Goal: Task Accomplishment & Management: Complete application form

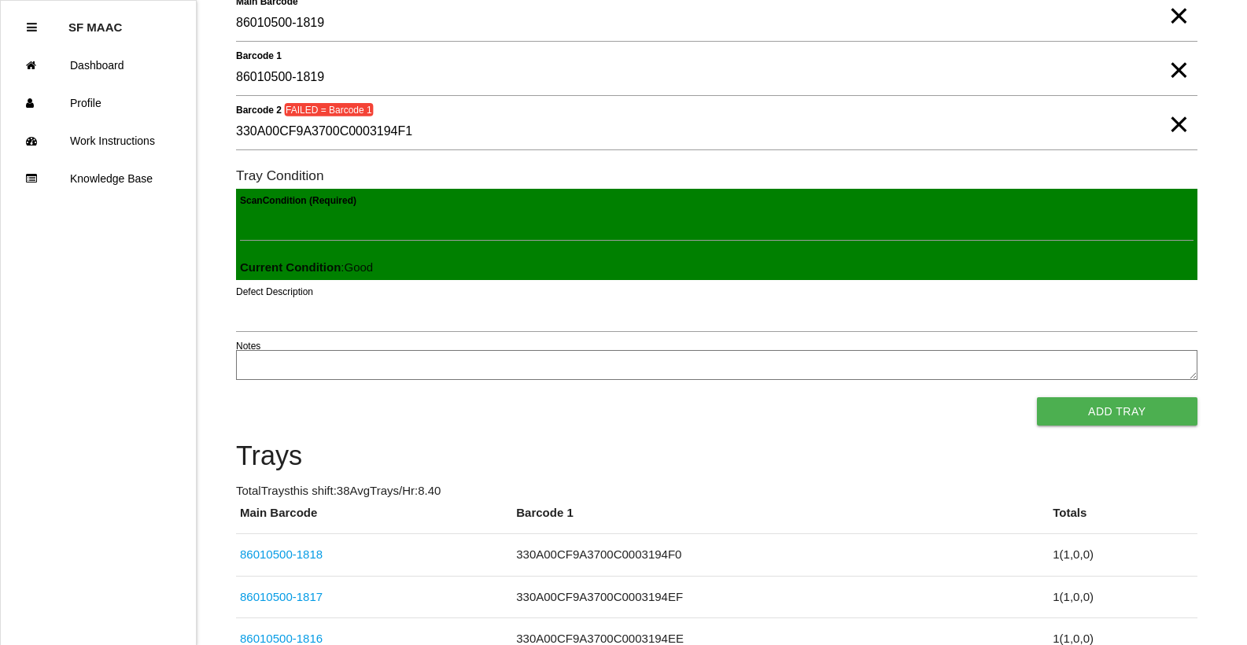
scroll to position [63, 0]
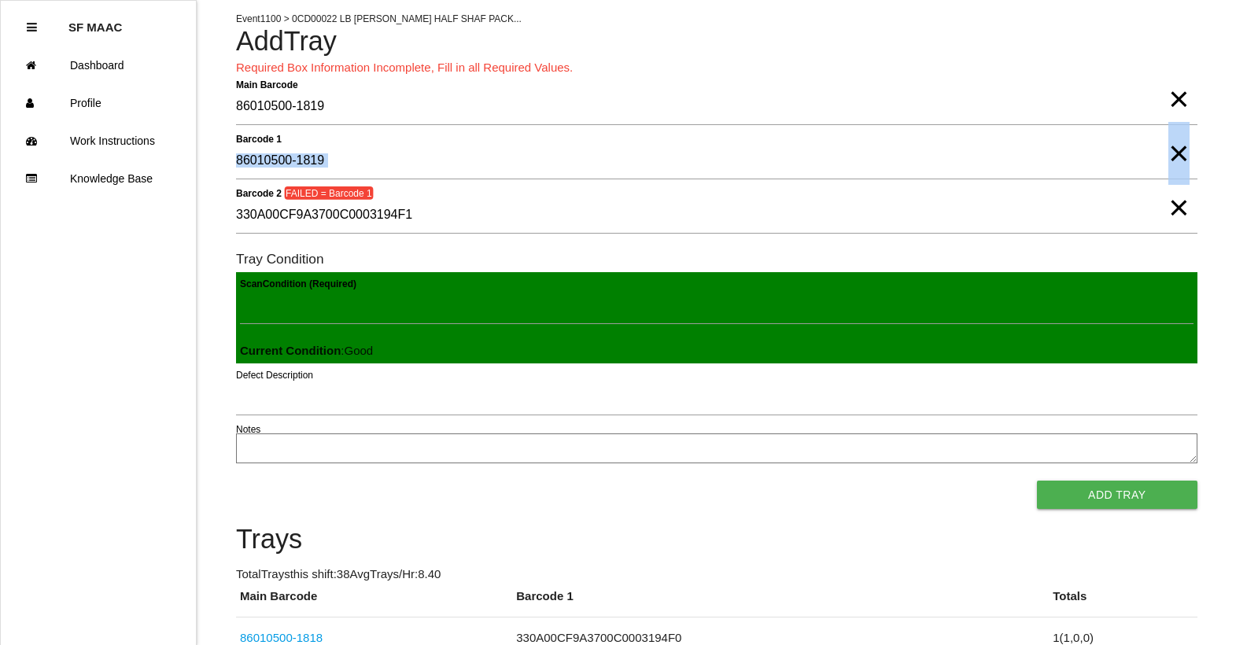
click at [459, 186] on form "Main Barcode 86010500-1819 × Barcode 1 86010500-1819 × Barcode 2 FAILED = Barco…" at bounding box center [716, 299] width 961 height 420
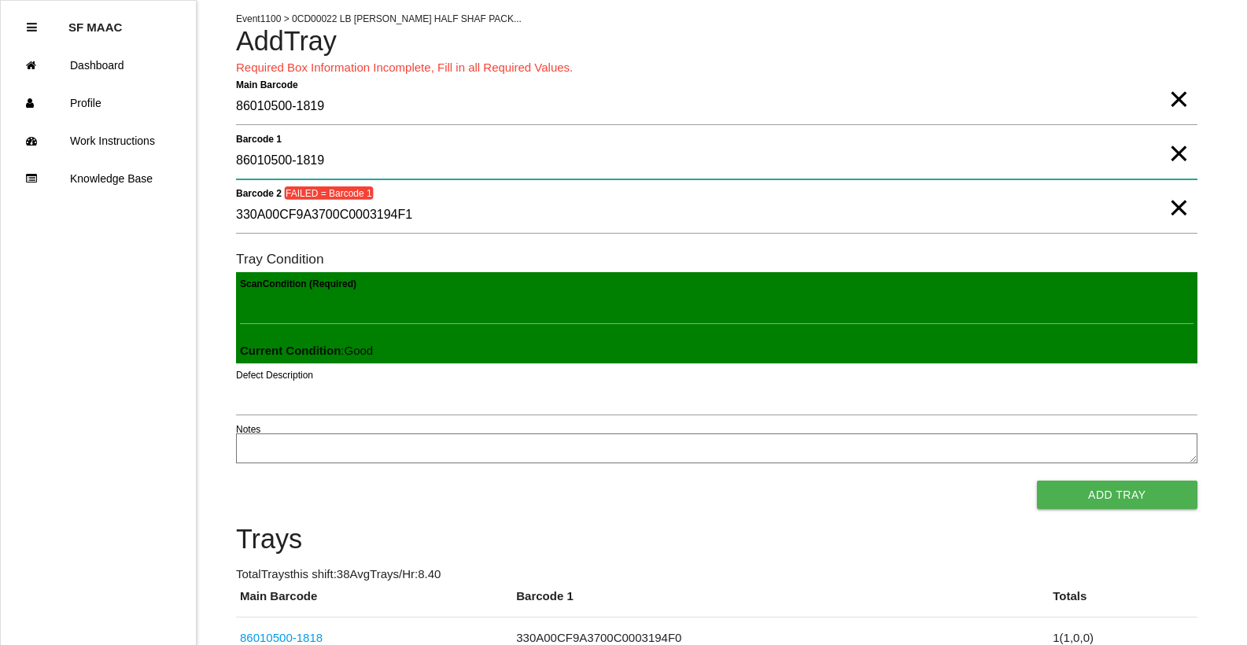
click at [1140, 165] on 1 "86010500-1819" at bounding box center [716, 161] width 961 height 36
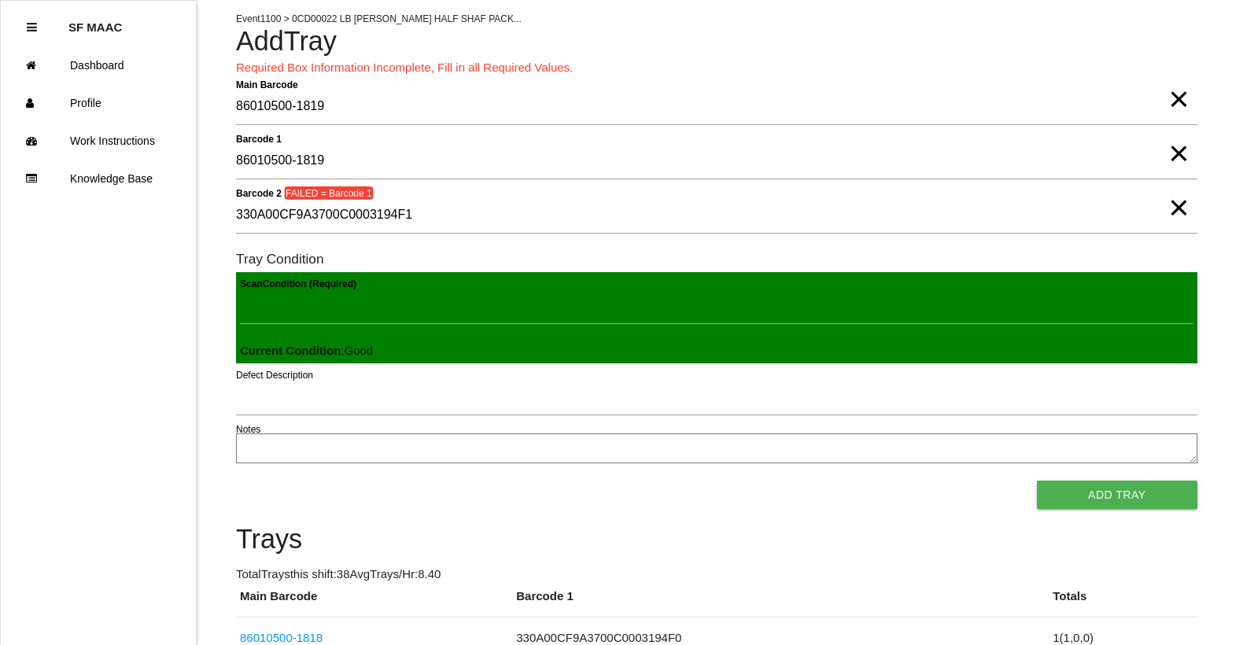
click at [1180, 153] on span "×" at bounding box center [1178, 137] width 20 height 31
drag, startPoint x: 993, startPoint y: 181, endPoint x: 991, endPoint y: 172, distance: 8.8
click at [992, 181] on div "Barcode 1" at bounding box center [716, 164] width 961 height 42
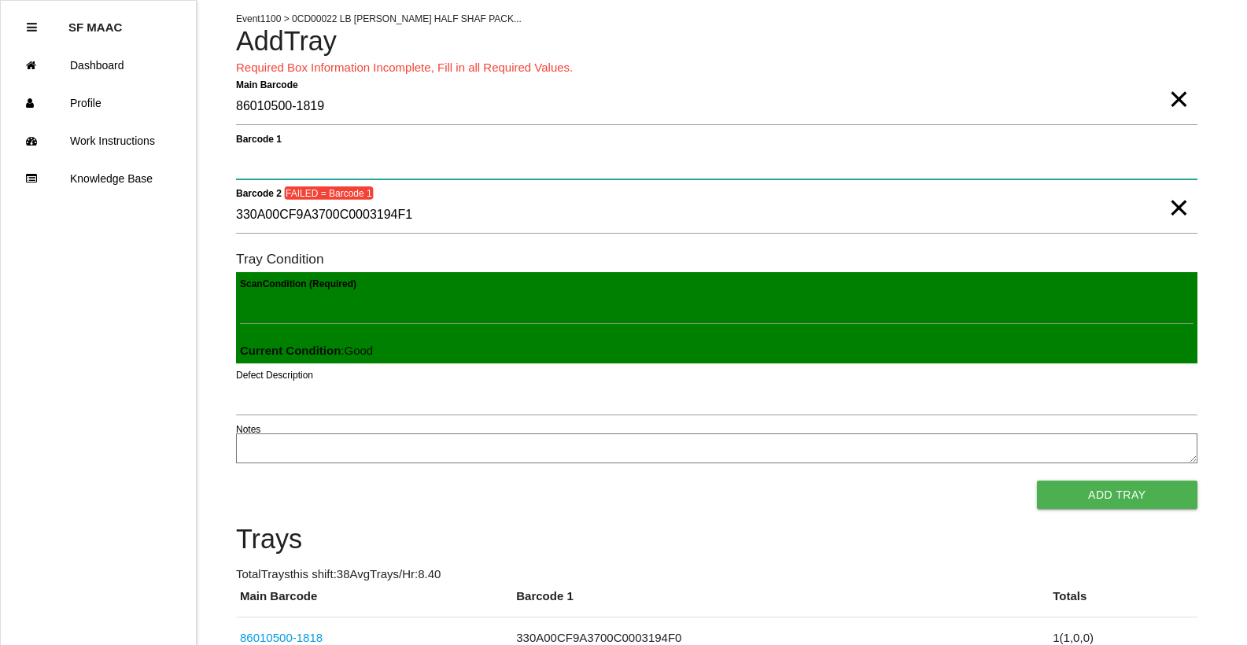
click at [989, 167] on 1 "Barcode 1" at bounding box center [716, 161] width 961 height 36
type 1 "330A00CF9A3700C0003194F1"
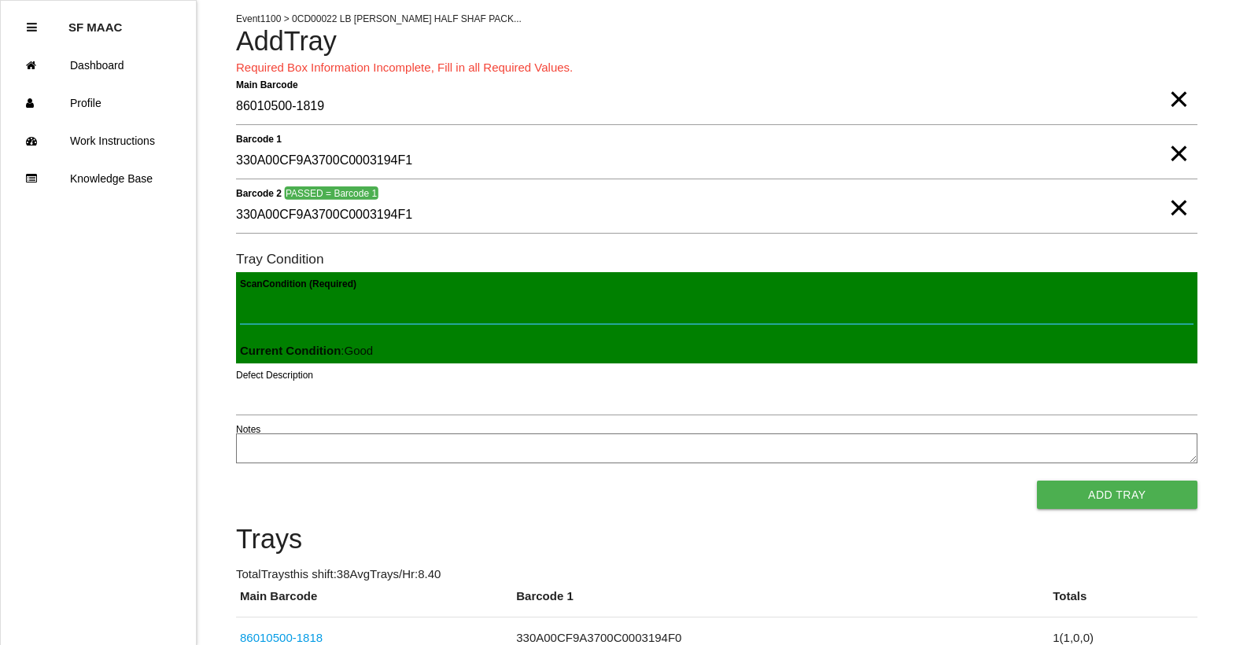
click at [283, 311] on Condition "Scan Condition (Required)" at bounding box center [716, 306] width 953 height 36
type Condition "goo"
click at [1037, 481] on button "Add Tray" at bounding box center [1117, 495] width 160 height 28
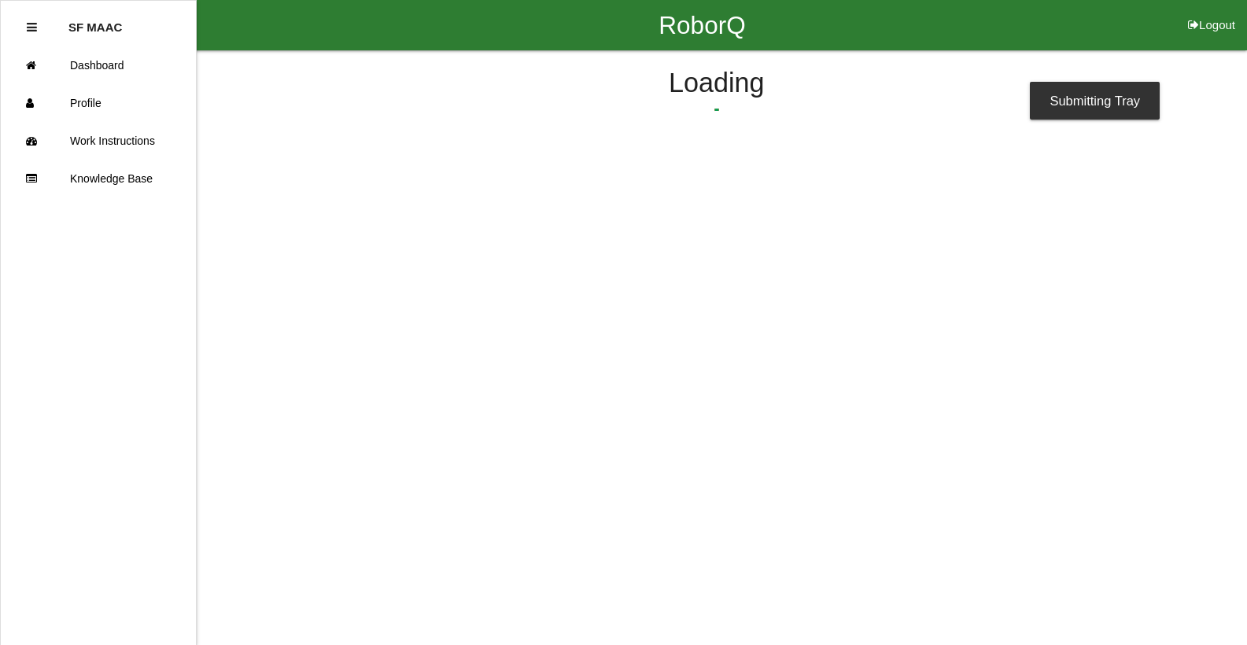
scroll to position [0, 0]
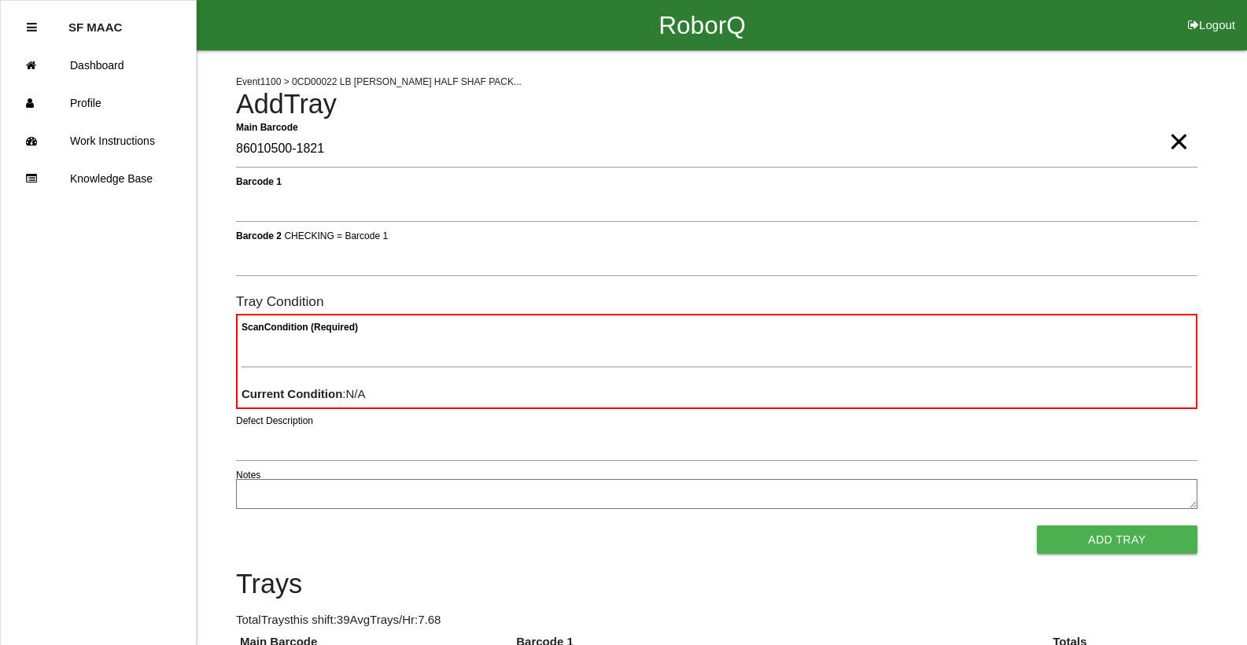
type Barcode "86010500-1821"
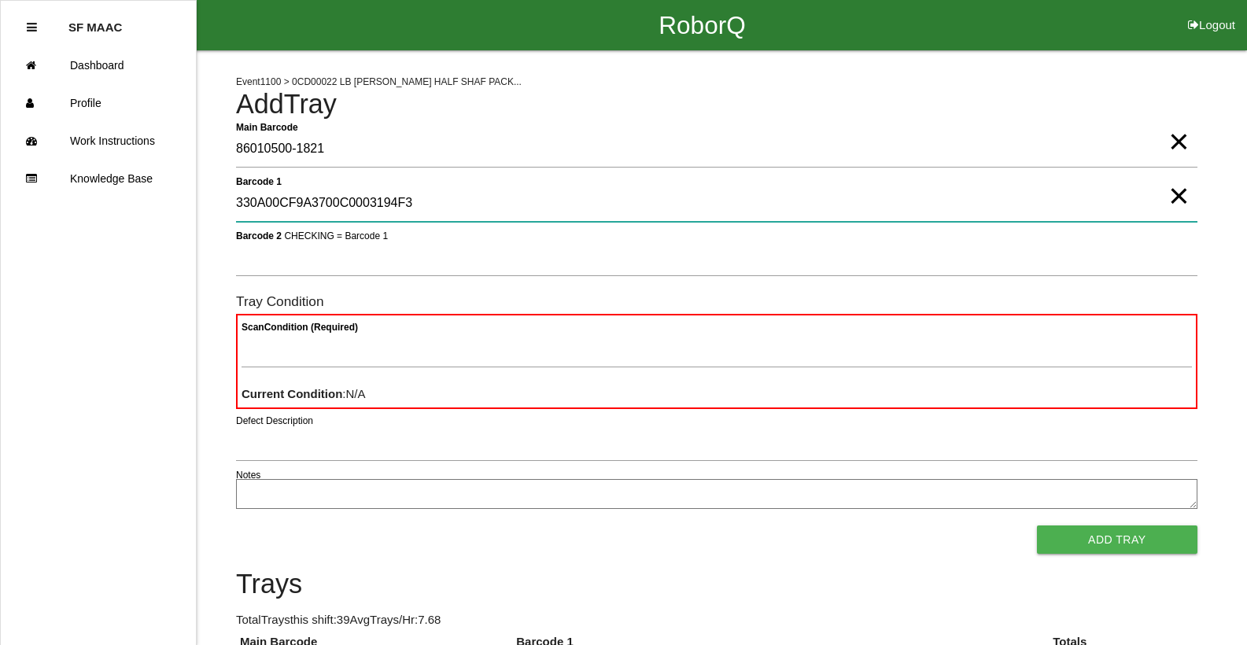
type 1 "330A00CF9A3700C0003194F3"
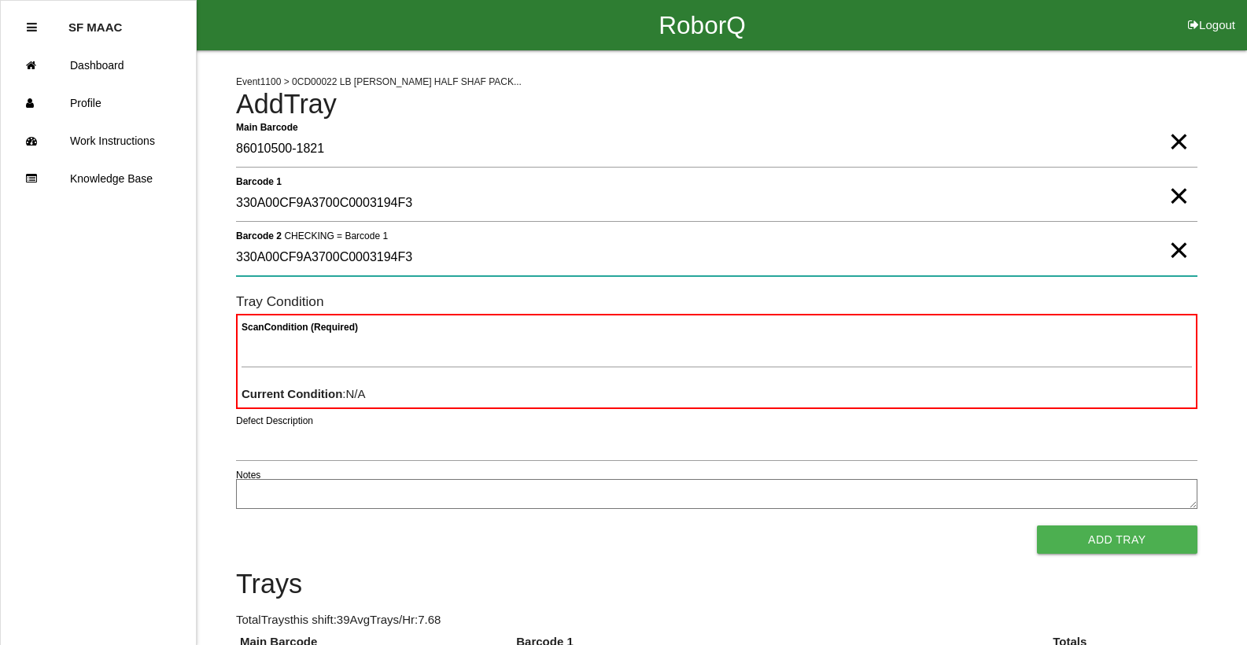
type 2 "330A00CF9A3700C0003194F3"
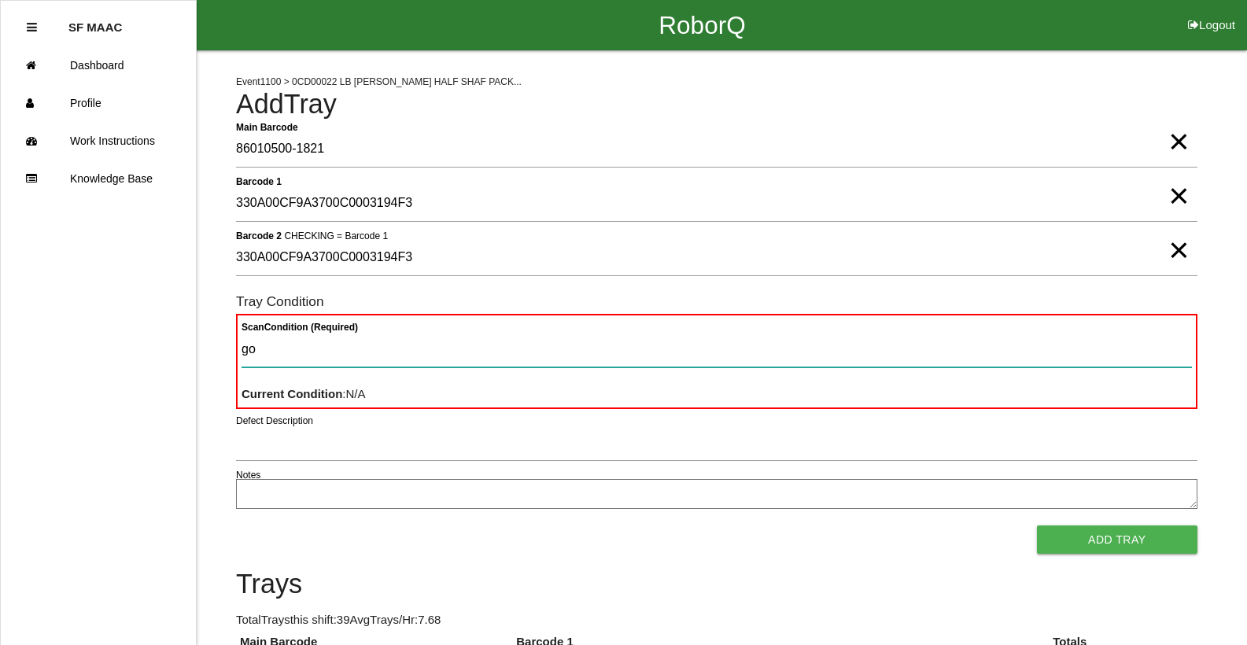
type Condition "goo"
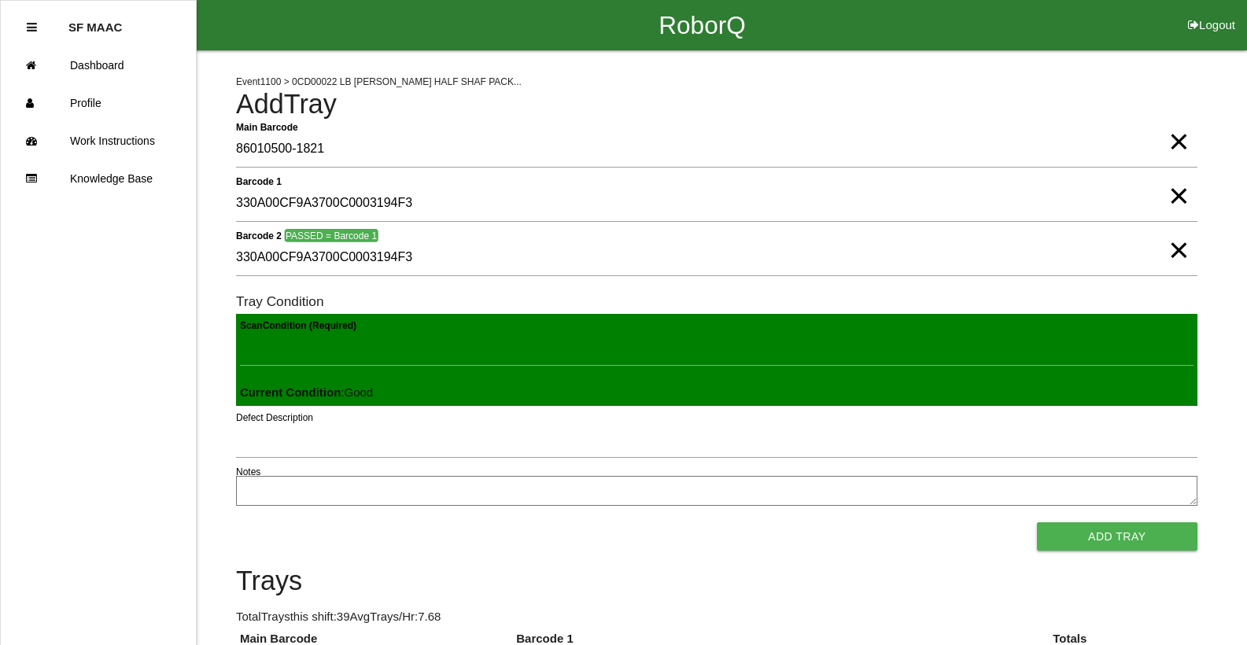
click at [1037, 522] on button "Add Tray" at bounding box center [1117, 536] width 160 height 28
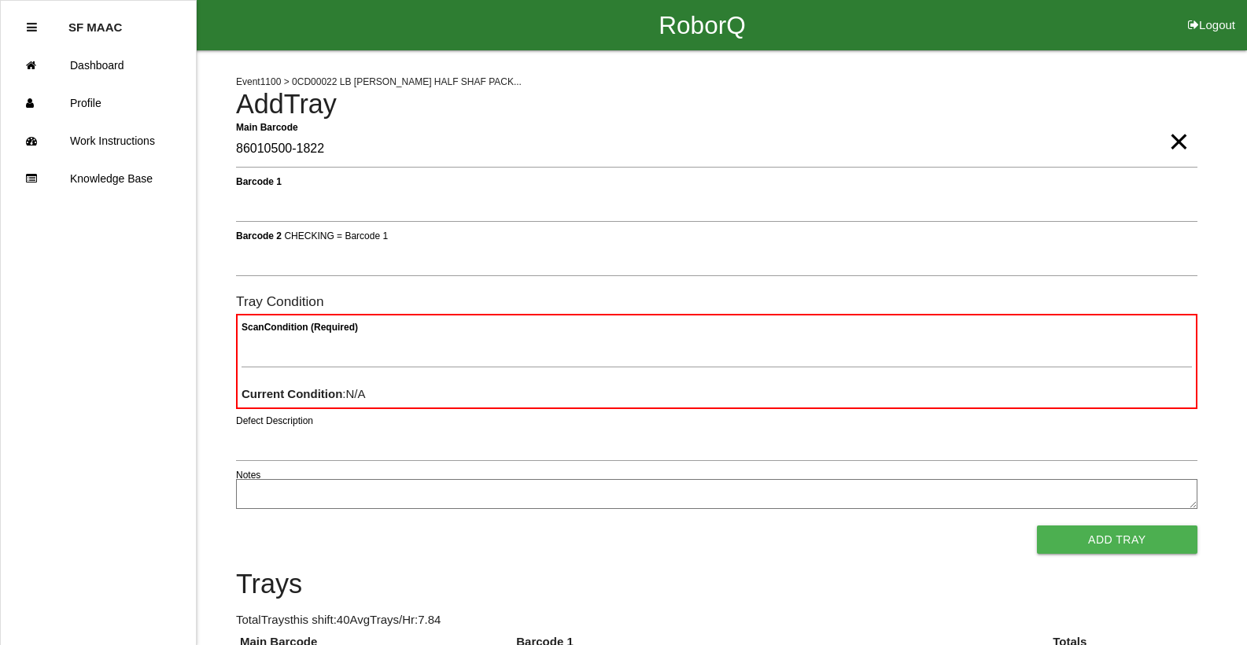
type Barcode "86010500-1822"
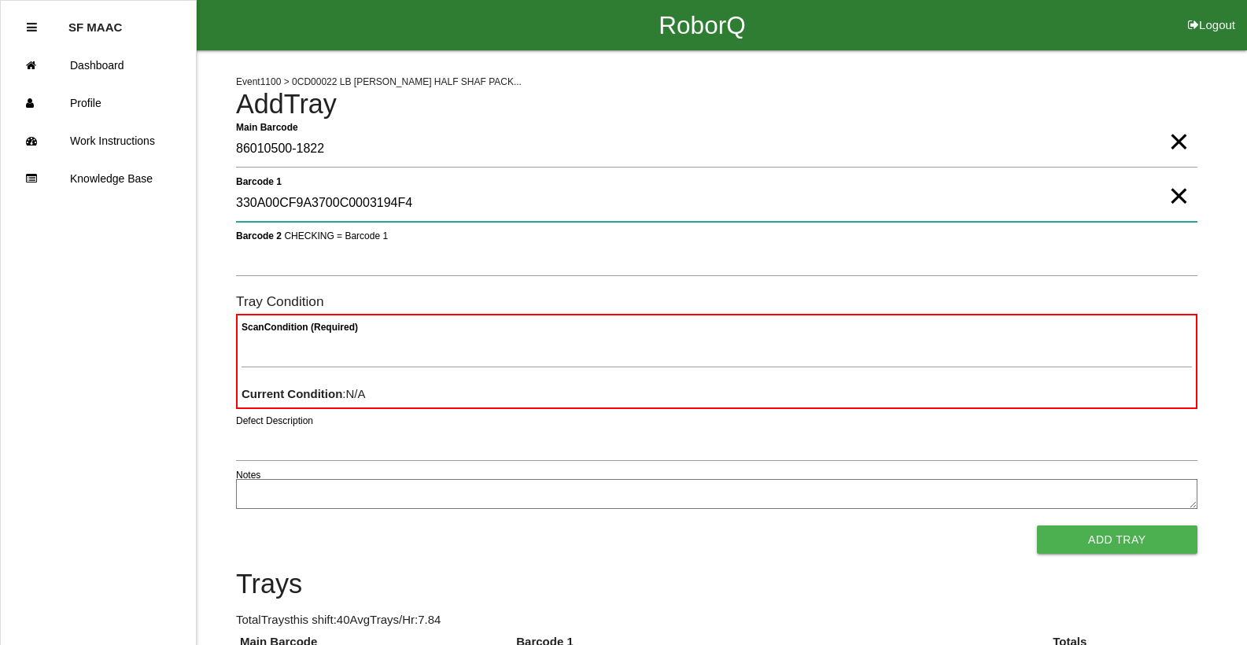
type 1 "330A00CF9A3700C0003194F4"
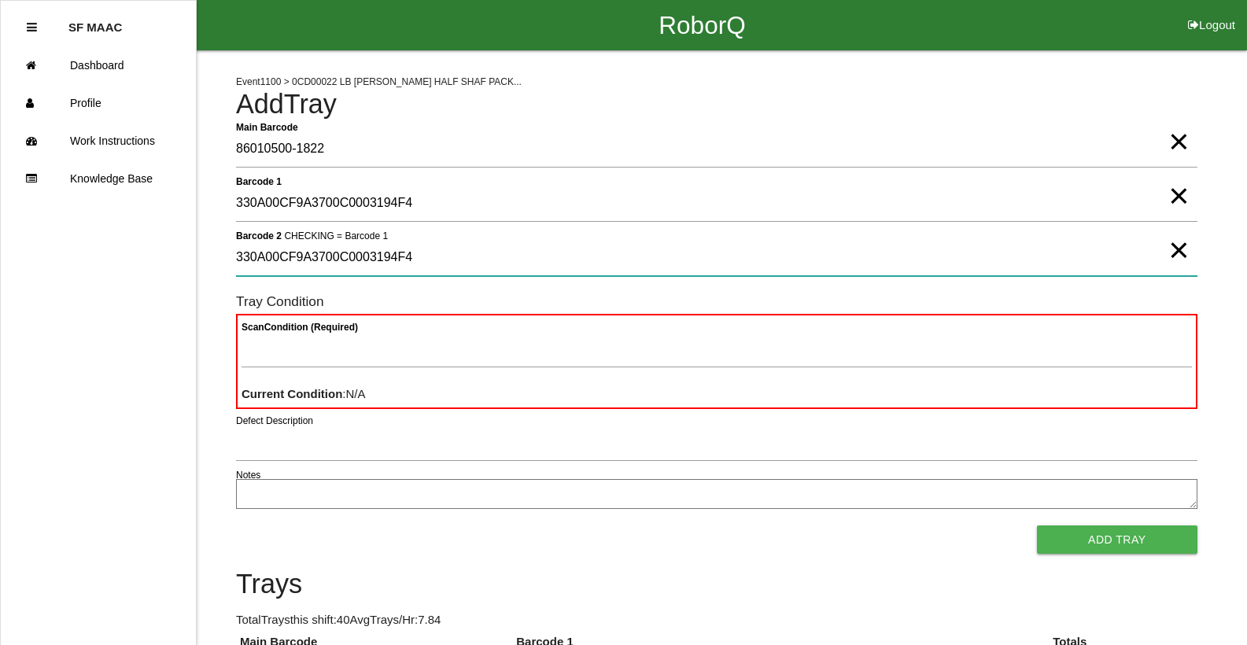
type 2 "330A00CF9A3700C0003194F4"
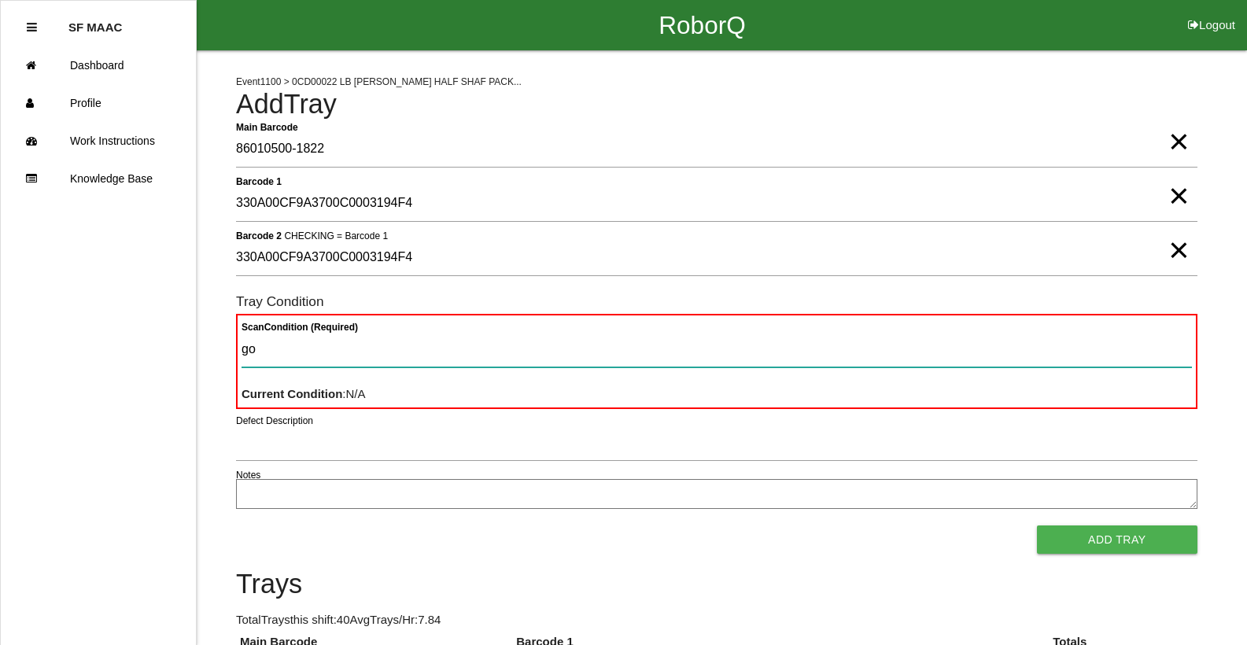
type Condition "goo"
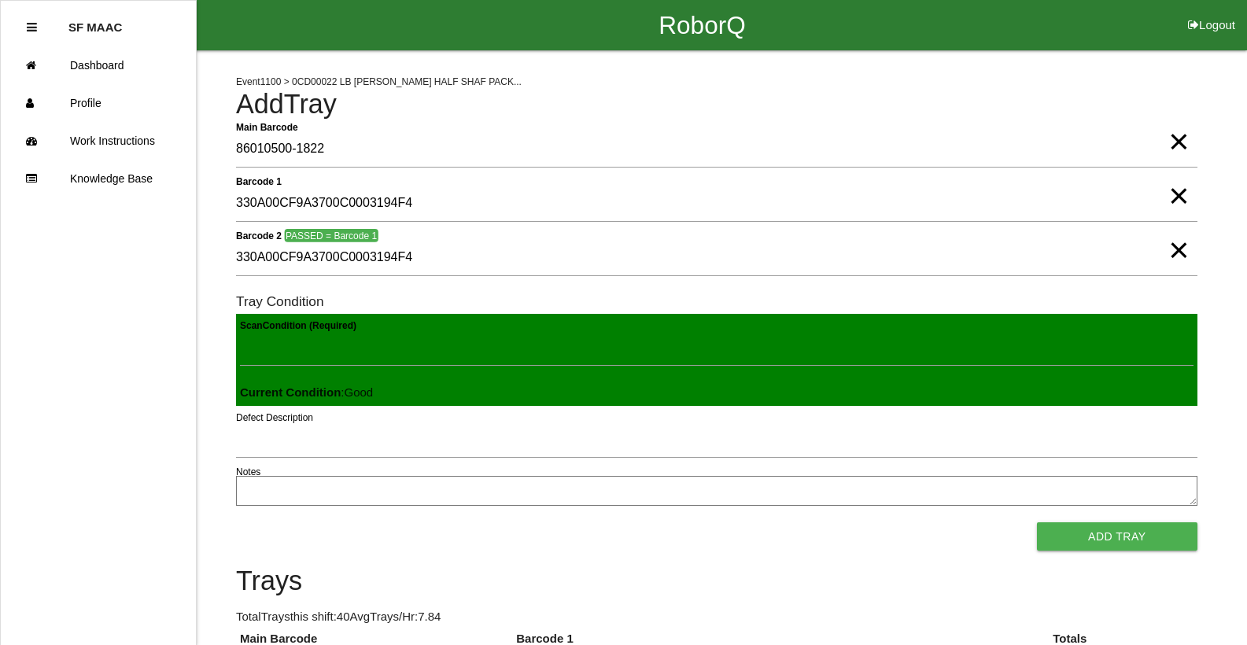
click at [1037, 522] on button "Add Tray" at bounding box center [1117, 536] width 160 height 28
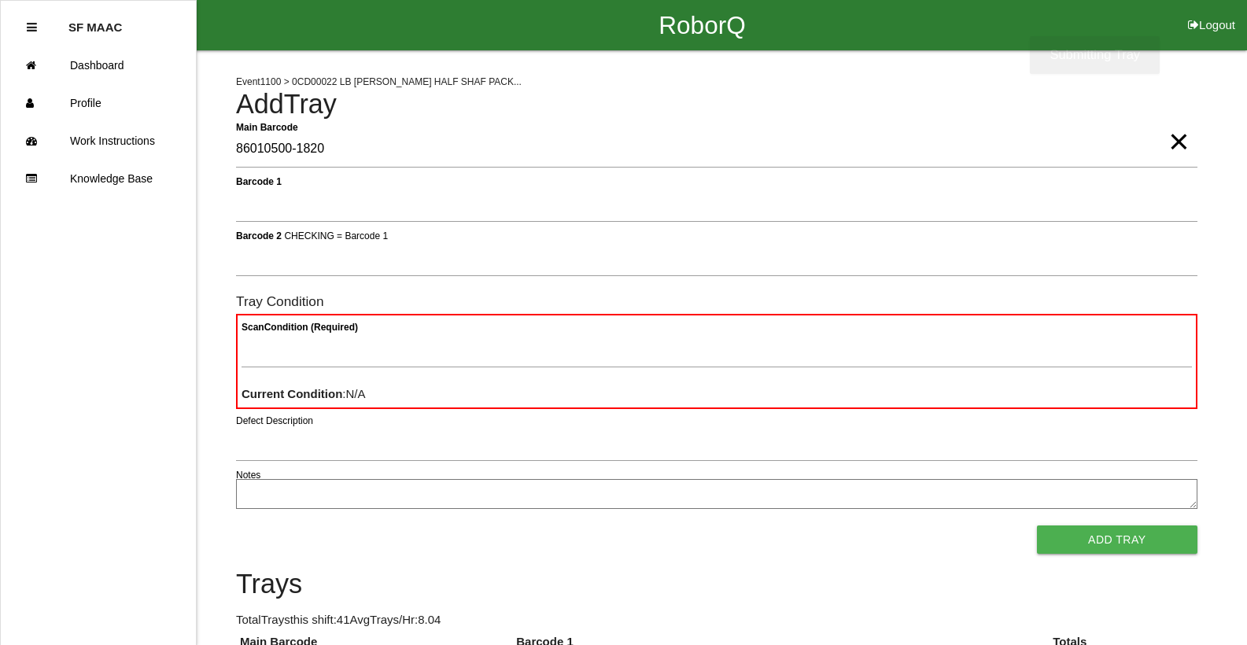
type Barcode "86010500-1820"
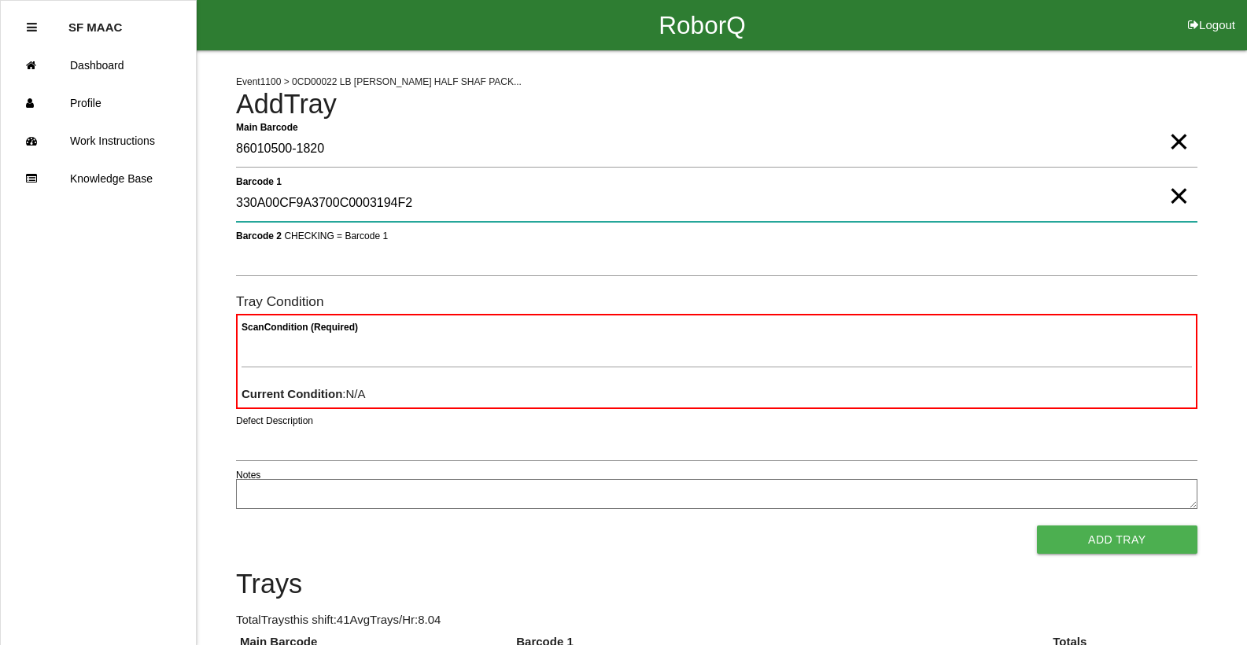
type 1 "330A00CF9A3700C0003194F2"
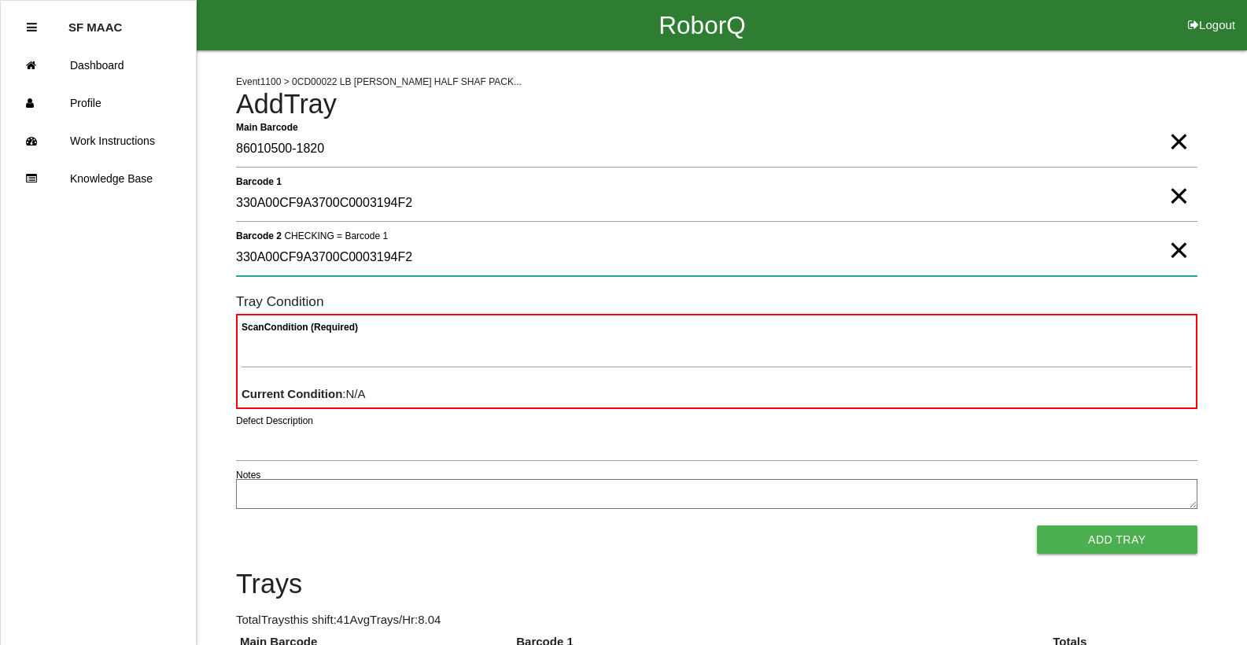
type 2 "330A00CF9A3700C0003194F2"
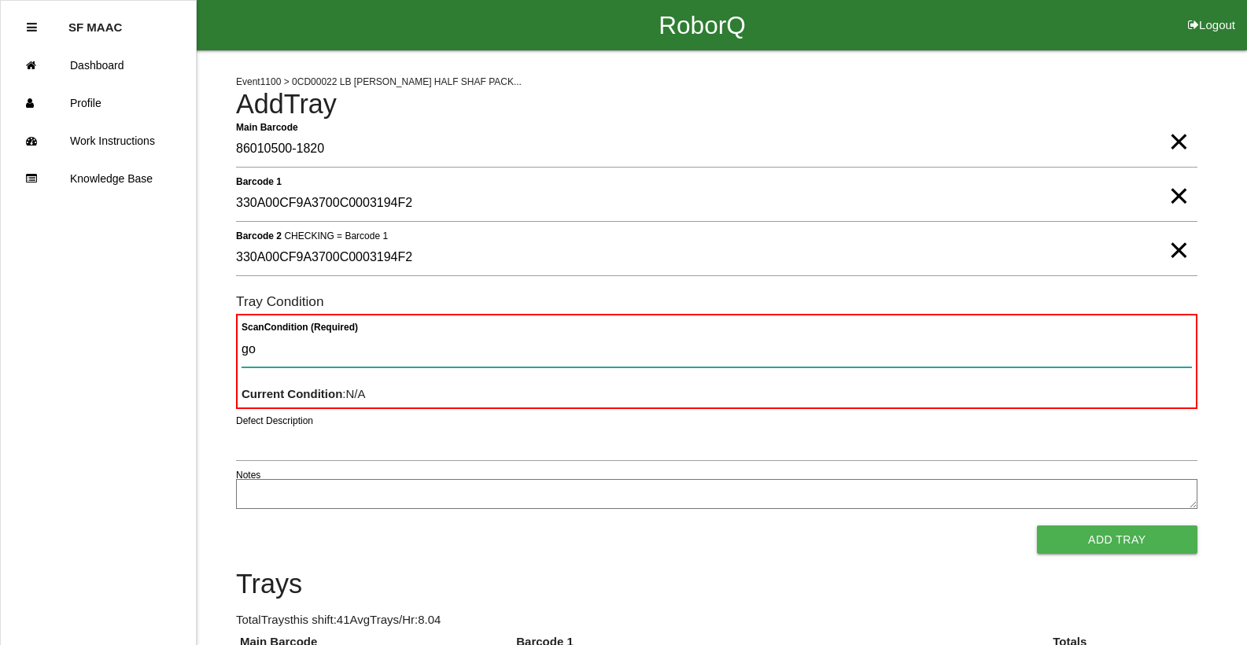
type Condition "goo"
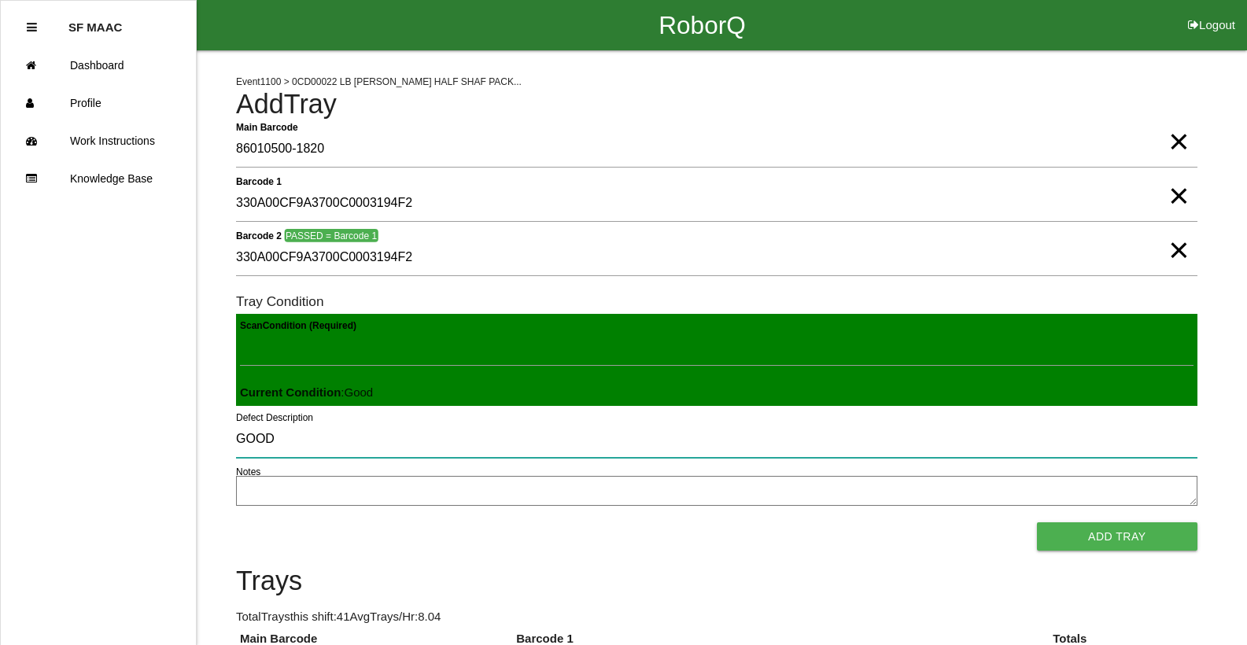
type input "GOOD"
click at [275, 429] on input "GOOD" at bounding box center [716, 440] width 961 height 36
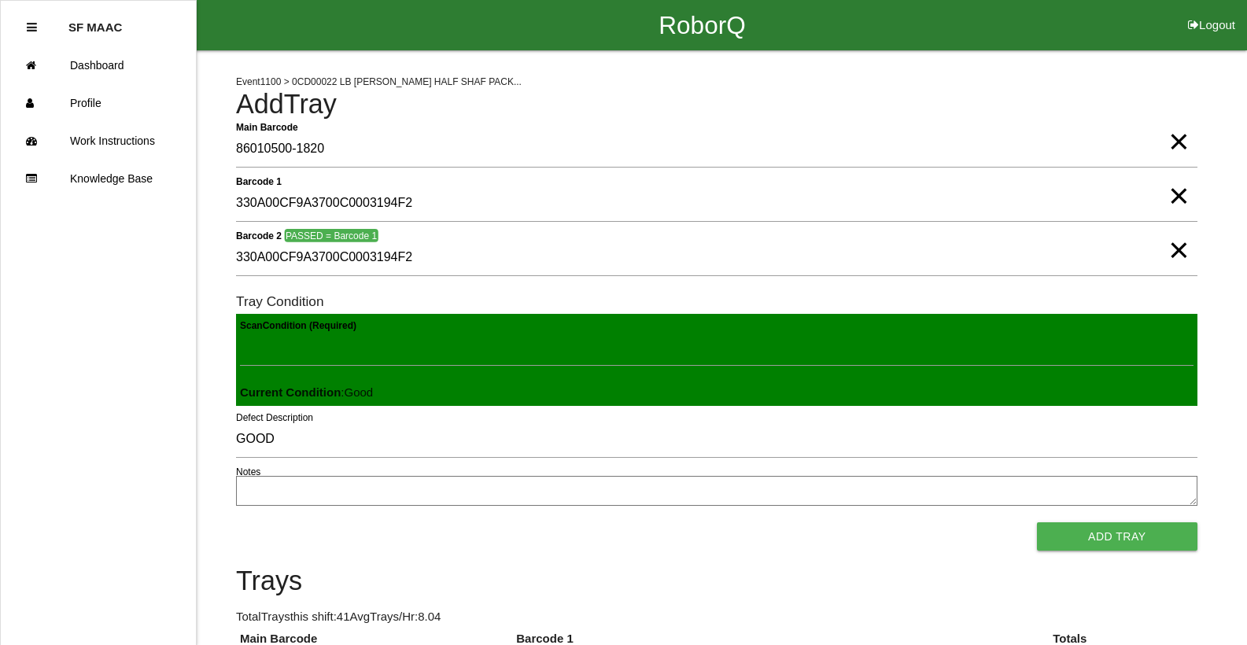
click at [300, 485] on textarea "Notes" at bounding box center [716, 491] width 961 height 30
click at [271, 422] on label "Defect Description" at bounding box center [274, 418] width 77 height 14
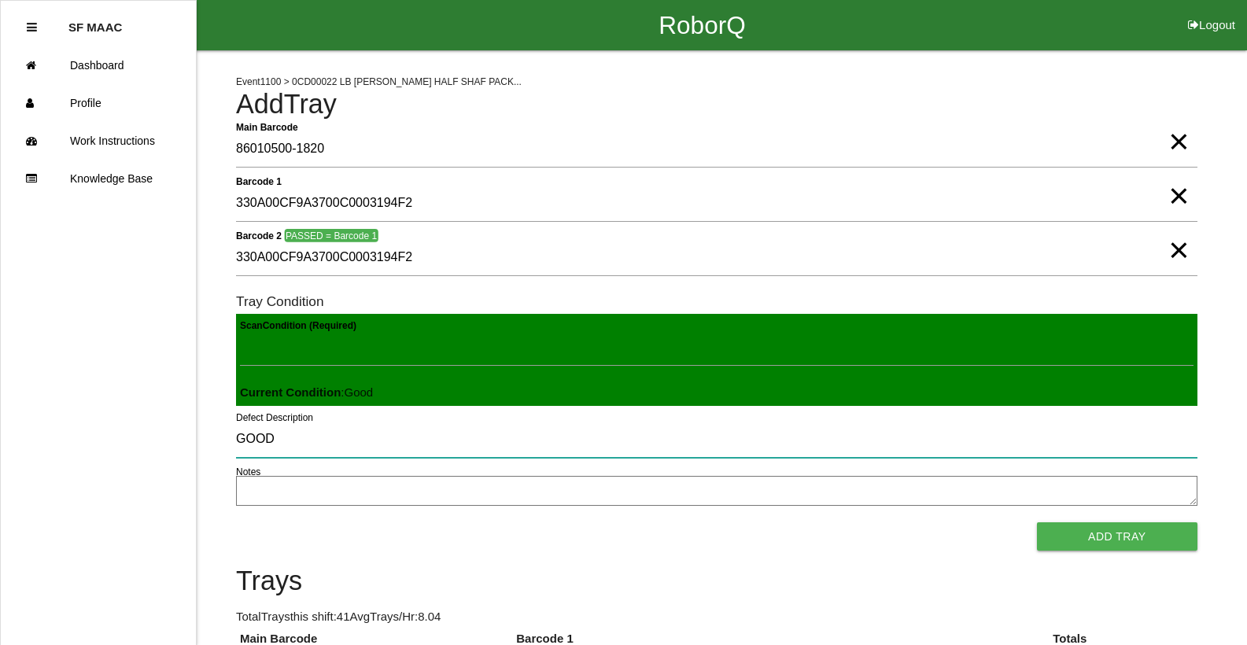
click at [271, 422] on input "GOOD" at bounding box center [716, 440] width 961 height 36
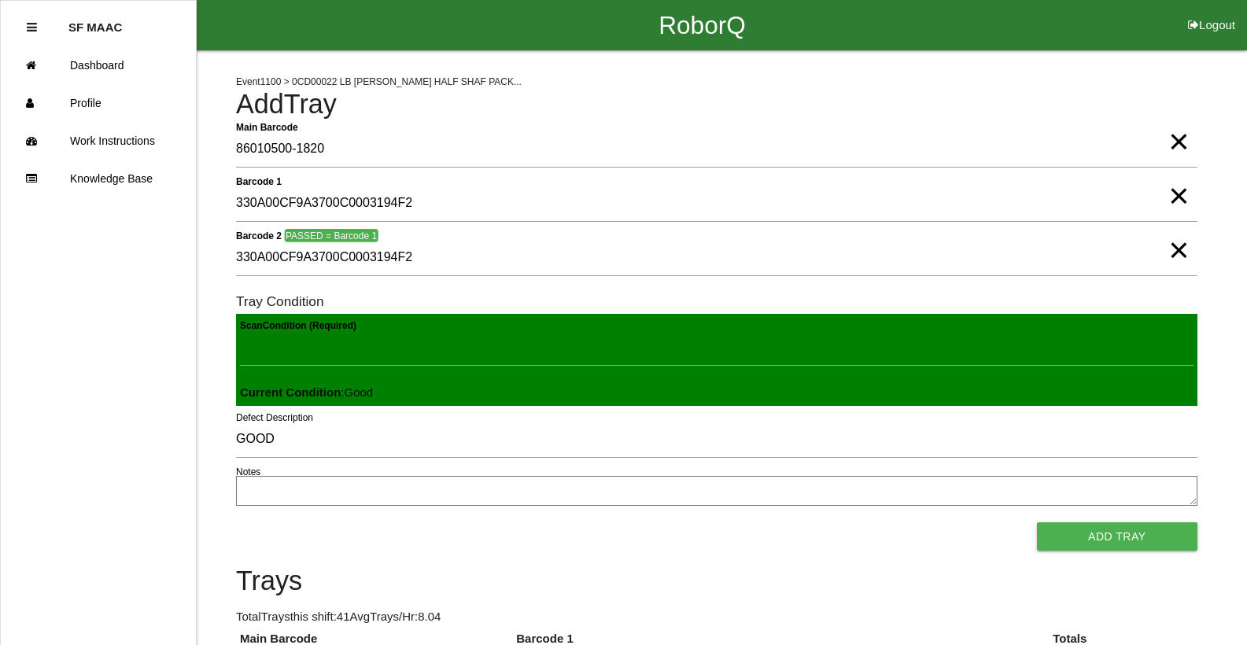
click at [451, 482] on textarea "Notes" at bounding box center [716, 491] width 961 height 30
click at [1179, 183] on span "×" at bounding box center [1178, 179] width 20 height 31
click at [1174, 221] on span "×" at bounding box center [1178, 234] width 20 height 31
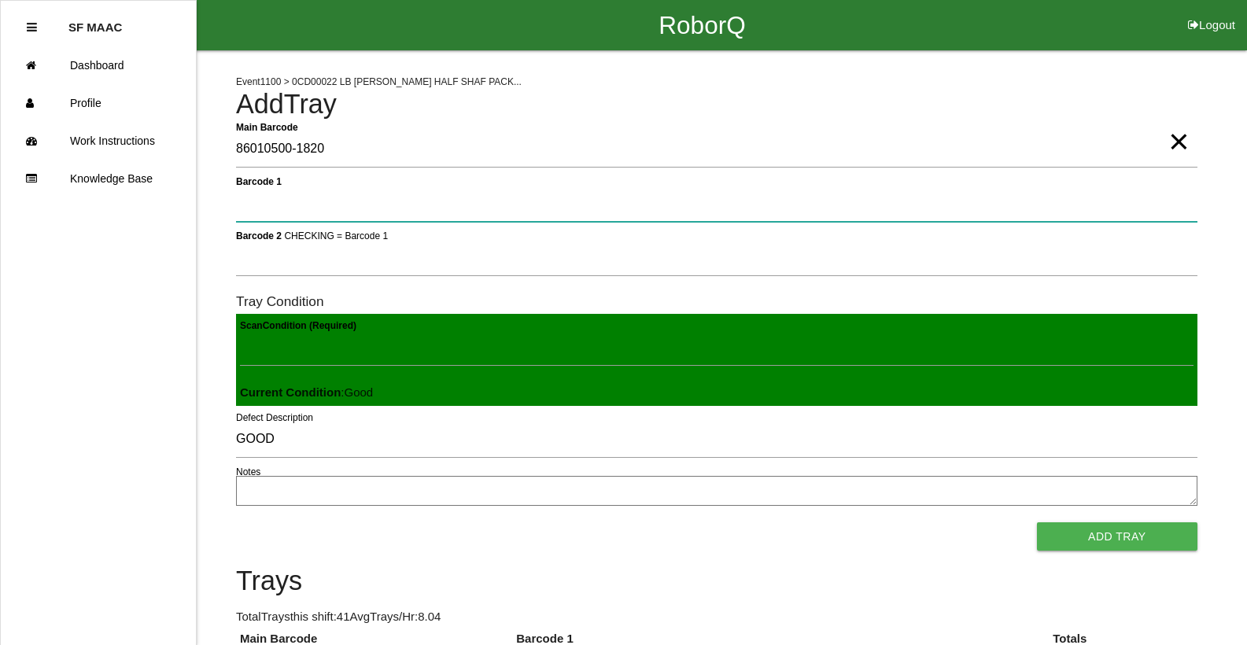
click at [1091, 204] on 1 "Barcode 1" at bounding box center [716, 204] width 961 height 36
type 1 "330A00CF9A3700C0003194F2"
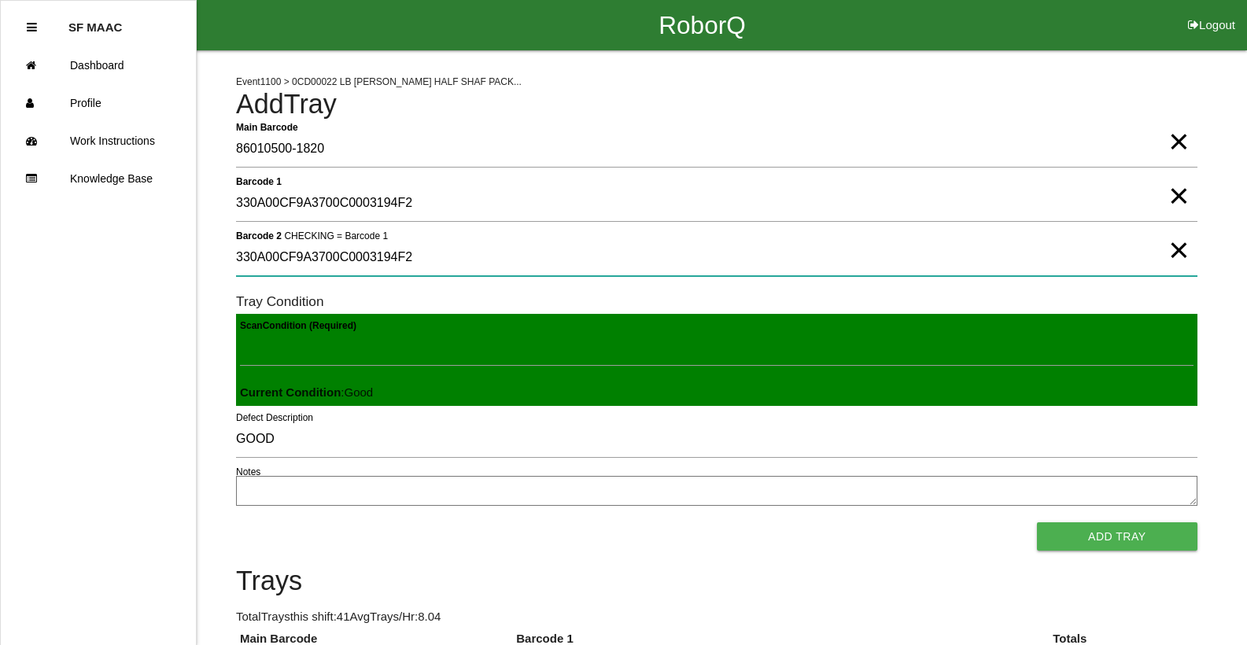
type 2 "330A00CF9A3700C0003194F2"
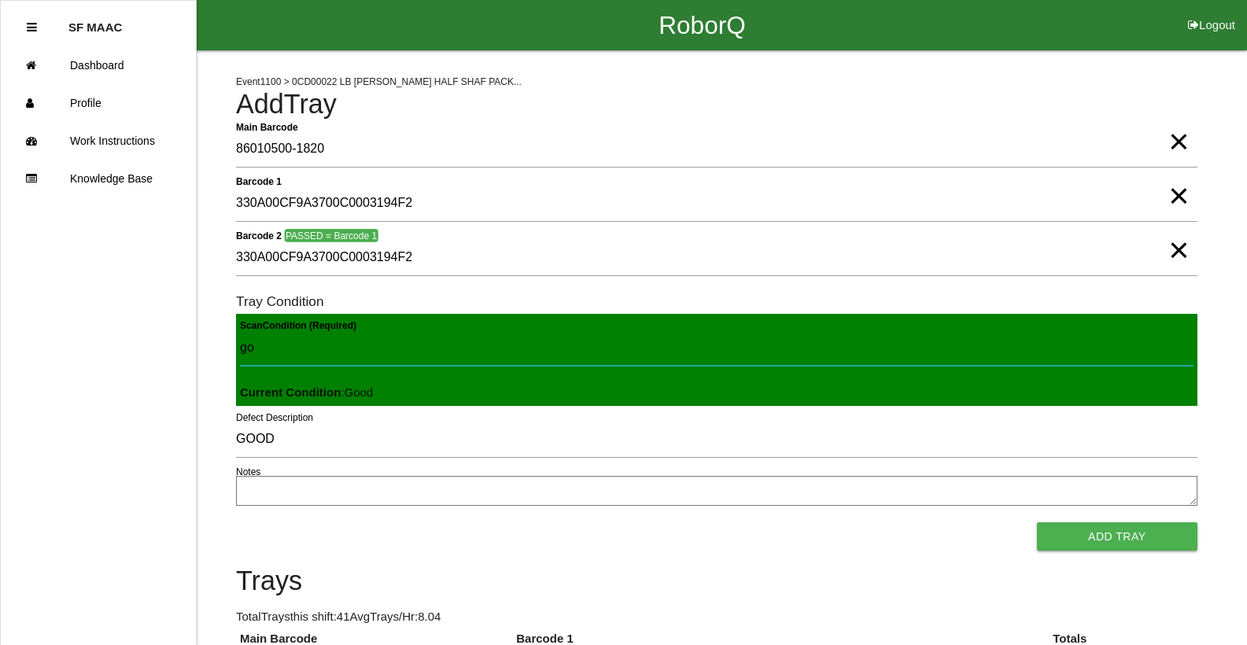
type Condition "goo"
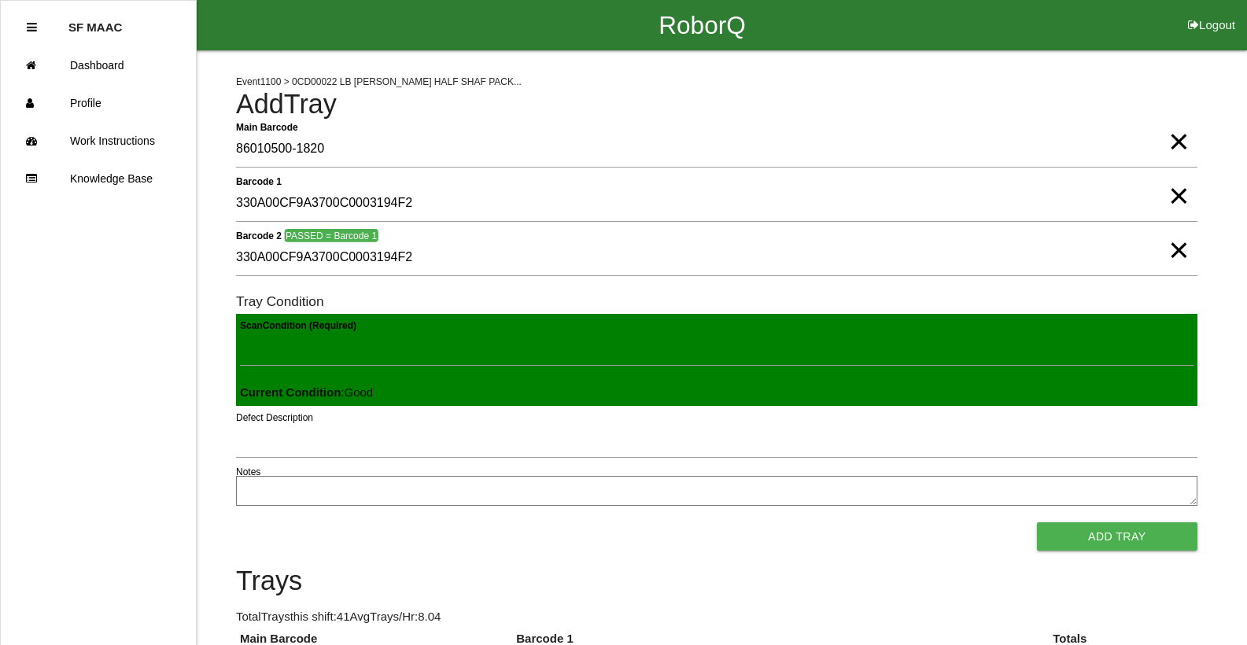
click at [1037, 522] on button "Add Tray" at bounding box center [1117, 536] width 160 height 28
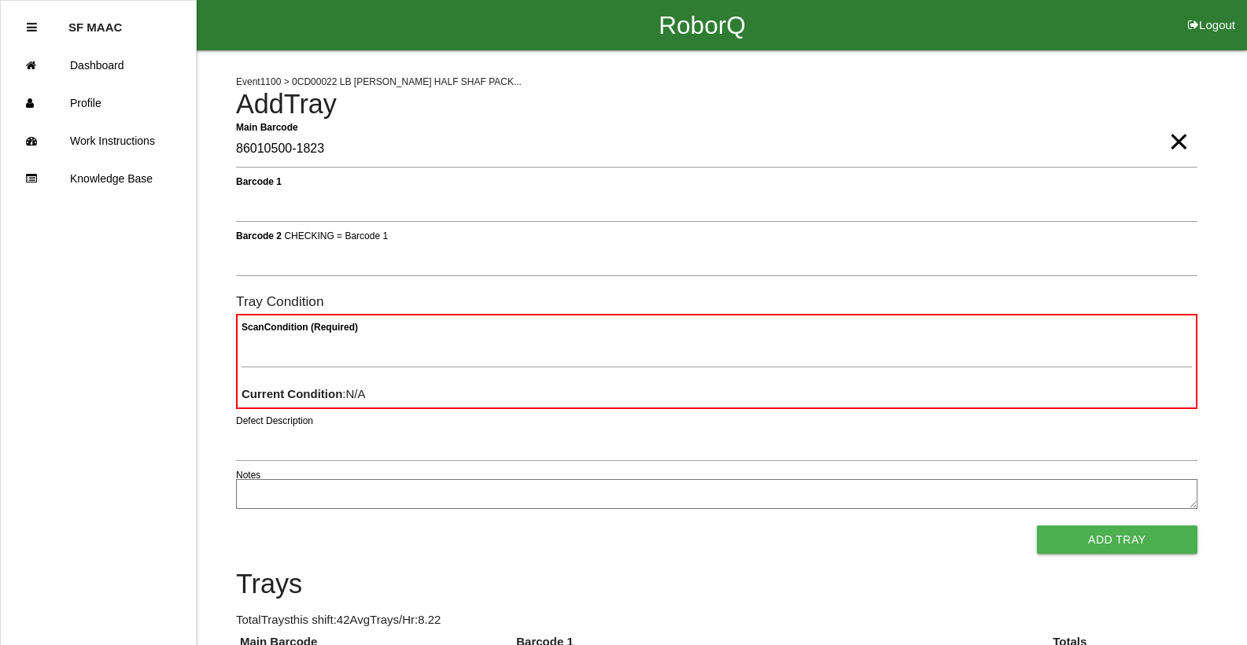
type Barcode "86010500-1823"
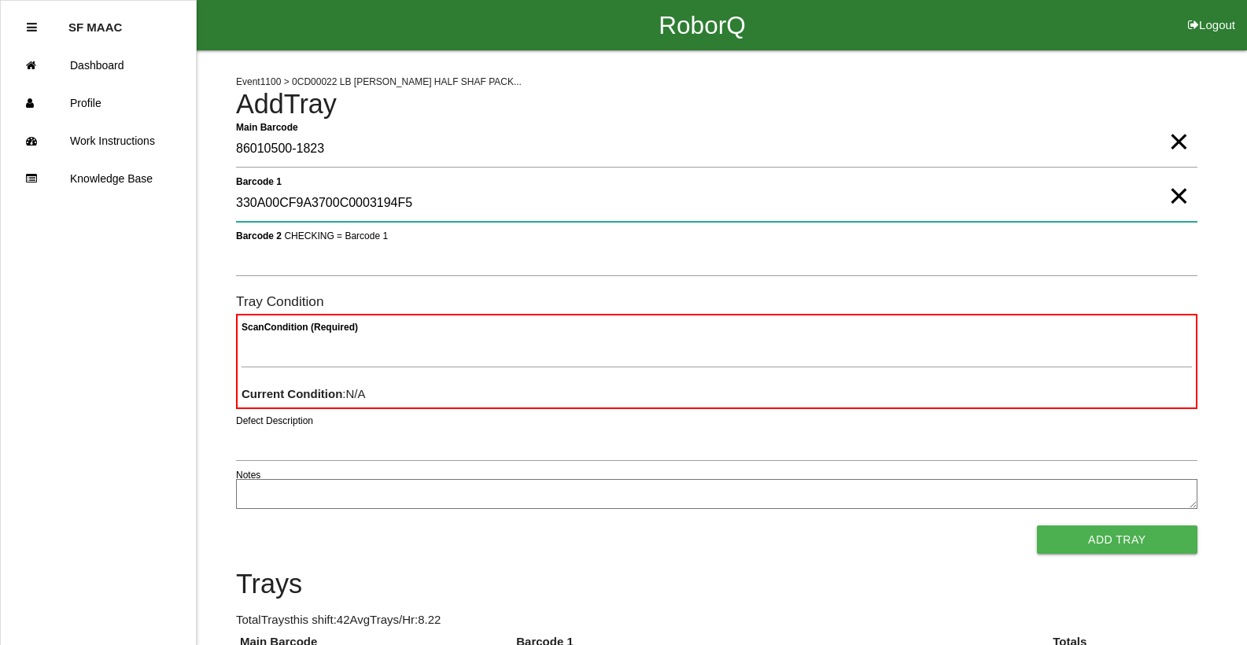
type 1 "330A00CF9A3700C0003194F5"
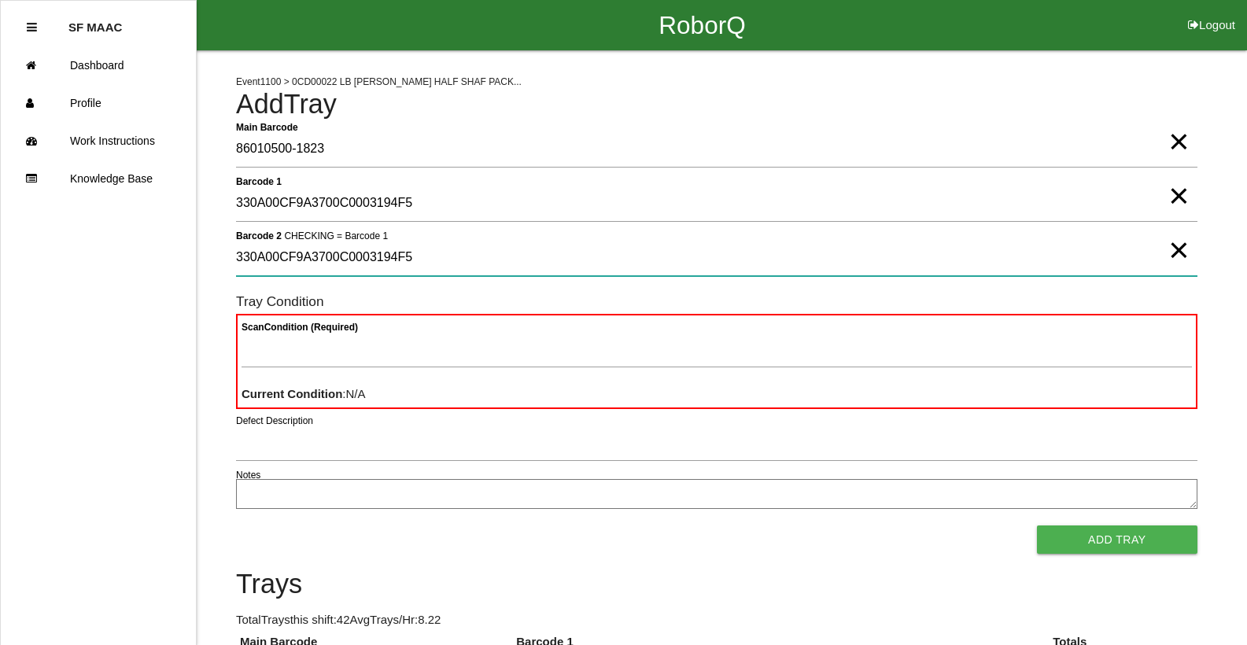
type 2 "330A00CF9A3700C0003194F5"
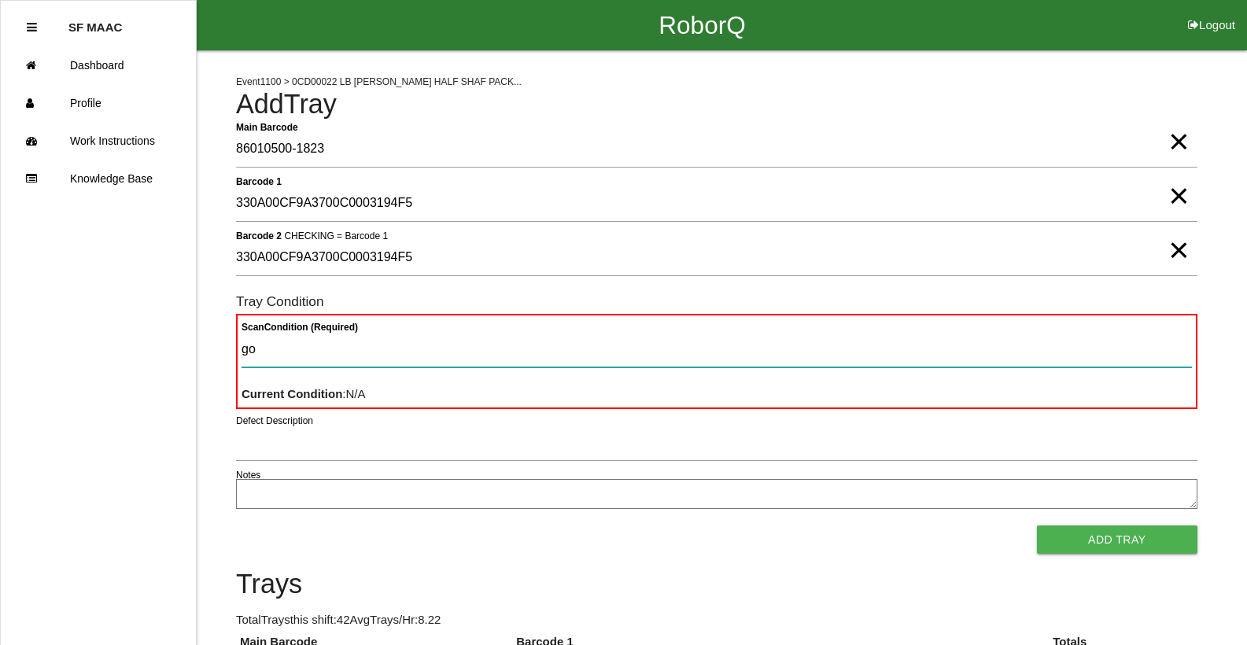
type Condition "goo"
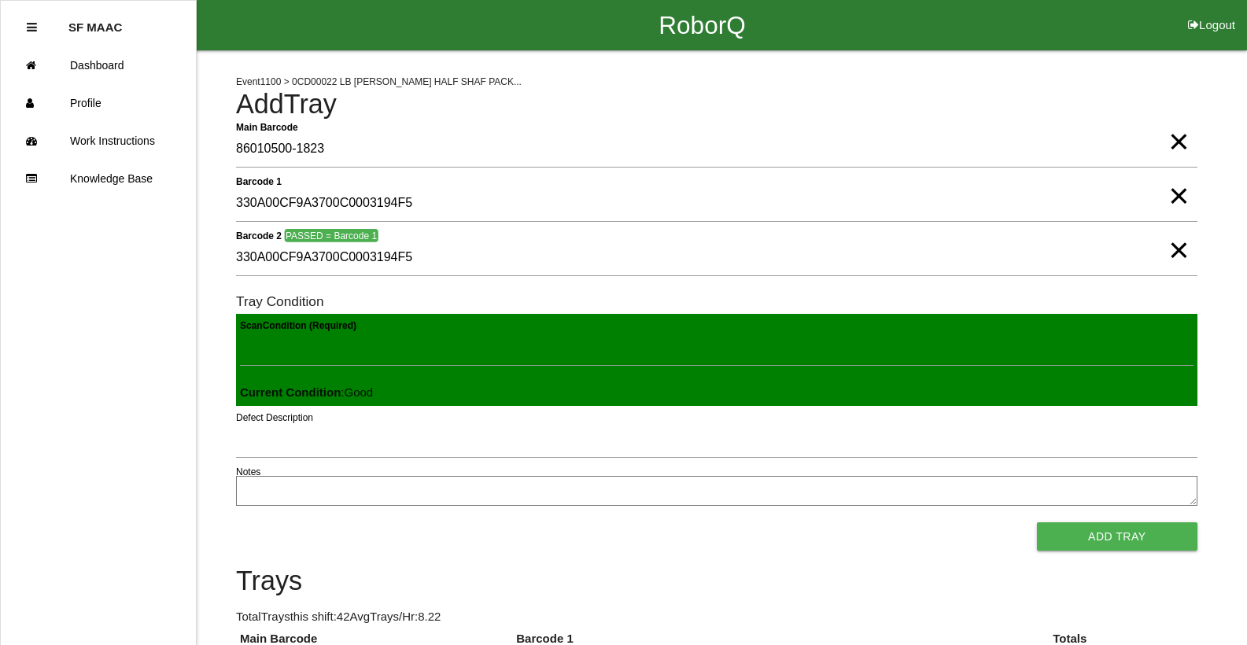
click at [1037, 522] on button "Add Tray" at bounding box center [1117, 536] width 160 height 28
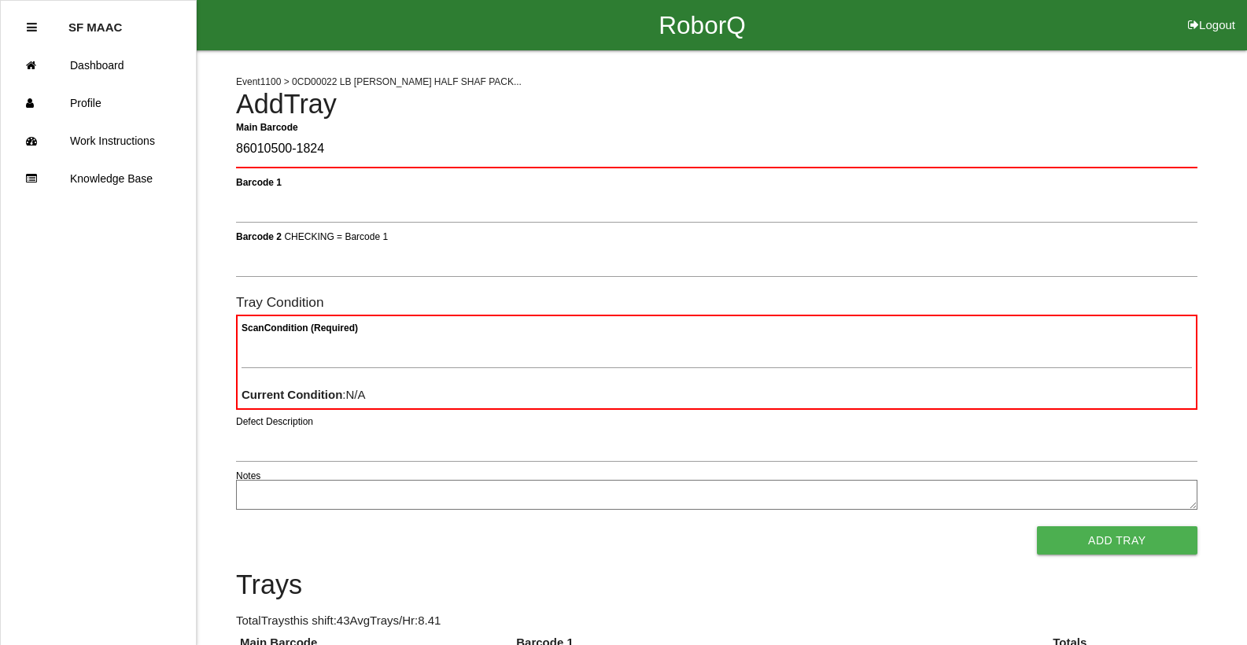
type Barcode "86010500-1824"
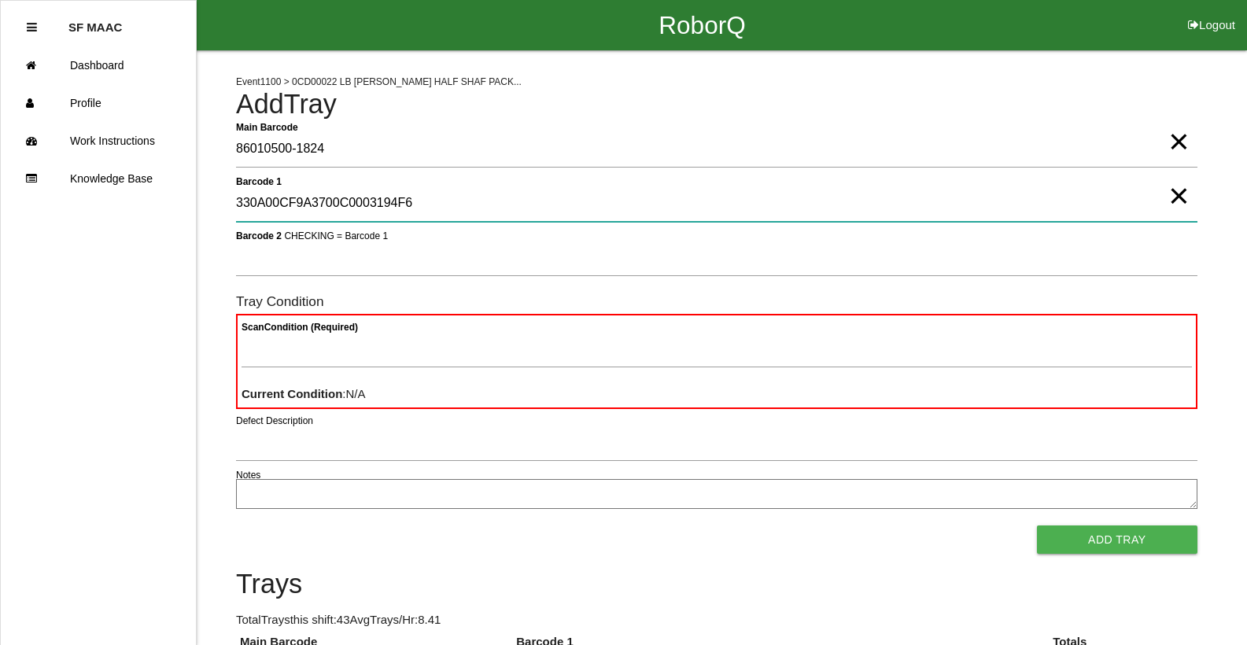
type 1 "330A00CF9A3700C0003194F6"
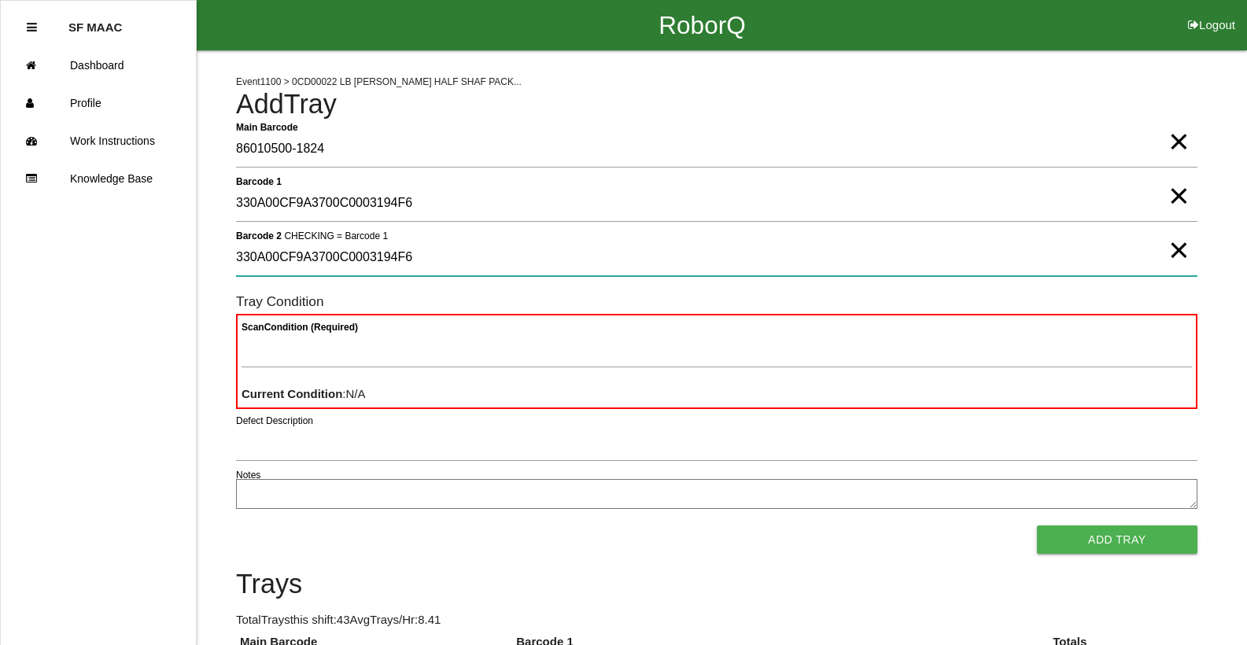
type 2 "330A00CF9A3700C0003194F6"
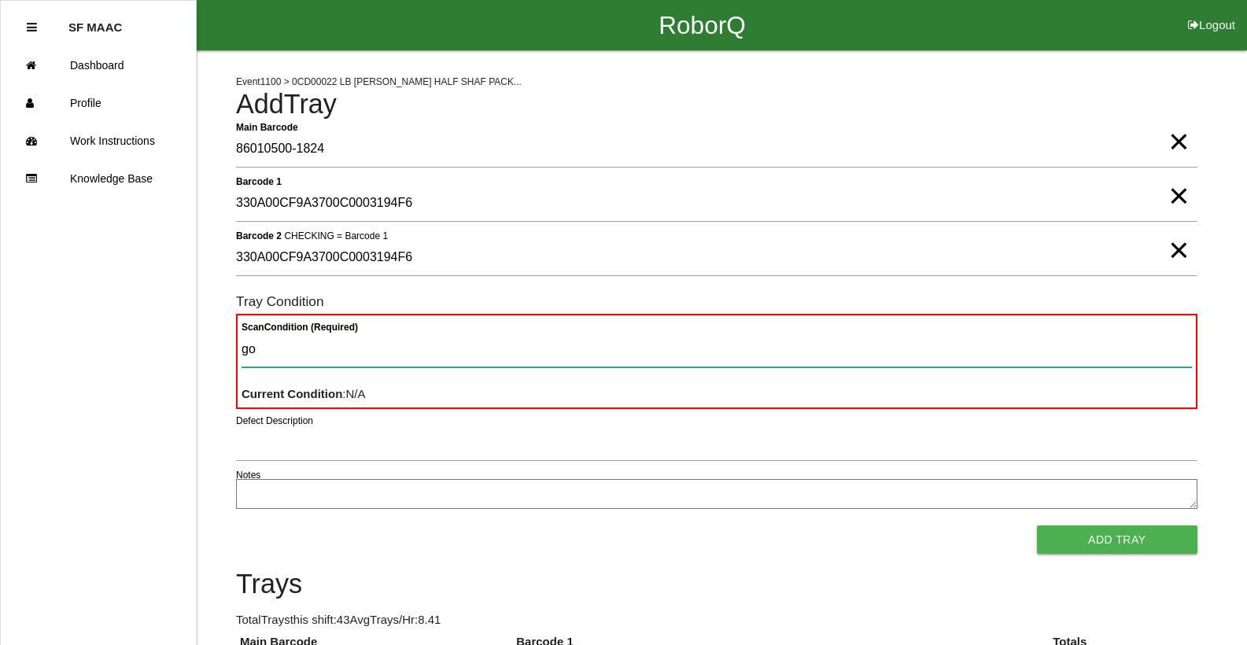
type Condition "goo"
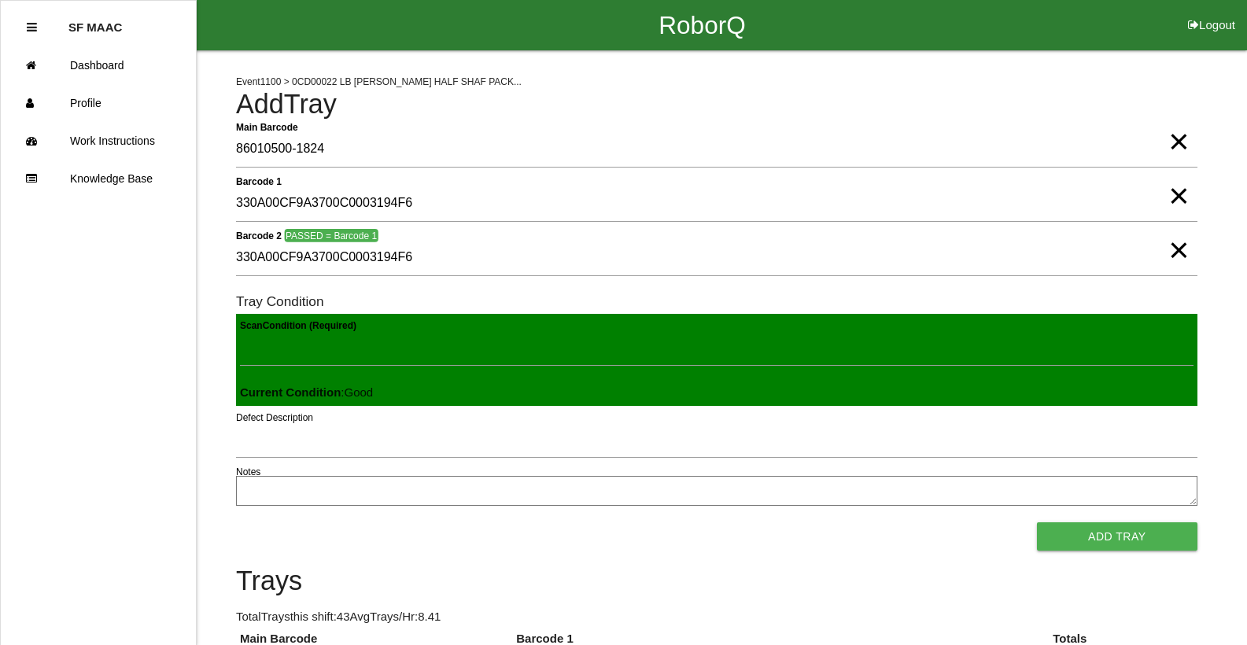
click button "Add Tray" at bounding box center [1117, 536] width 160 height 28
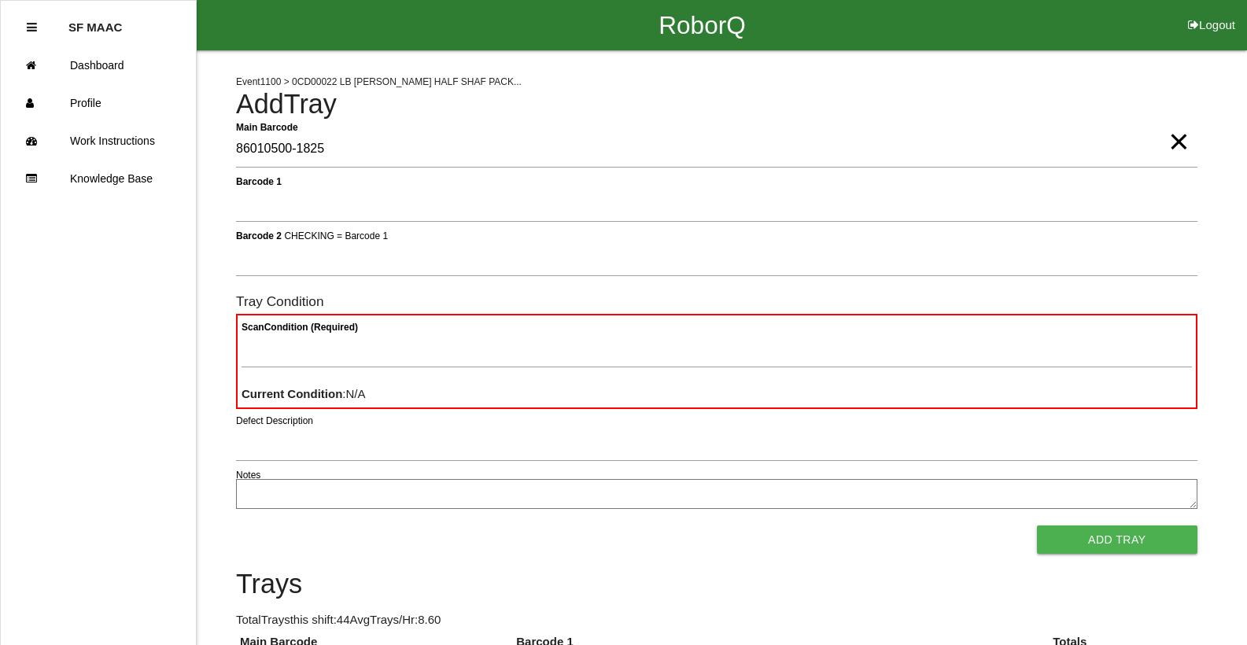
type Barcode "86010500-1825"
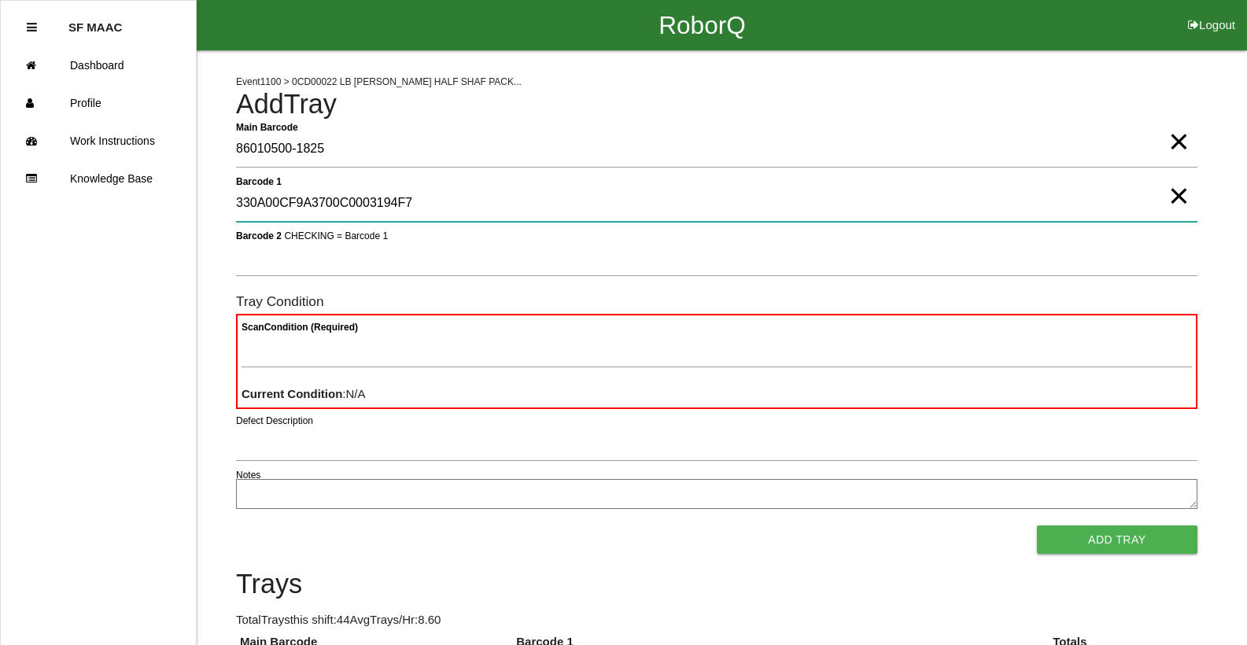
type 1 "330A00CF9A3700C0003194F7"
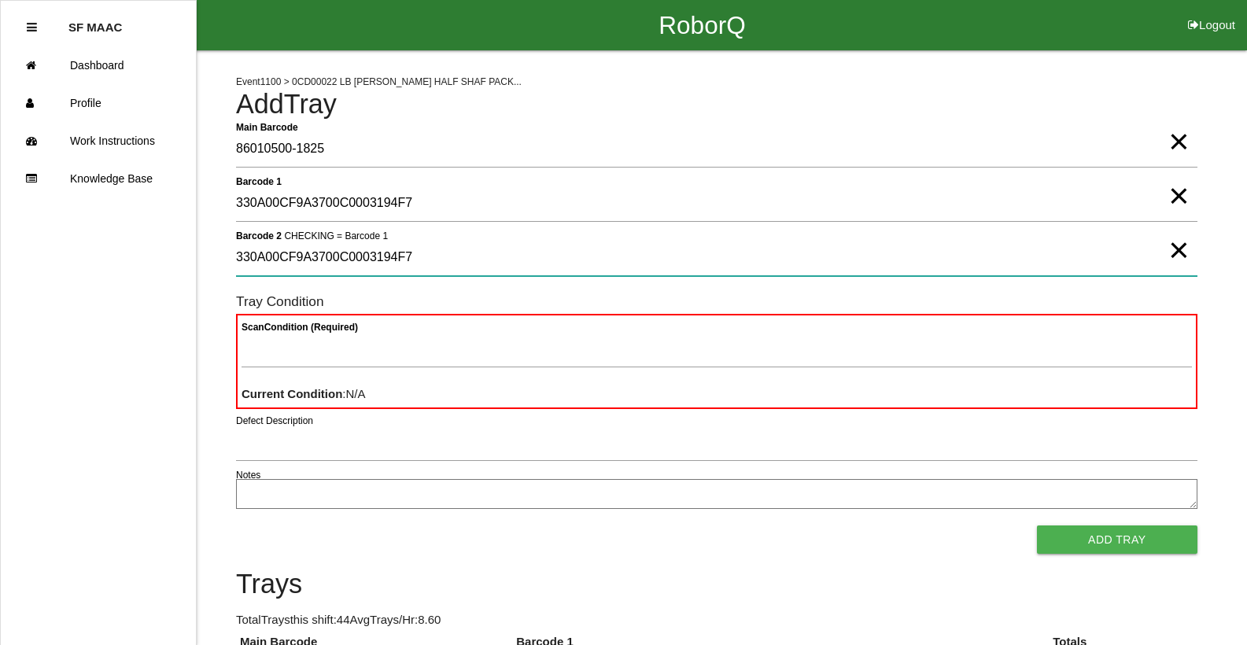
type 2 "330A00CF9A3700C0003194F7"
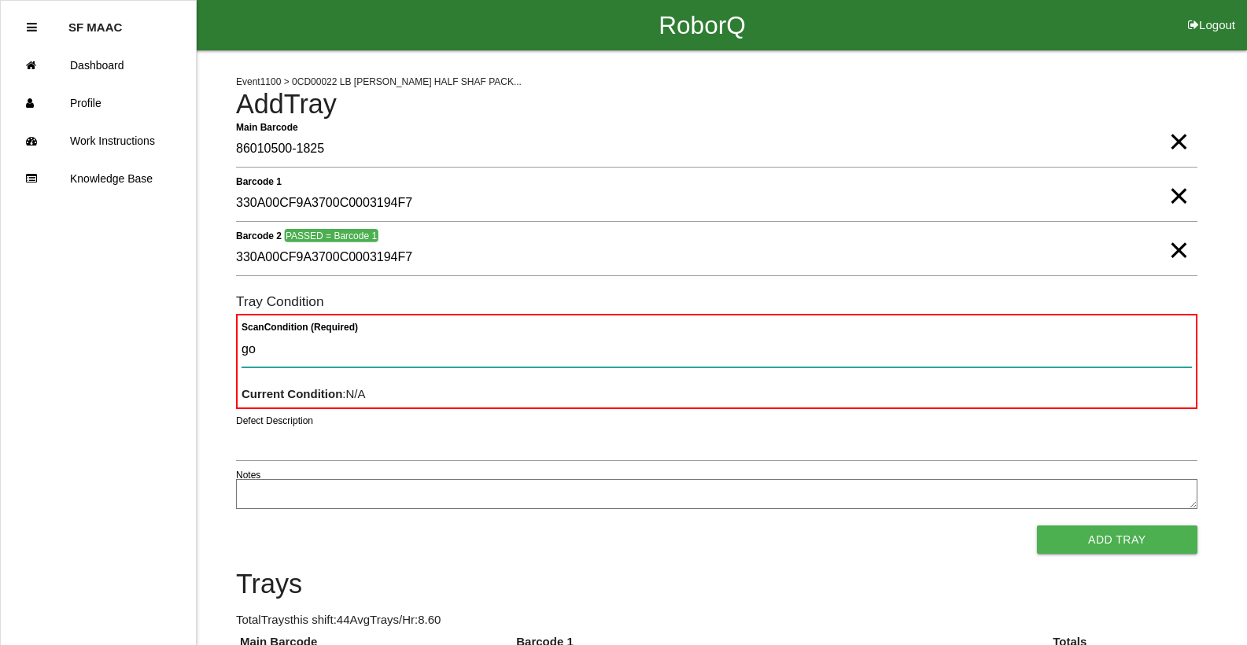
type Condition "goo"
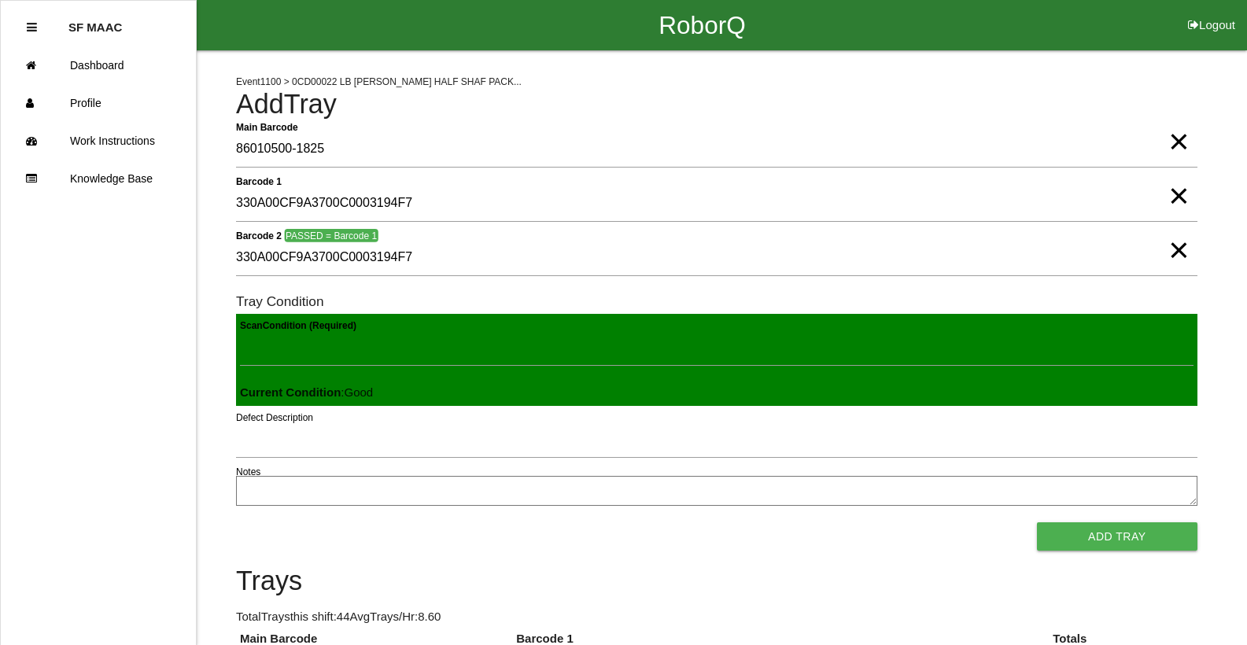
click at [1037, 522] on button "Add Tray" at bounding box center [1117, 536] width 160 height 28
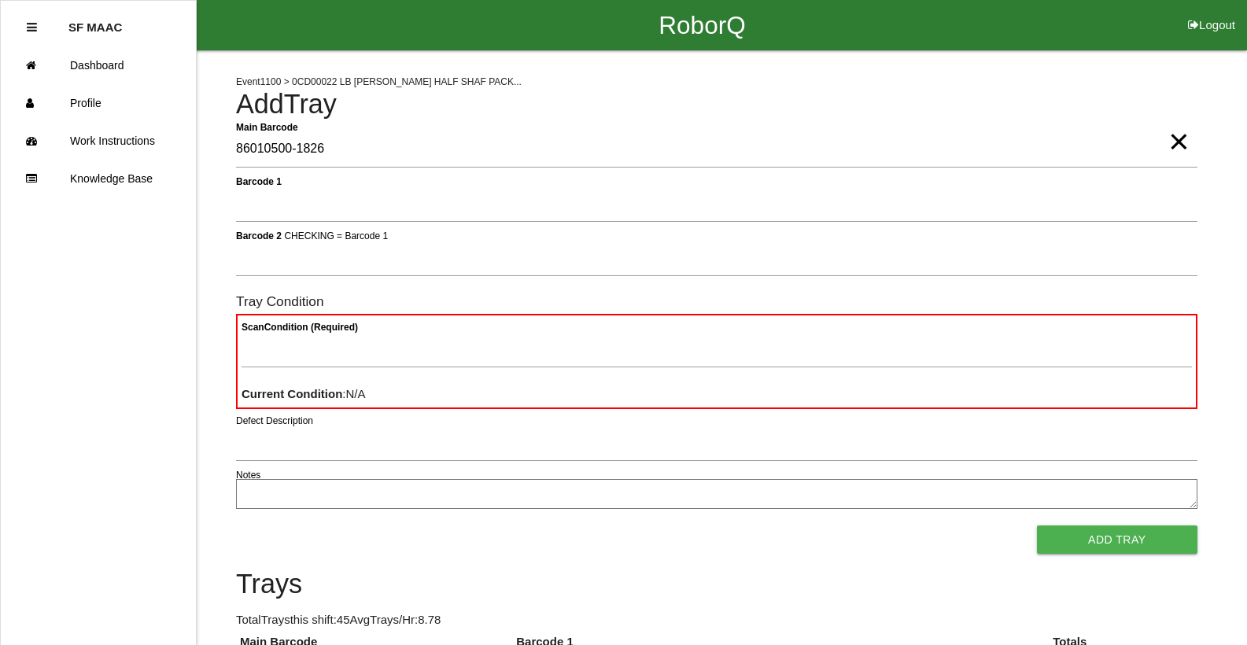
type Barcode "86010500-1826"
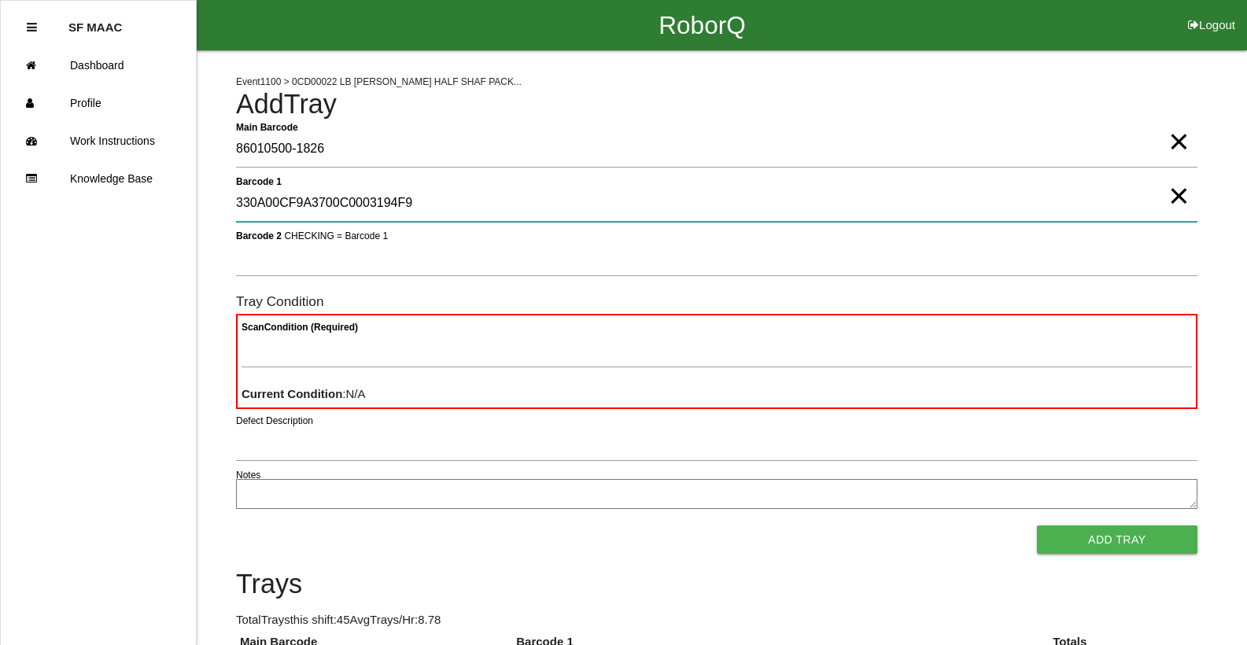
type 1 "330A00CF9A3700C0003194F9"
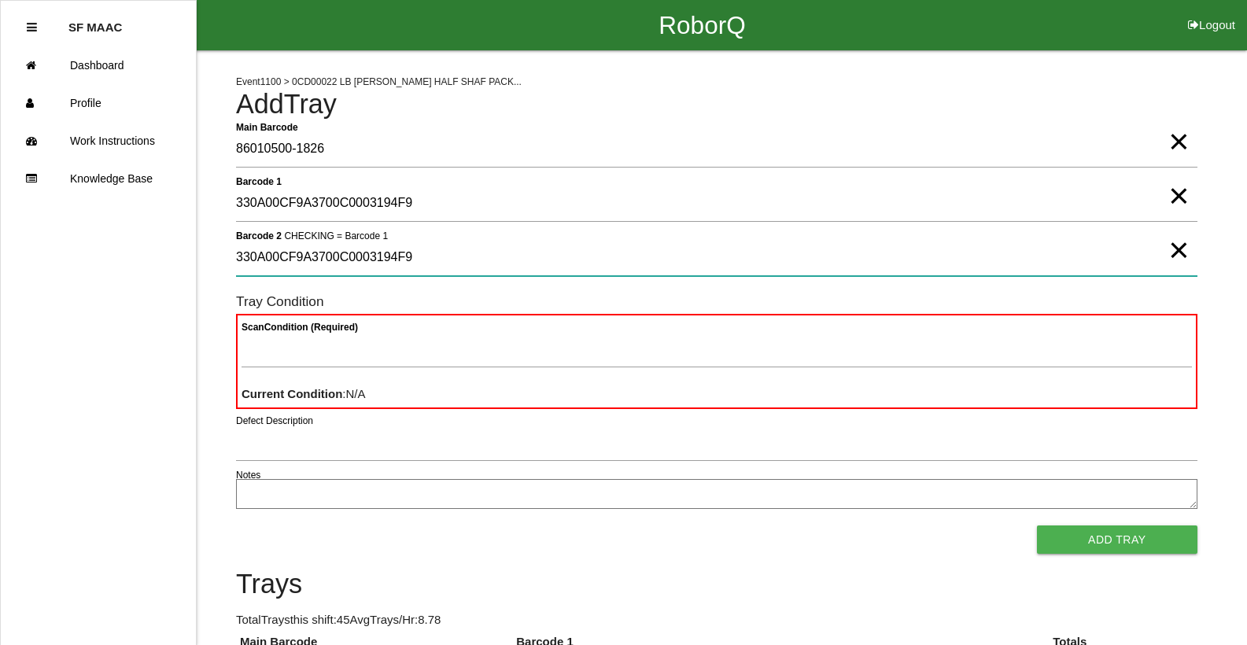
type 2 "330A00CF9A3700C0003194F9"
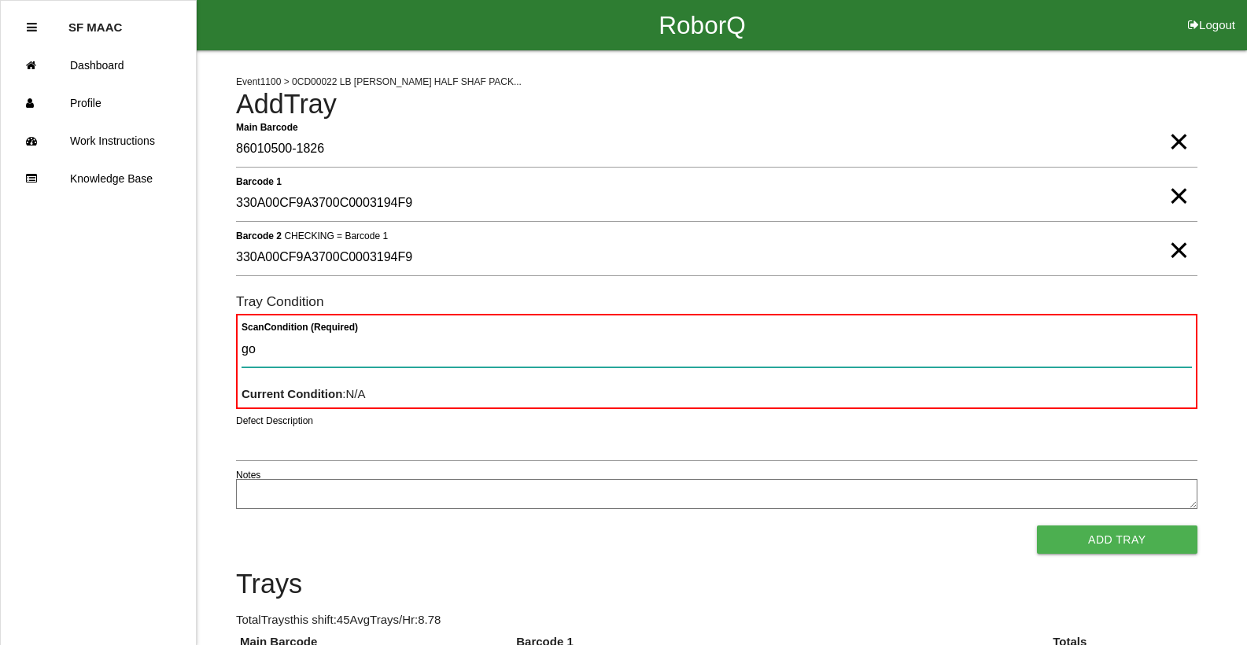
type Condition "goo"
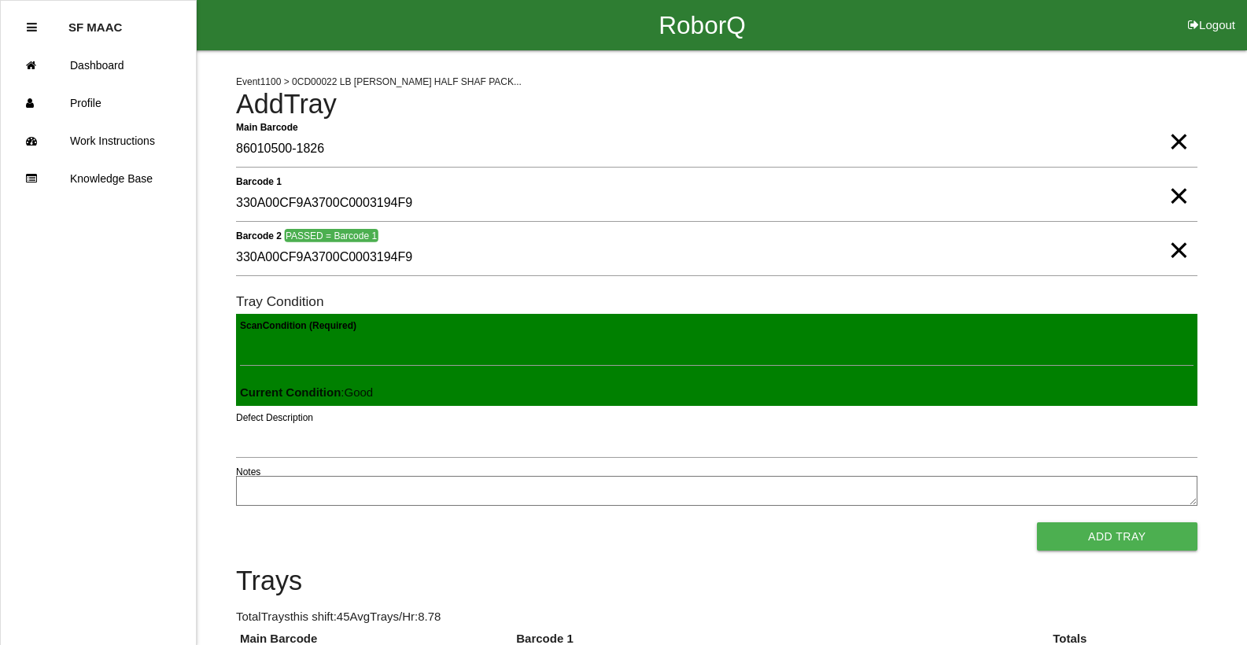
click at [1037, 522] on button "Add Tray" at bounding box center [1117, 536] width 160 height 28
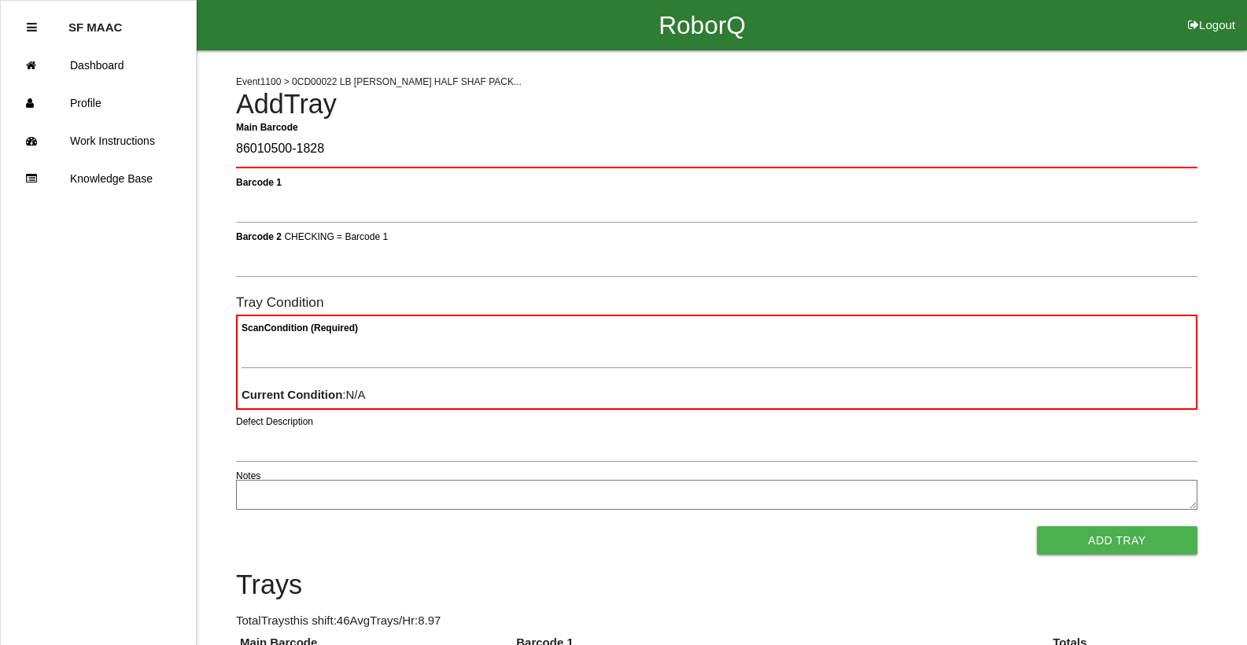
type Barcode "86010500-1828"
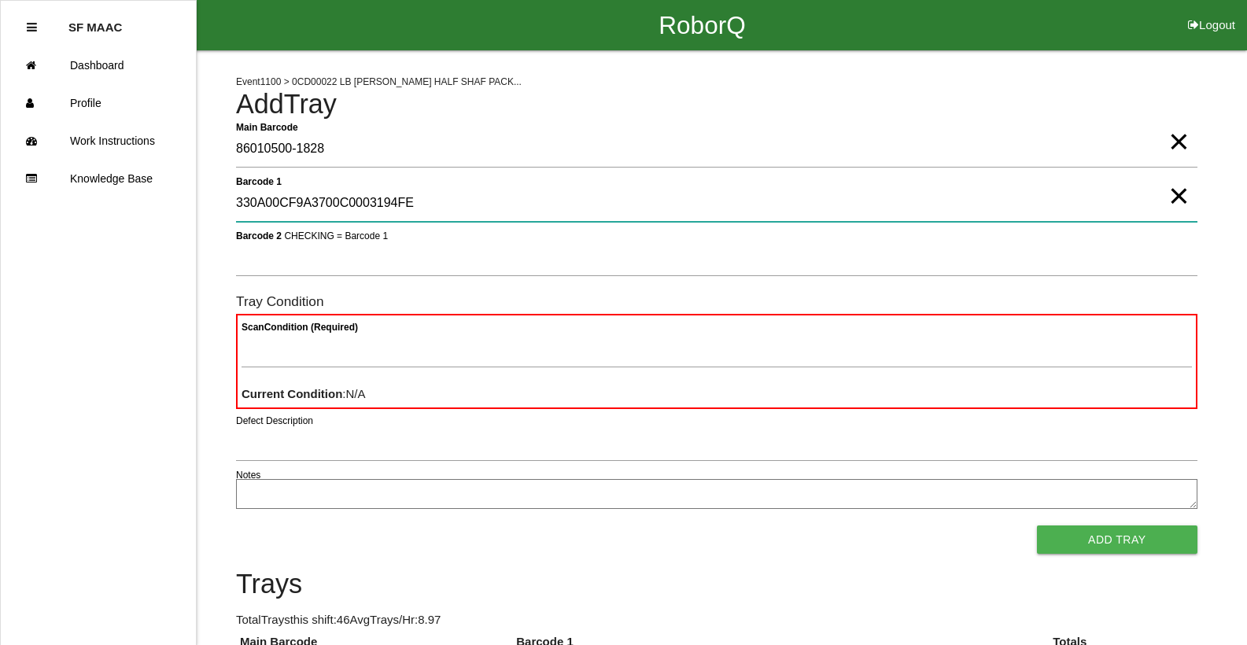
type 1 "330A00CF9A3700C0003194FE"
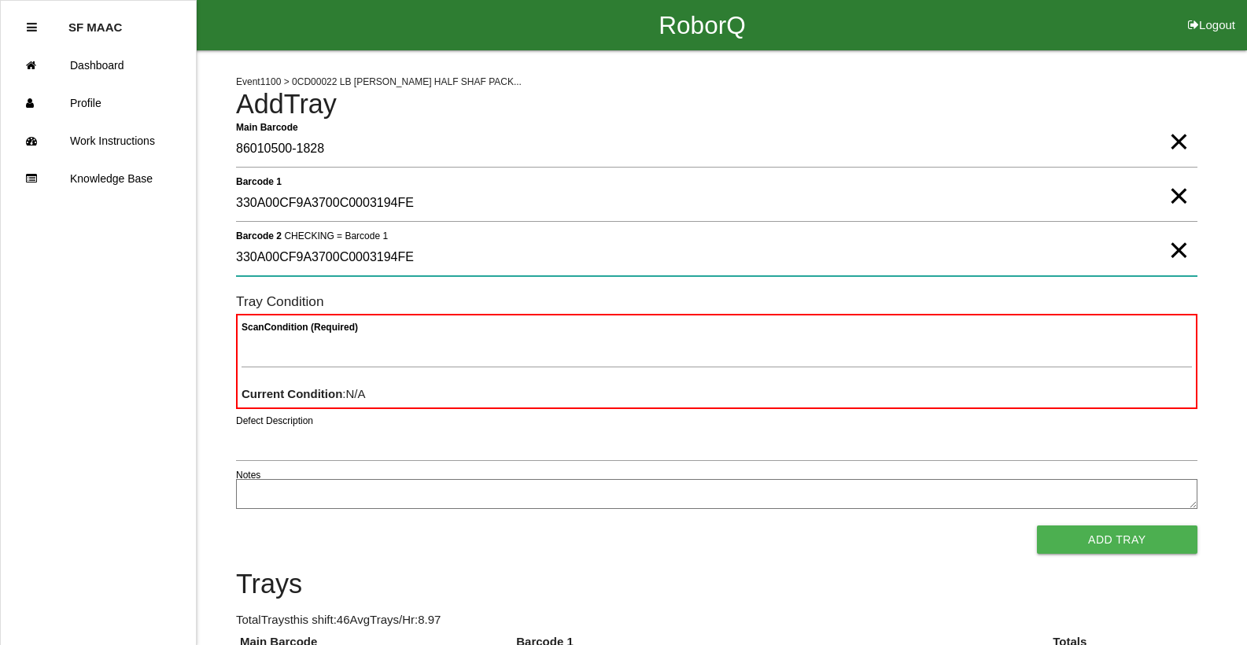
type 2 "330A00CF9A3700C0003194FE"
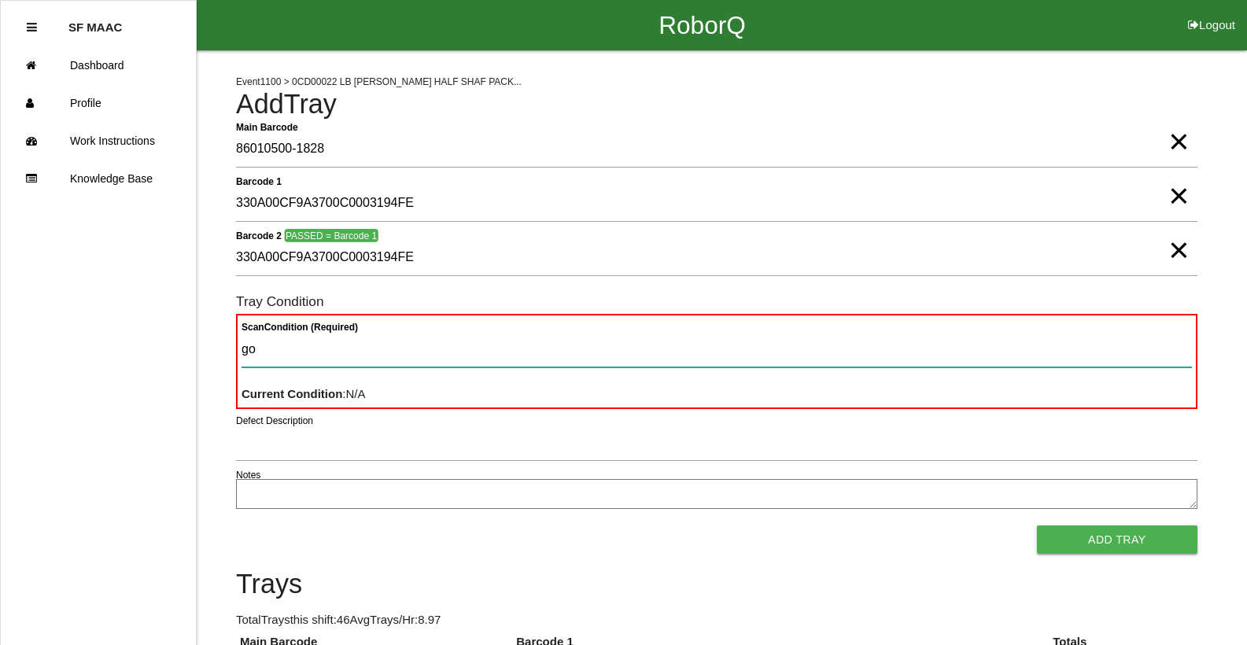
type Condition "goo"
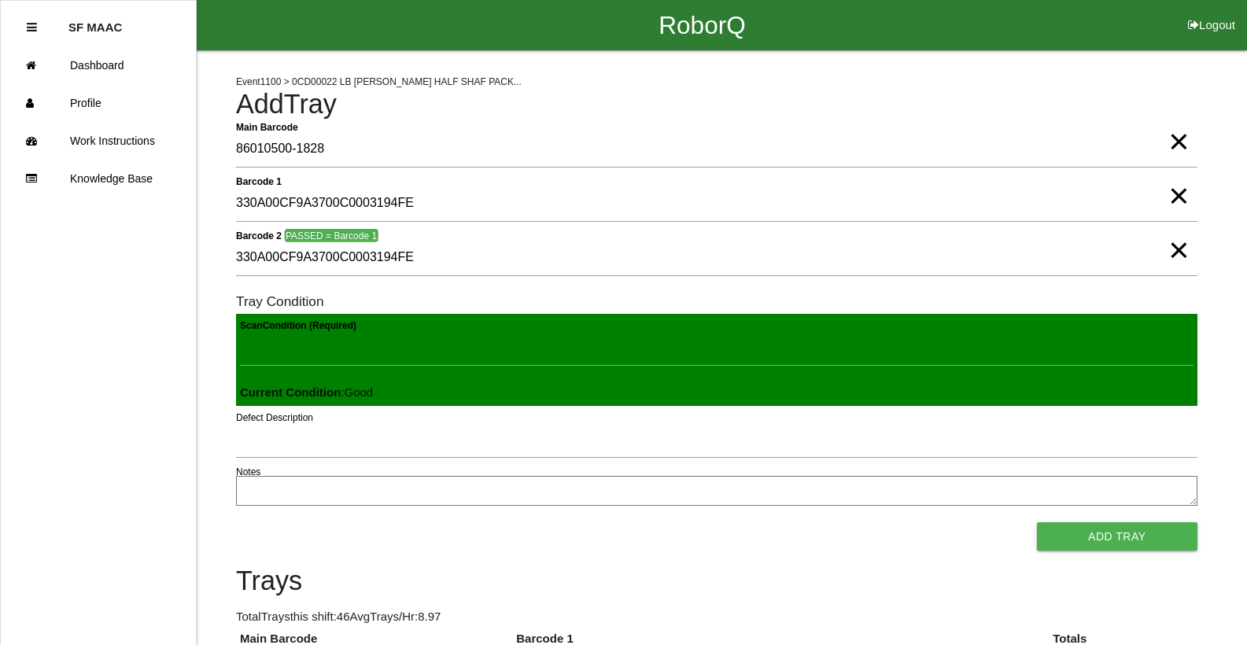
click at [1037, 522] on button "Add Tray" at bounding box center [1117, 536] width 160 height 28
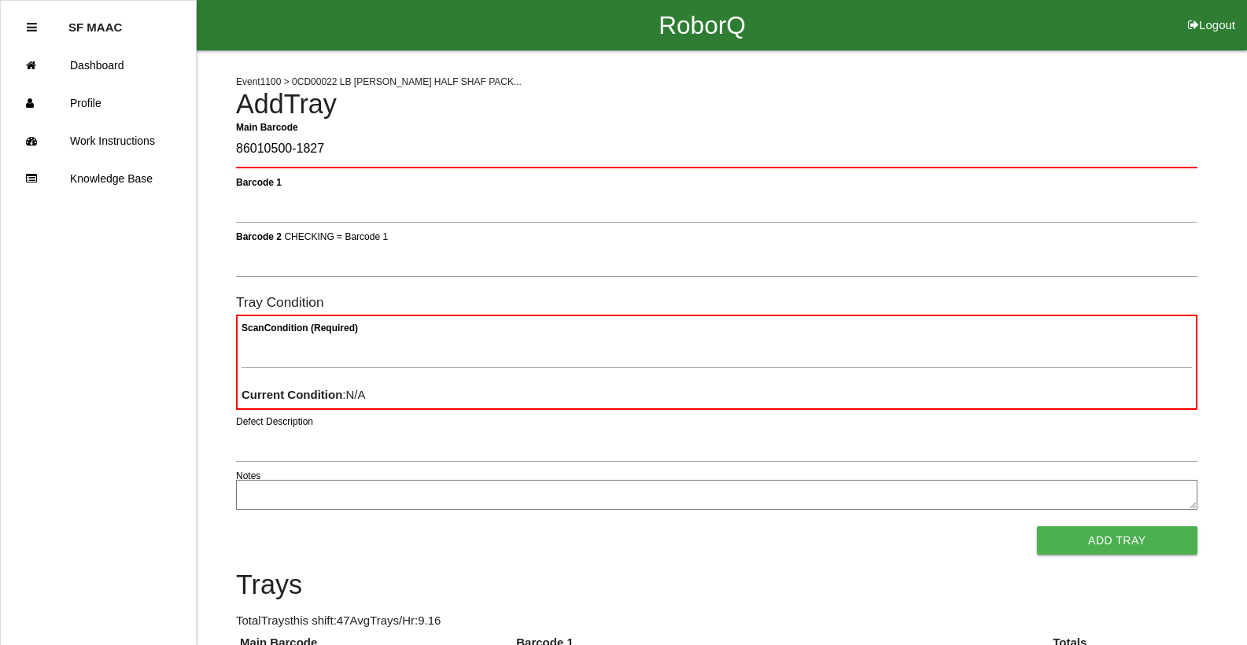
type Barcode "86010500-1827"
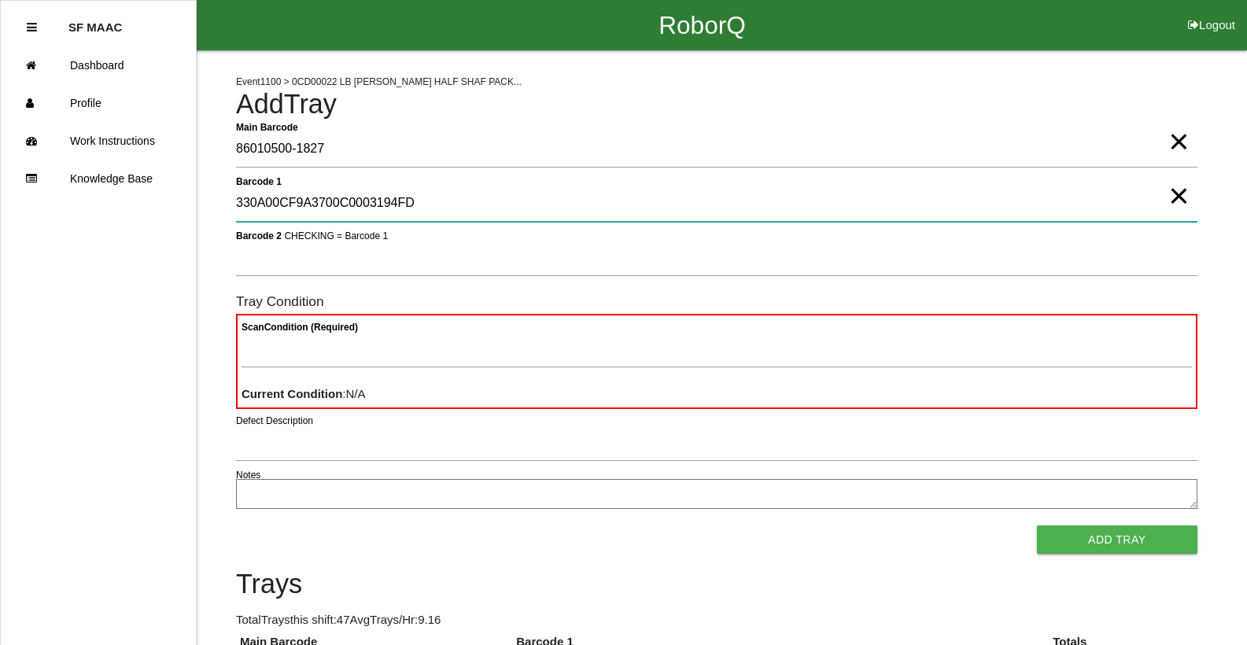
type 1 "330A00CF9A3700C0003194FD"
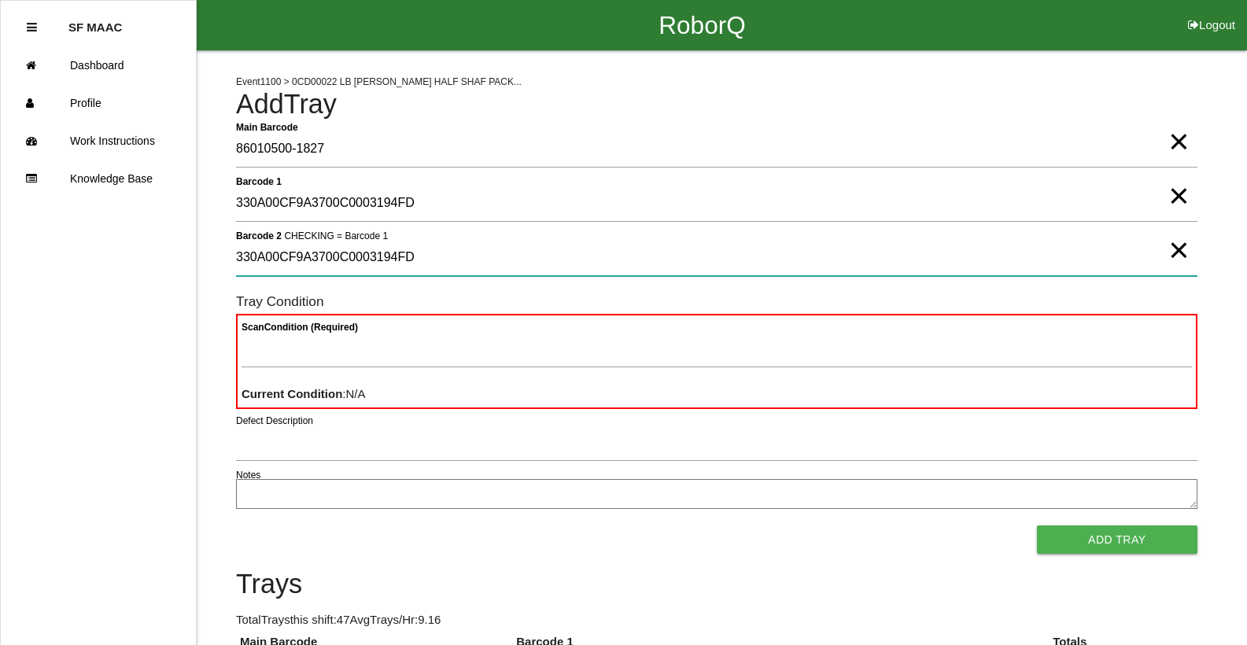
type 2 "330A00CF9A3700C0003194FD"
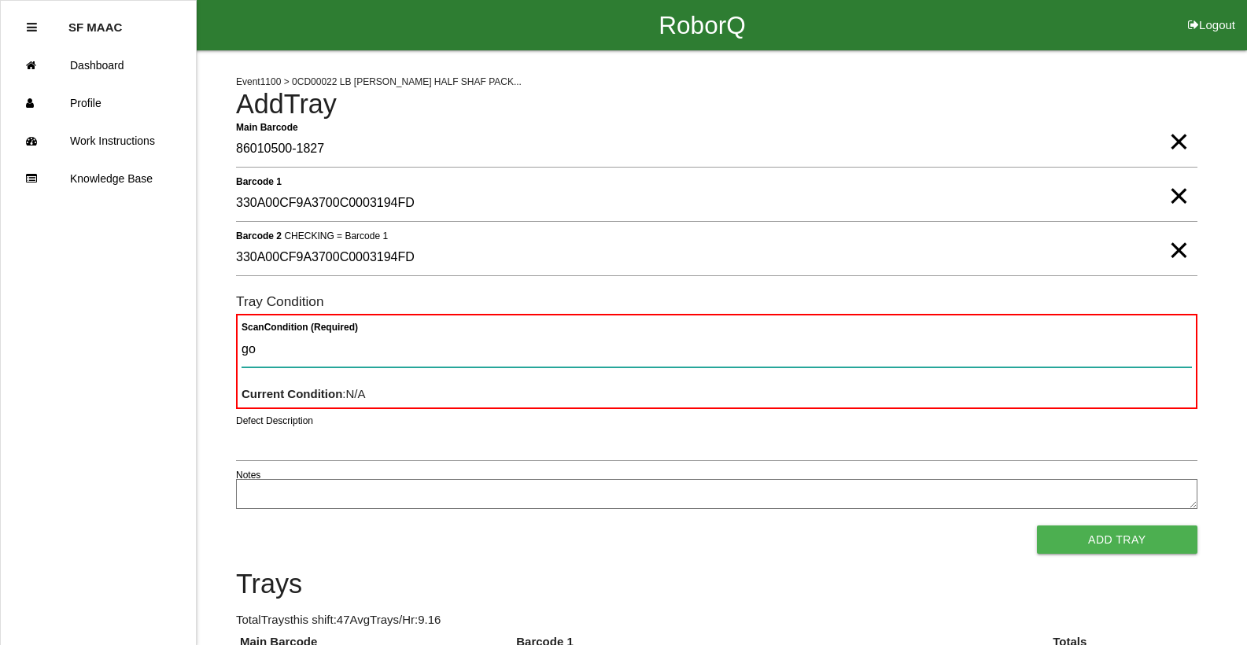
type Condition "goo"
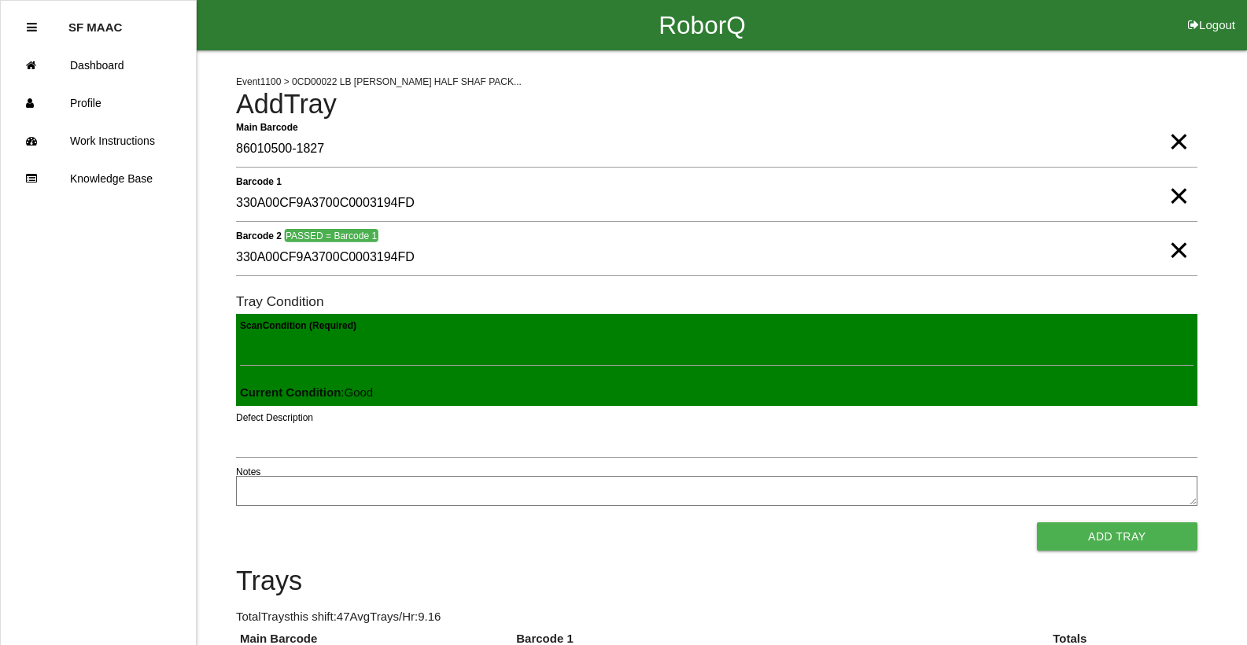
click at [1037, 522] on button "Add Tray" at bounding box center [1117, 536] width 160 height 28
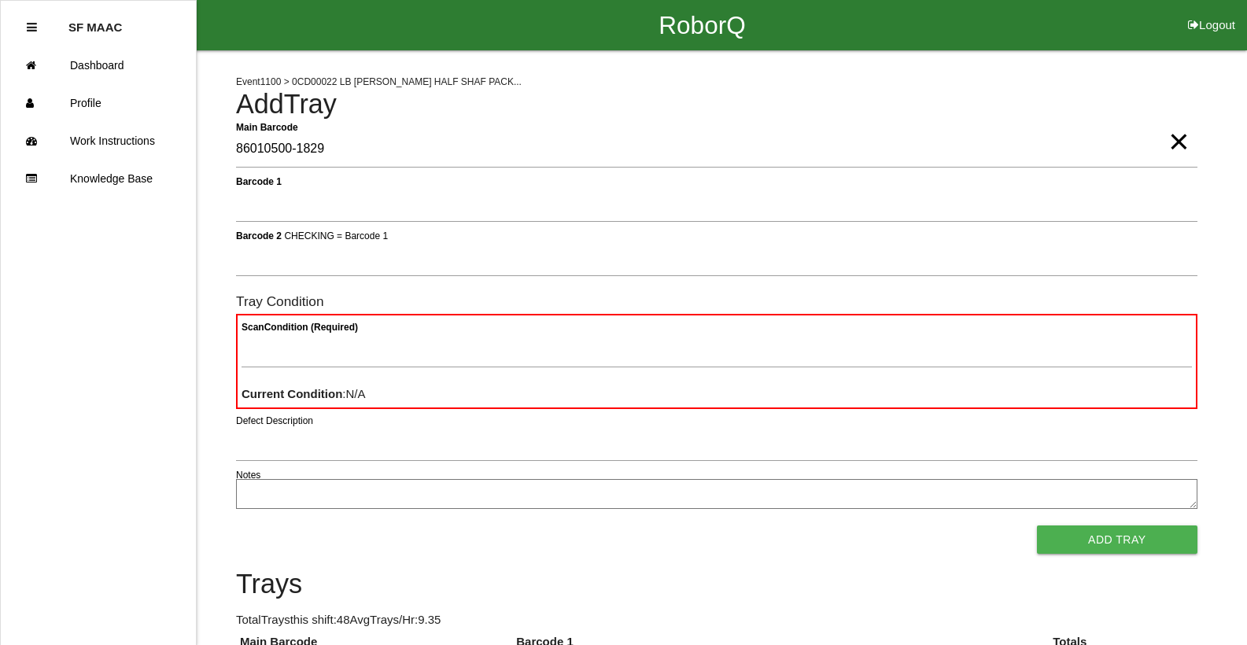
type Barcode "86010500-1829"
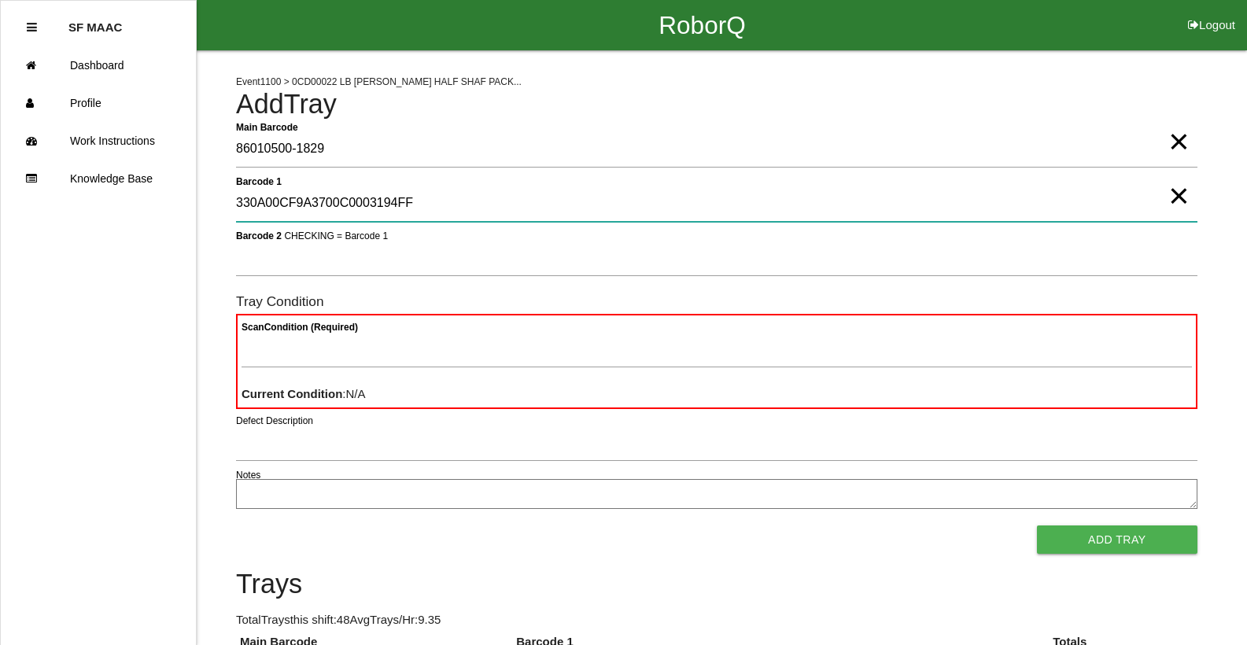
type 1 "330A00CF9A3700C0003194FF"
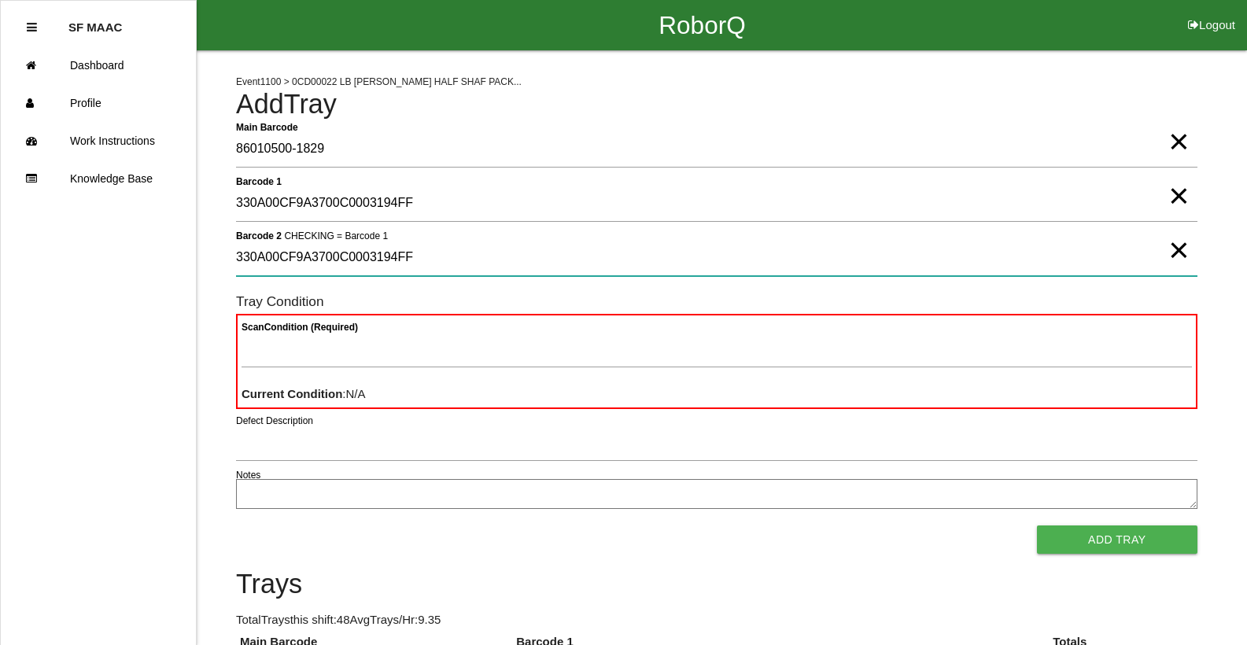
type 2 "330A00CF9A3700C0003194FF"
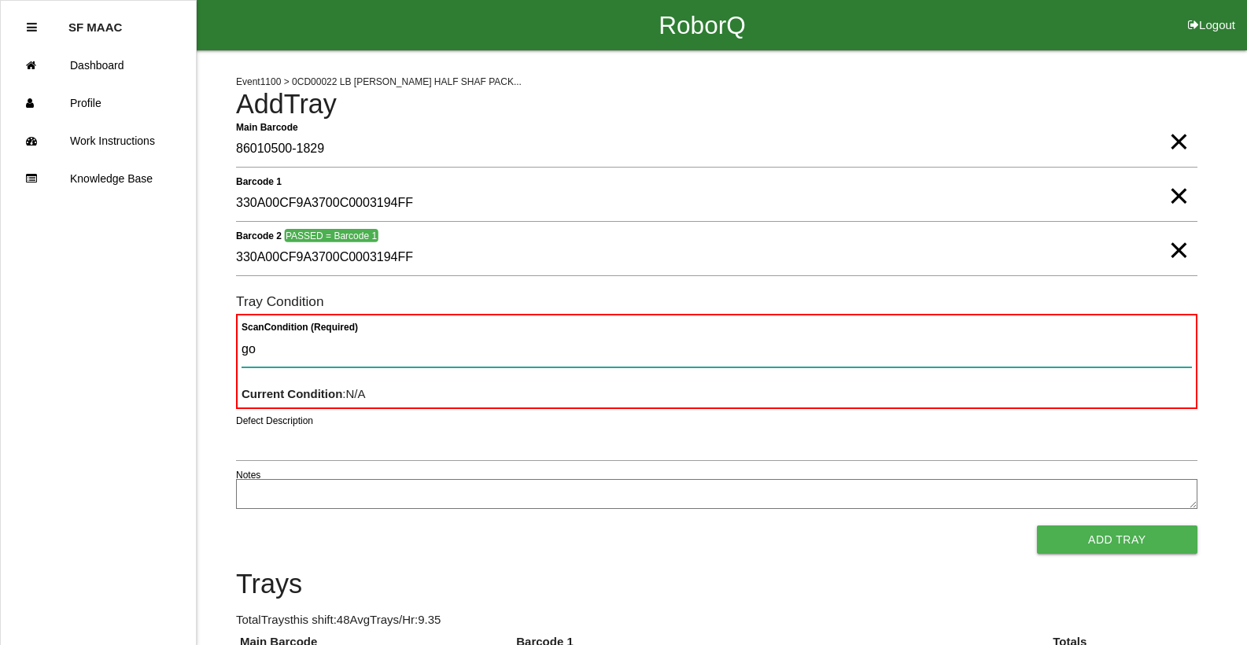
type Condition "goo"
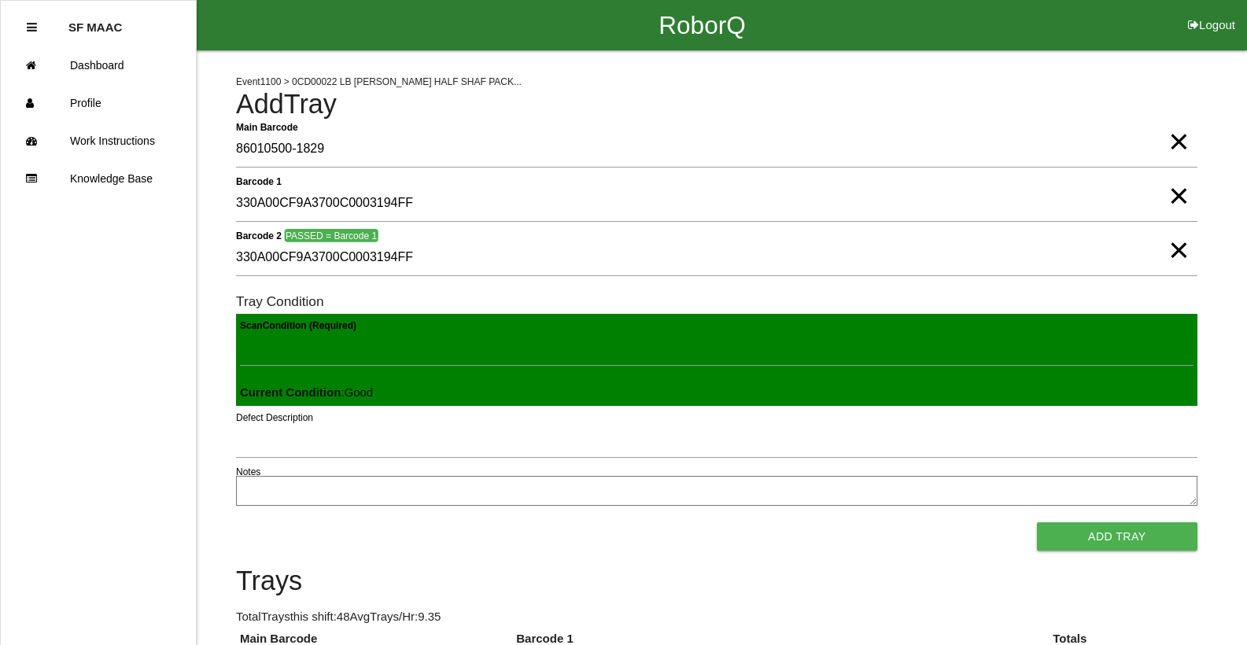
click at [1037, 522] on button "Add Tray" at bounding box center [1117, 536] width 160 height 28
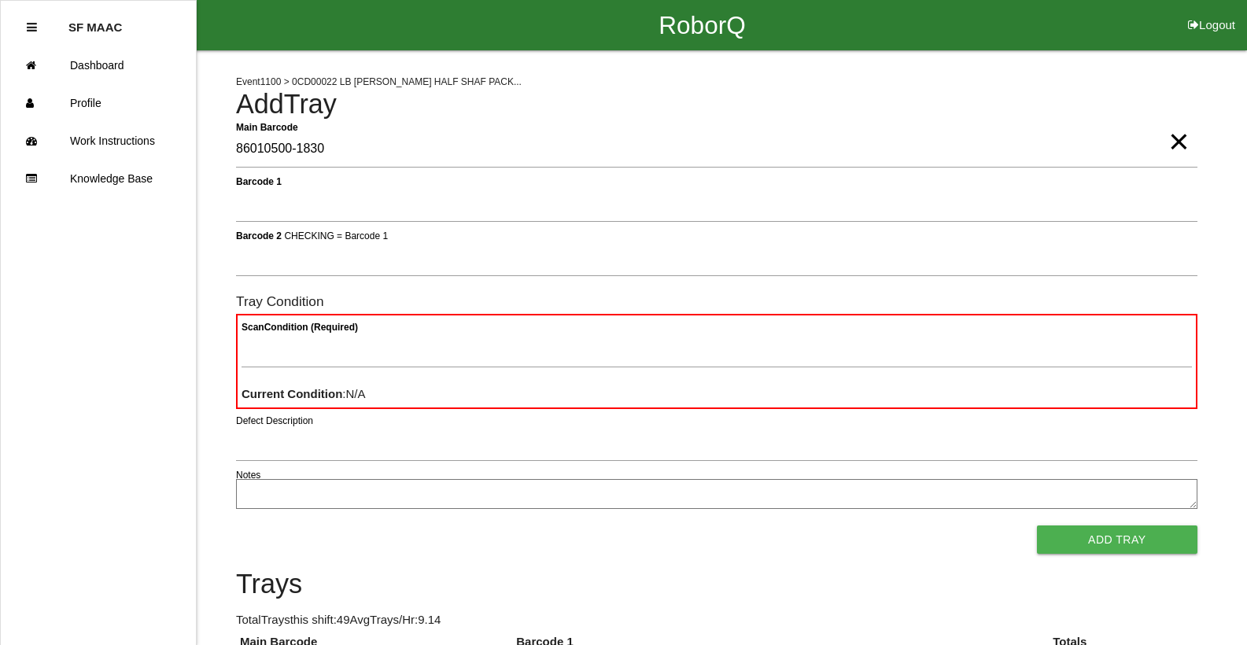
type Barcode "86010500-1830"
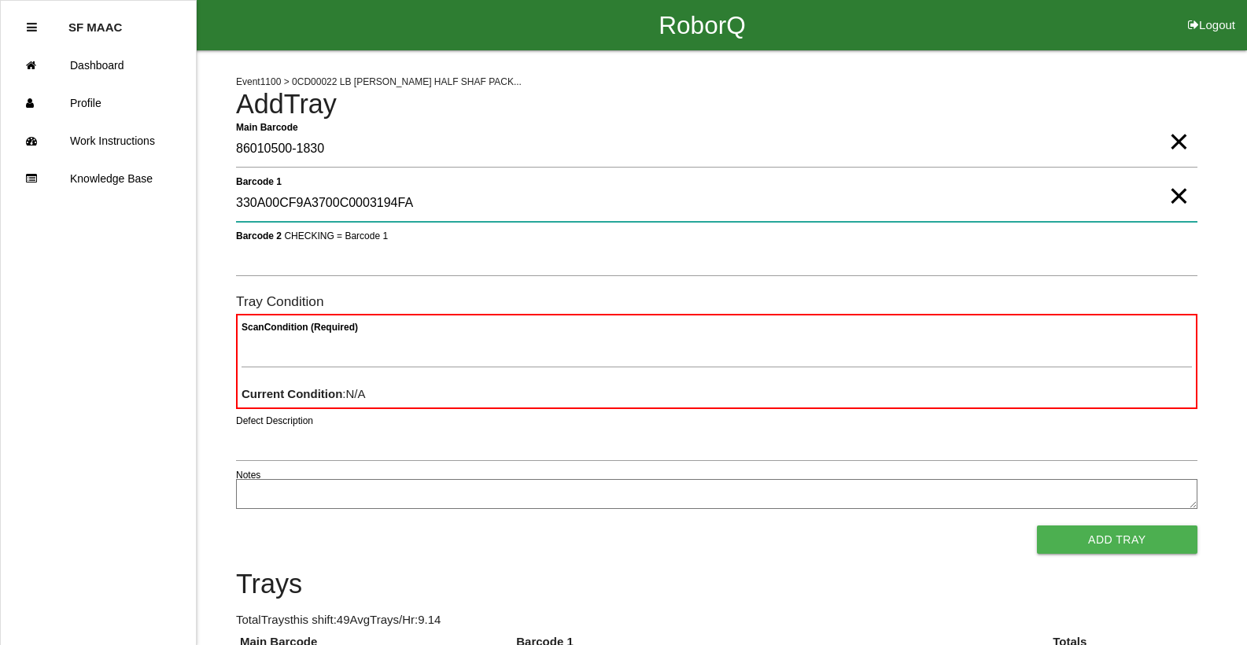
type 1 "330A00CF9A3700C0003194FA"
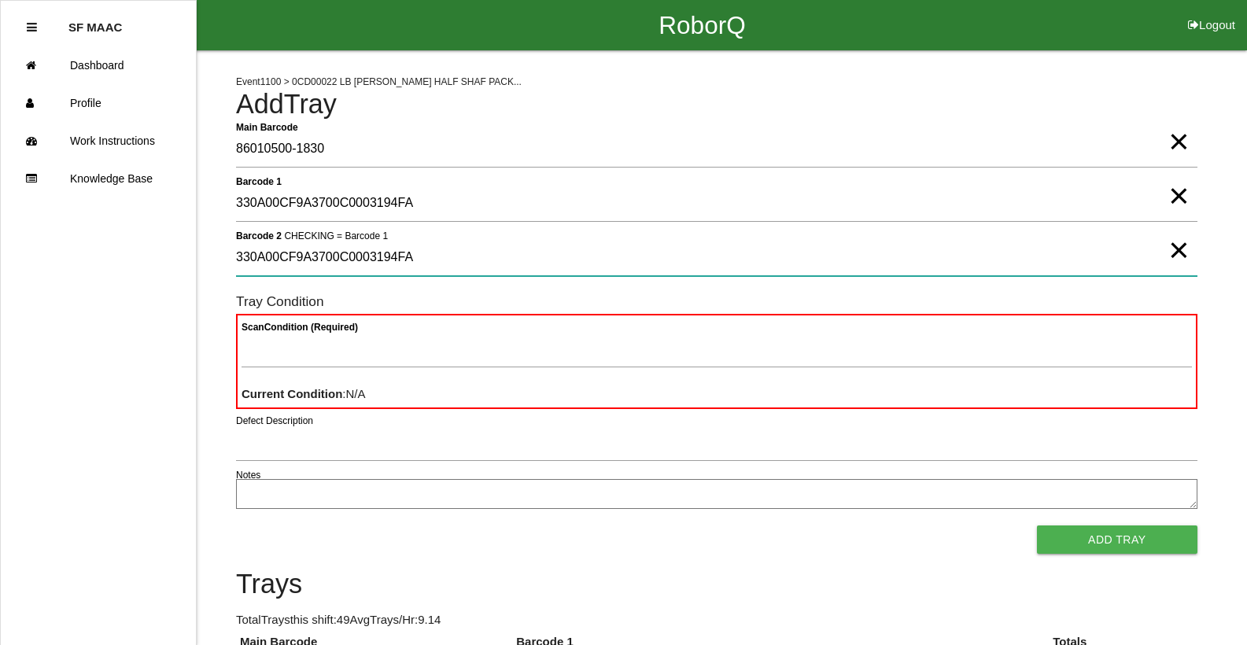
type 2 "330A00CF9A3700C0003194FA"
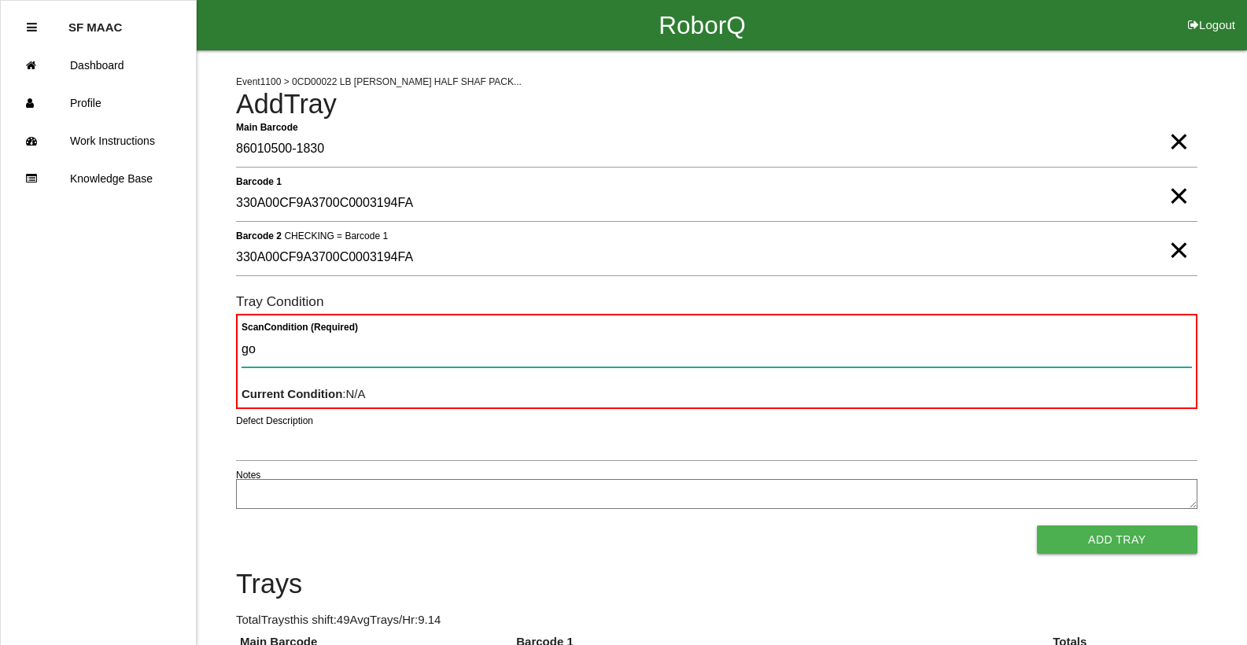
type Condition "goo"
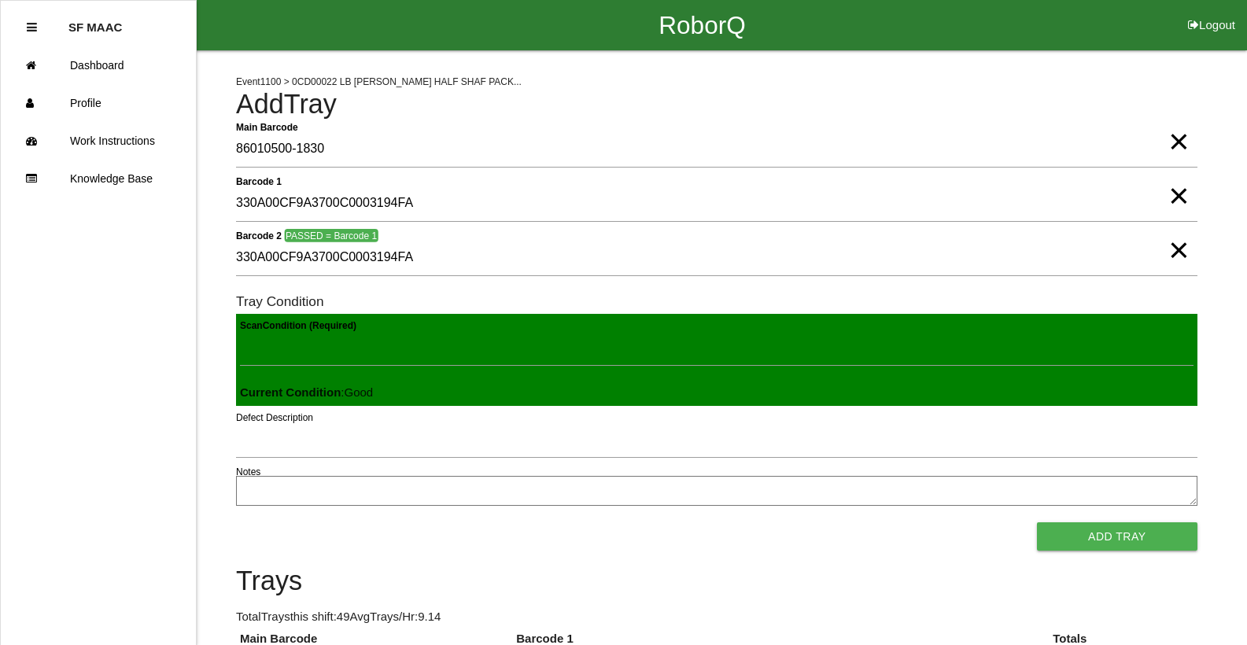
click at [1037, 522] on button "Add Tray" at bounding box center [1117, 536] width 160 height 28
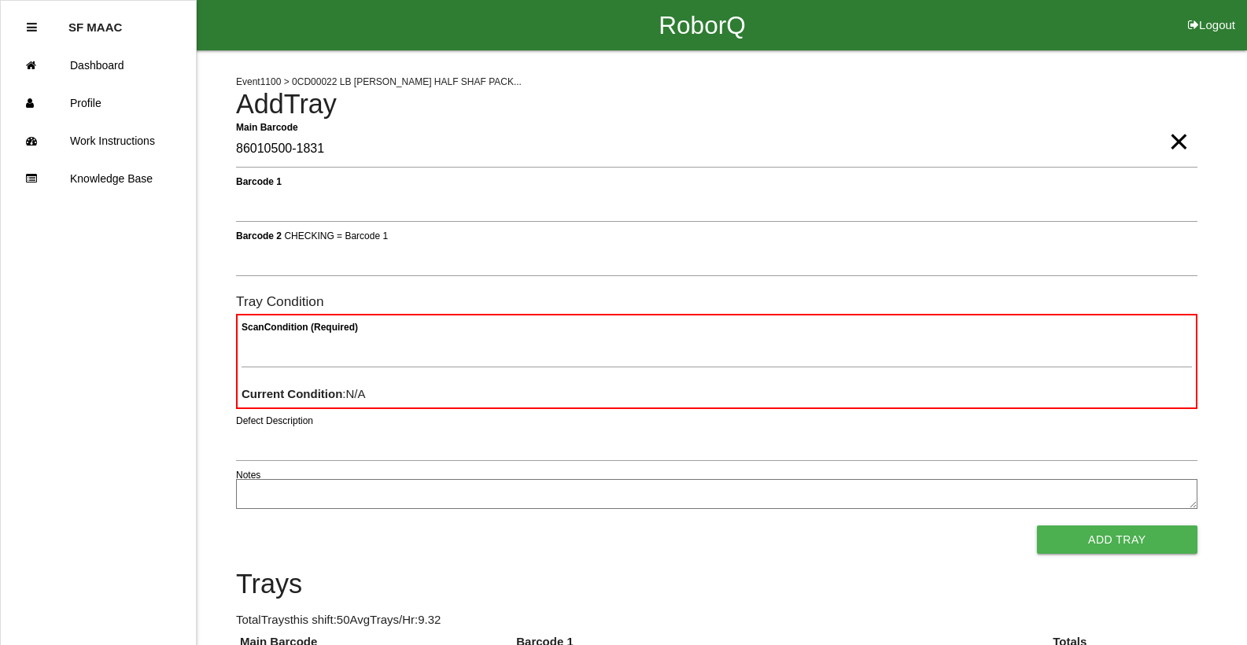
type Barcode "86010500-1831"
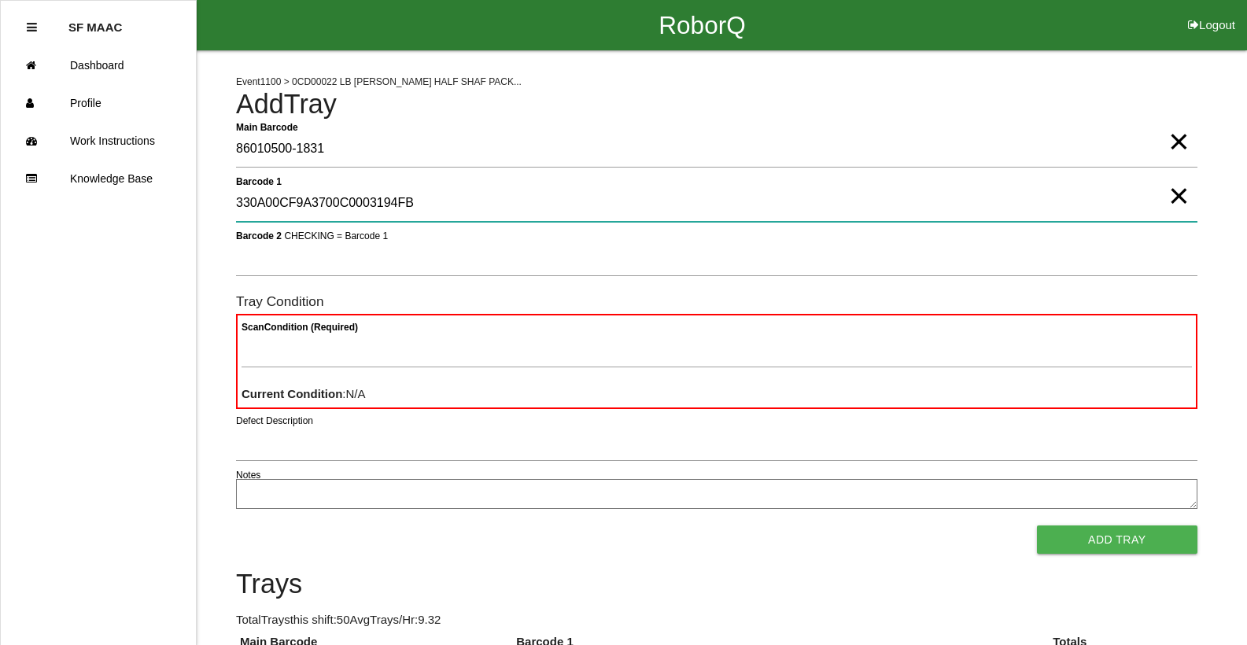
type 1 "330A00CF9A3700C0003194FB"
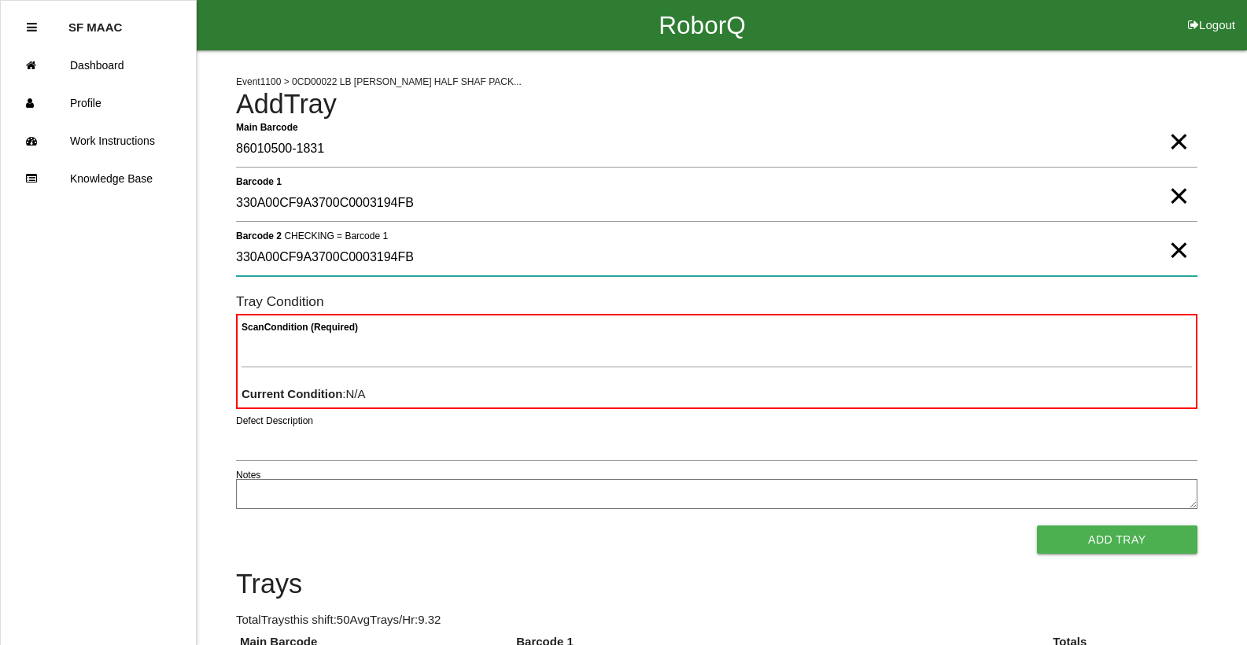
type 2 "330A00CF9A3700C0003194FB"
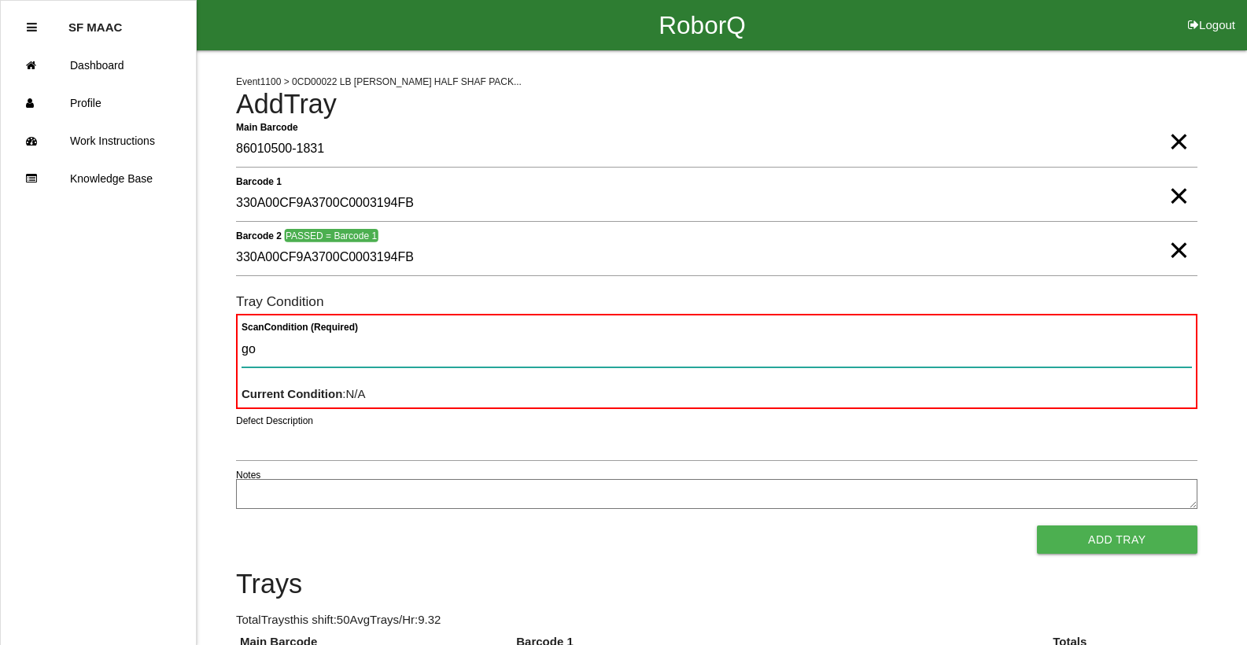
type Condition "goo"
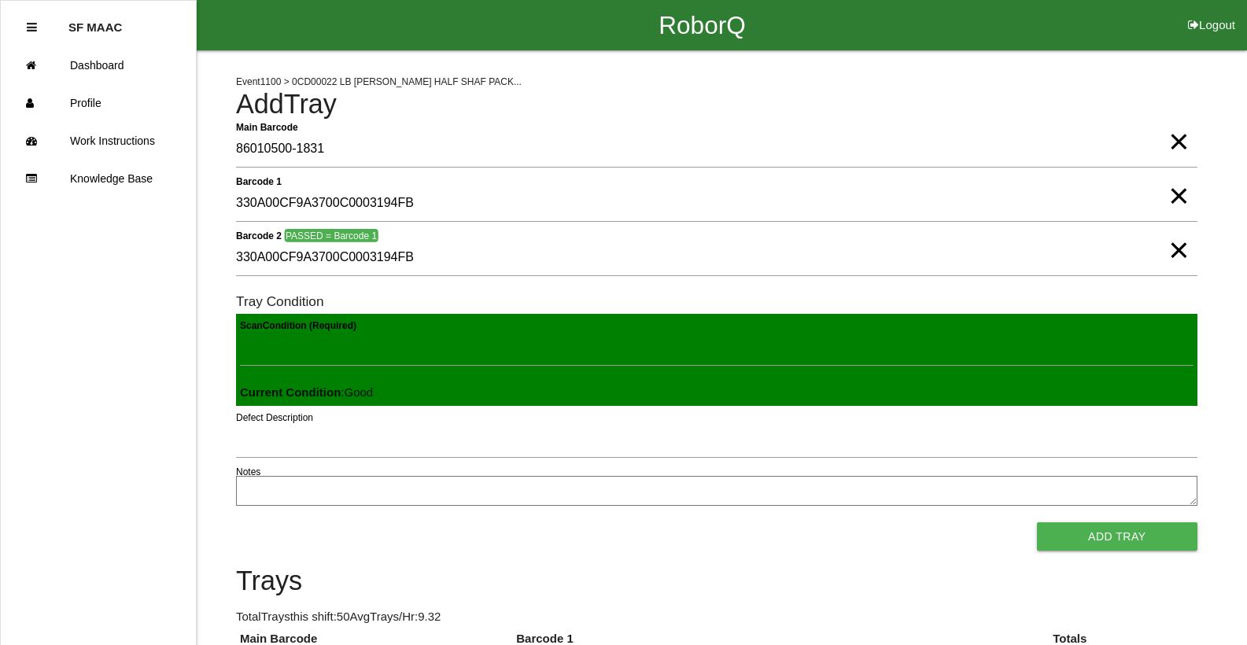
click at [1037, 522] on button "Add Tray" at bounding box center [1117, 536] width 160 height 28
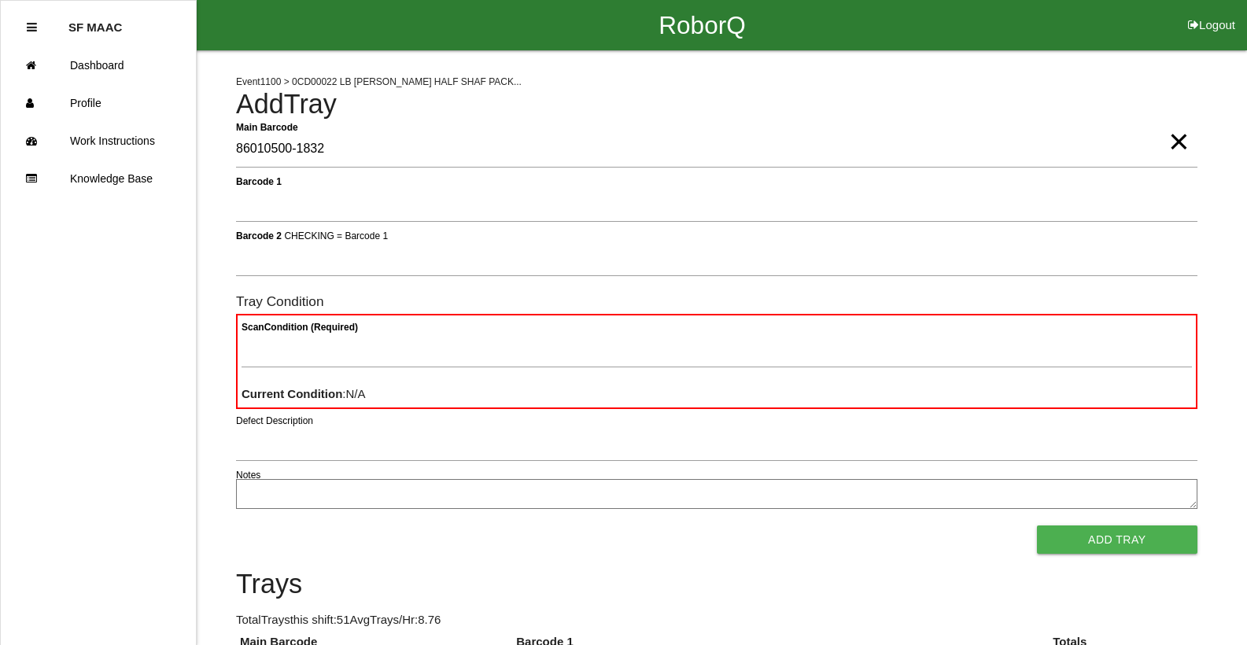
type Barcode "86010500-1832"
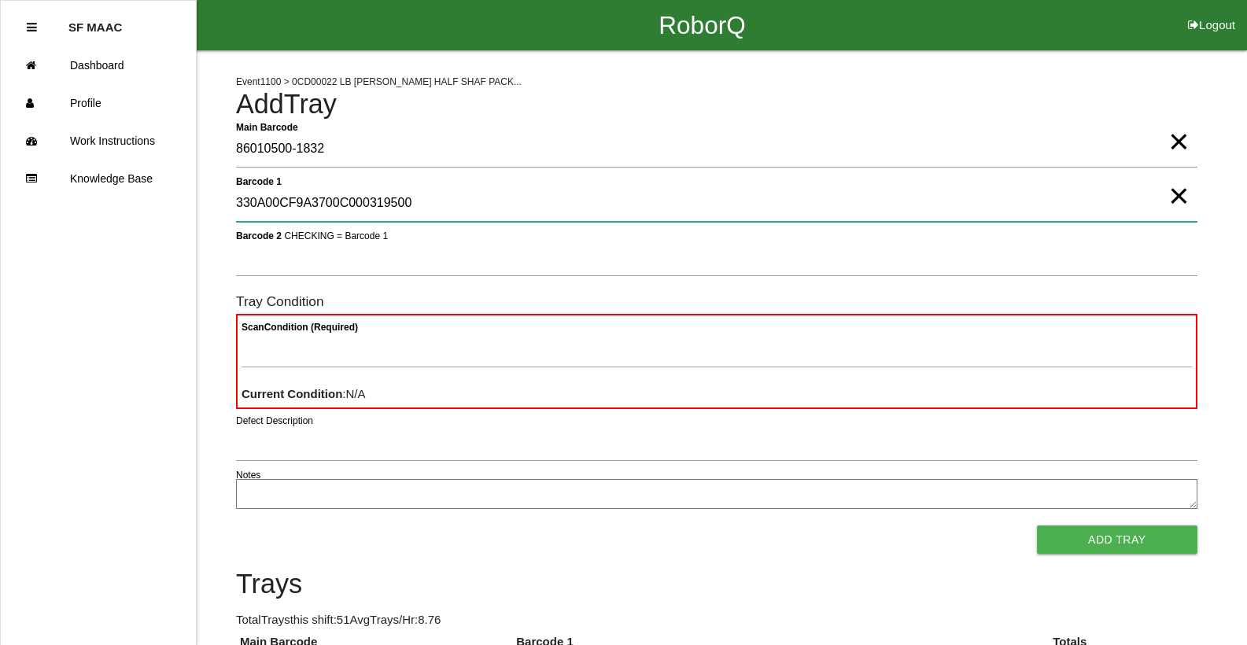
type 1 "330A00CF9A3700C000319500"
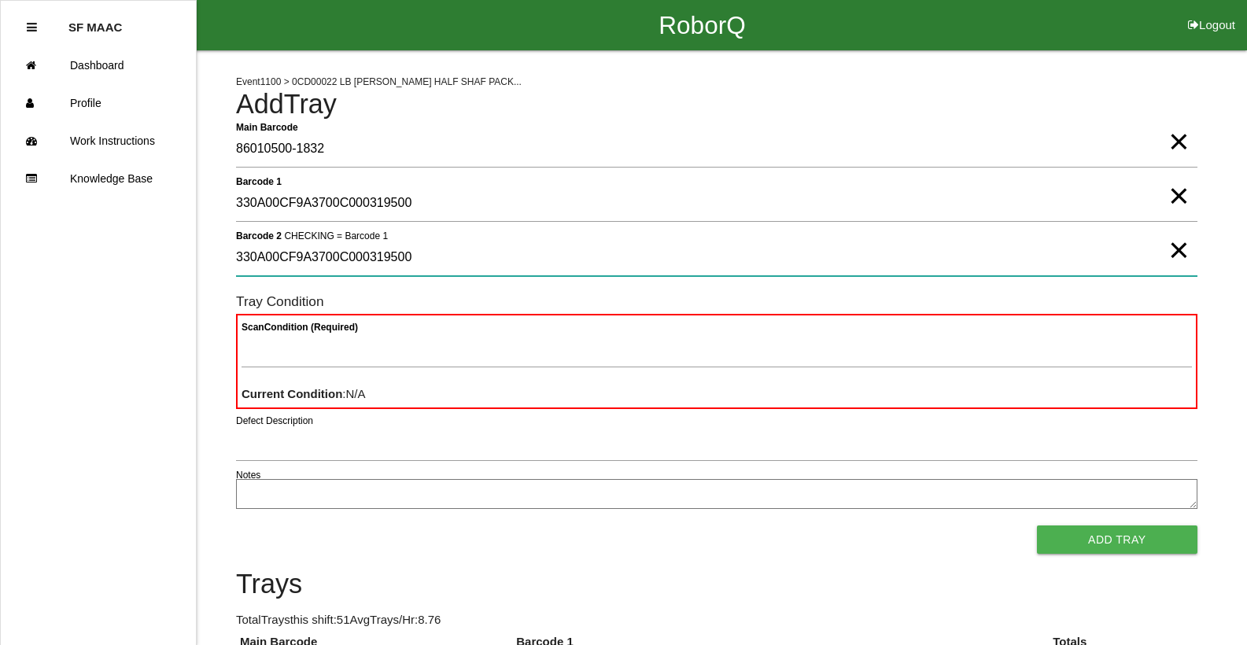
type 2 "330A00CF9A3700C000319500"
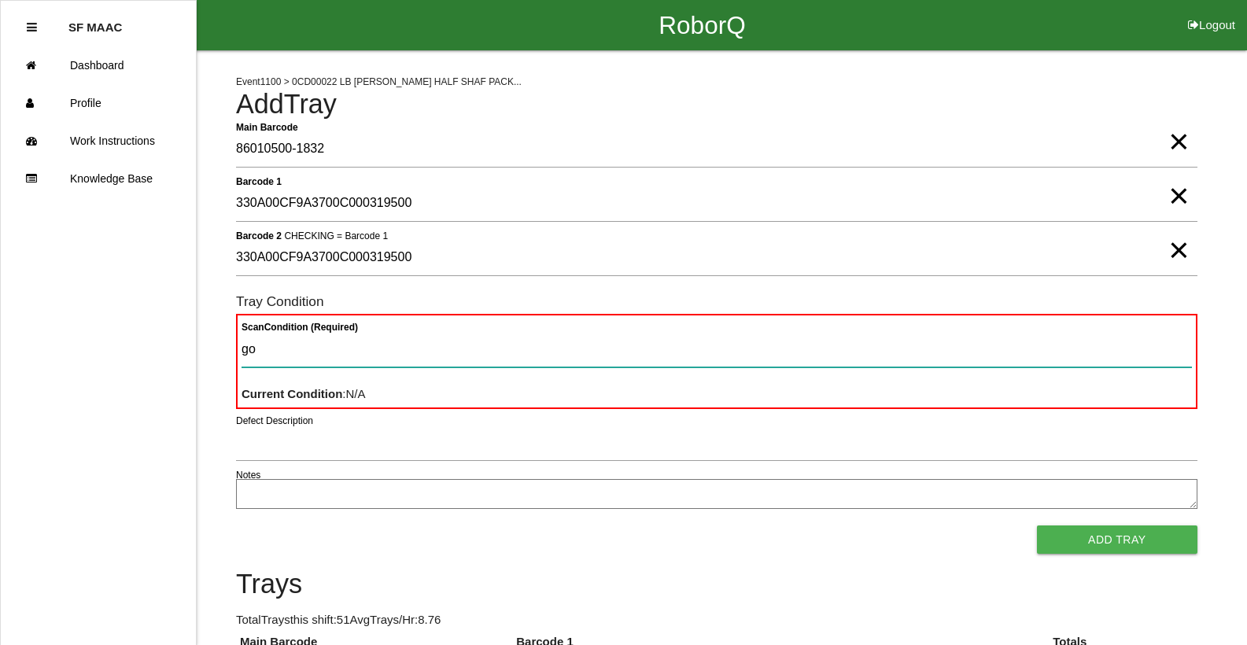
type Condition "goo"
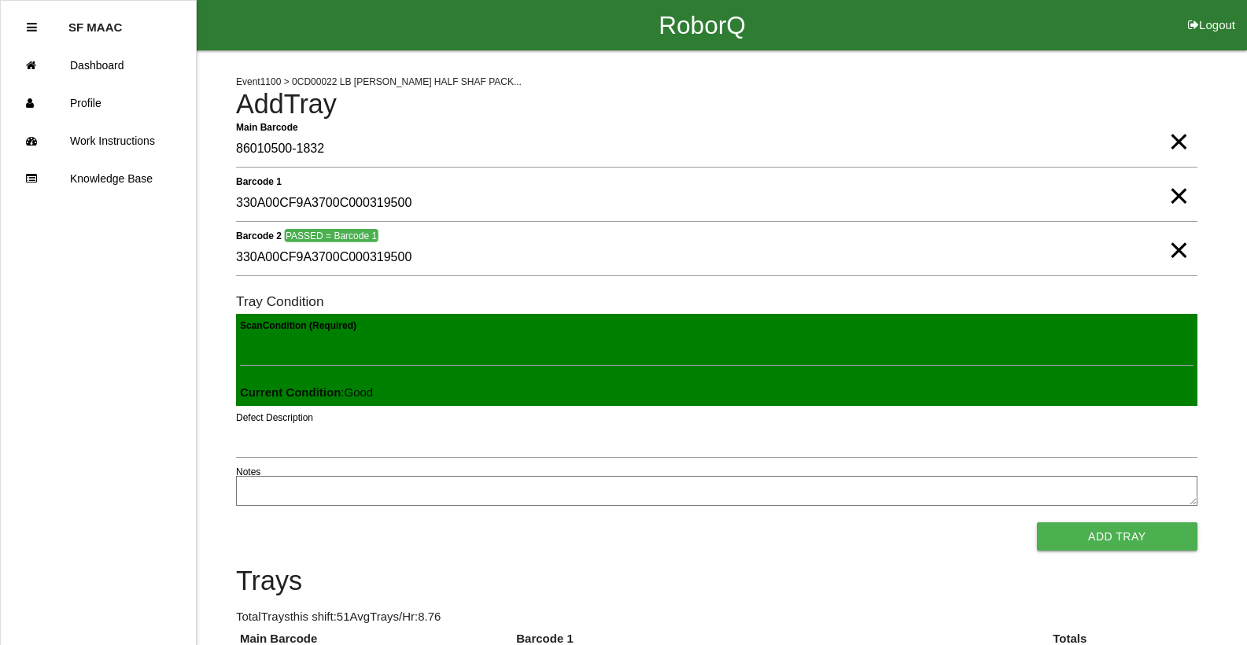
click at [1037, 522] on button "Add Tray" at bounding box center [1117, 536] width 160 height 28
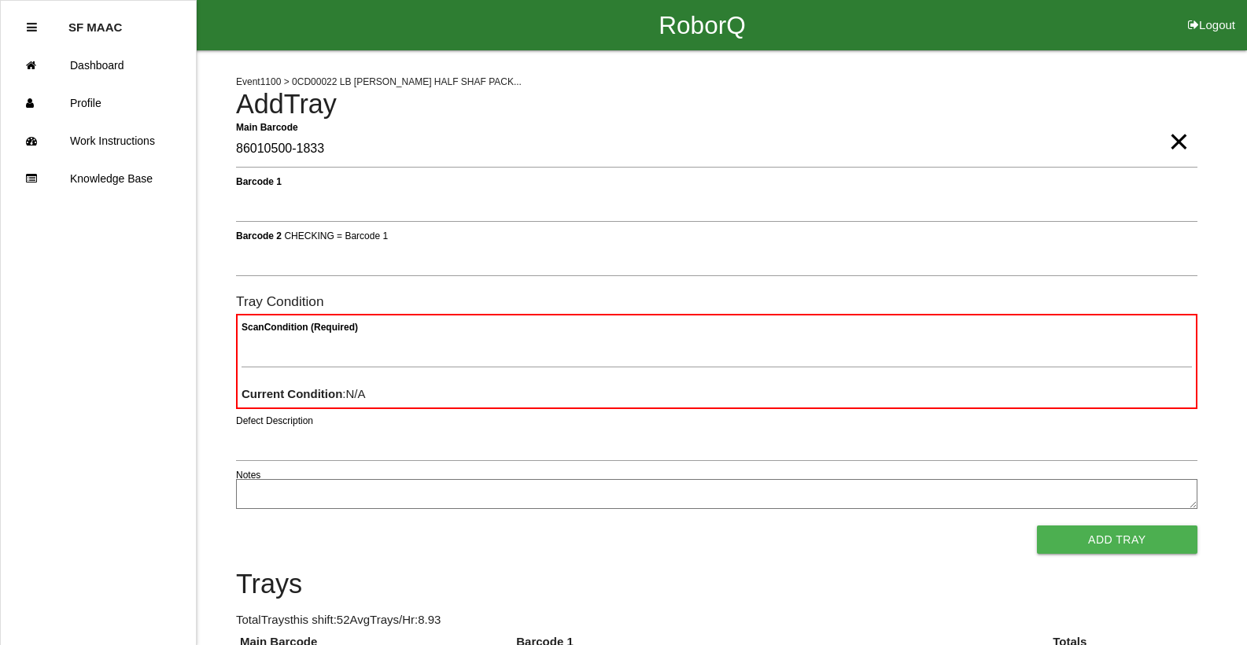
type Barcode "86010500-1833"
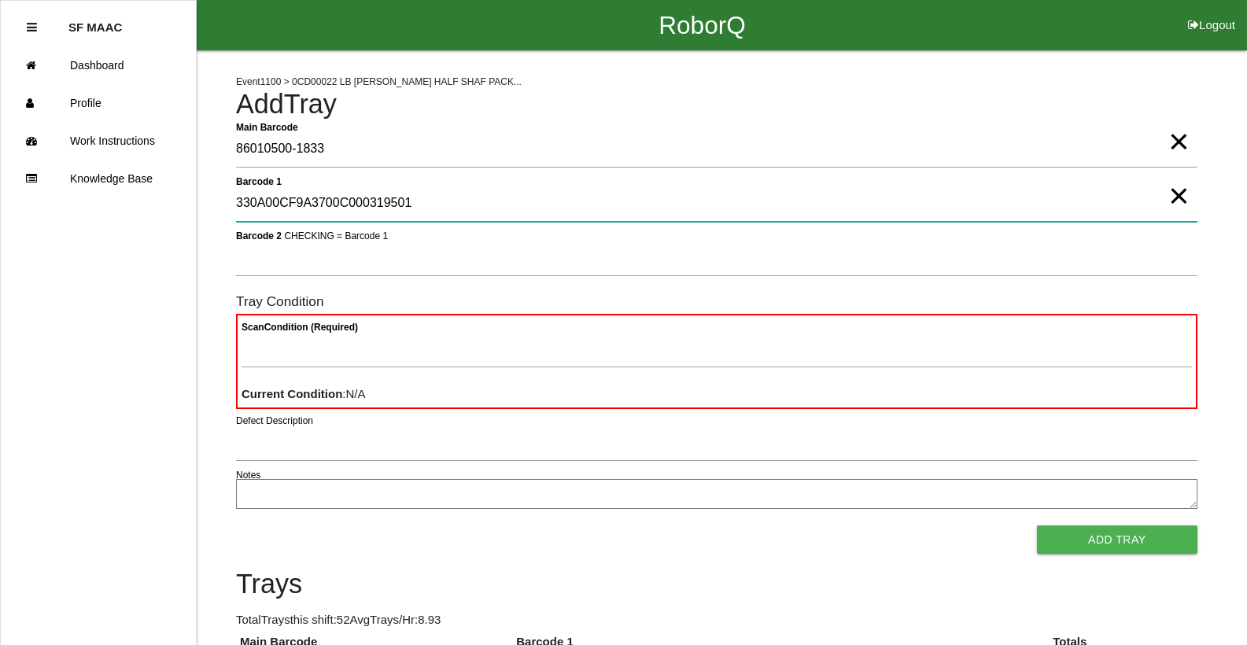
type 1 "330A00CF9A3700C000319501"
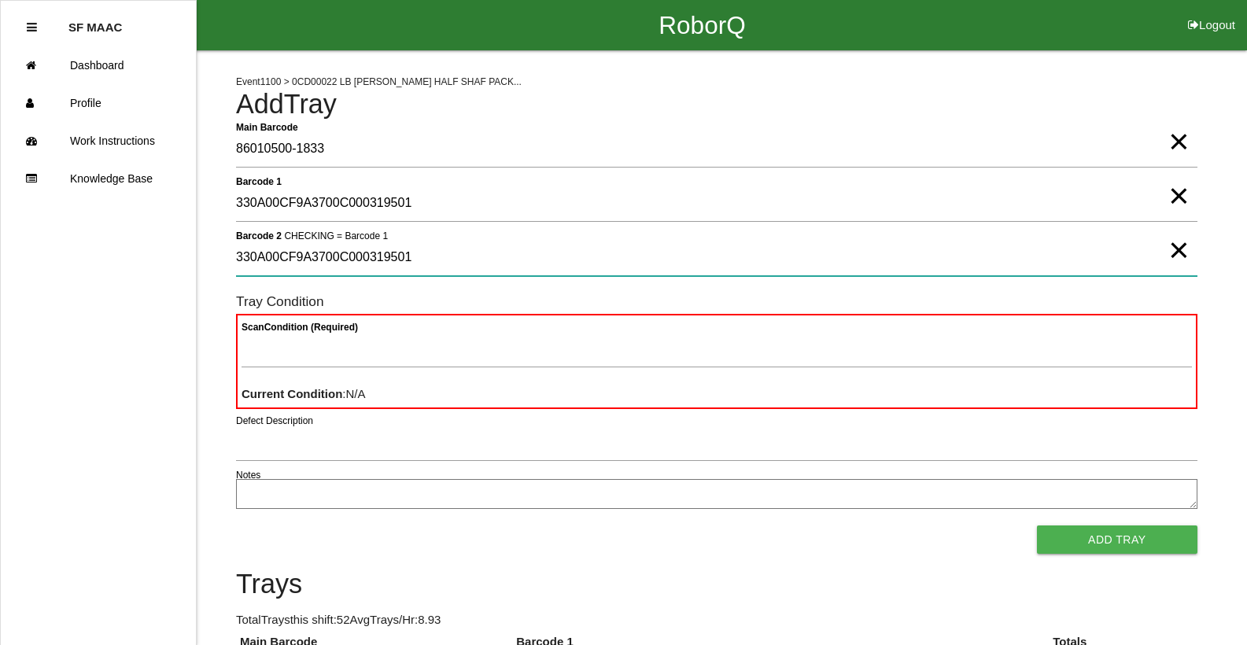
type 2 "330A00CF9A3700C000319501"
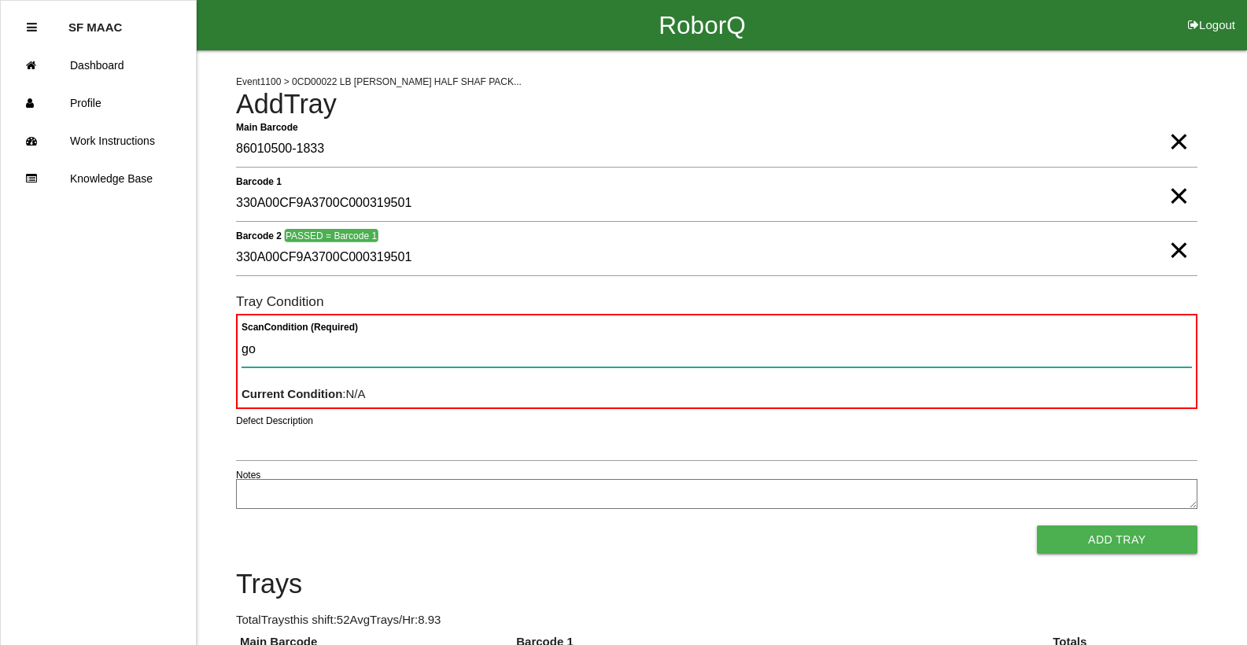
type Condition "goo"
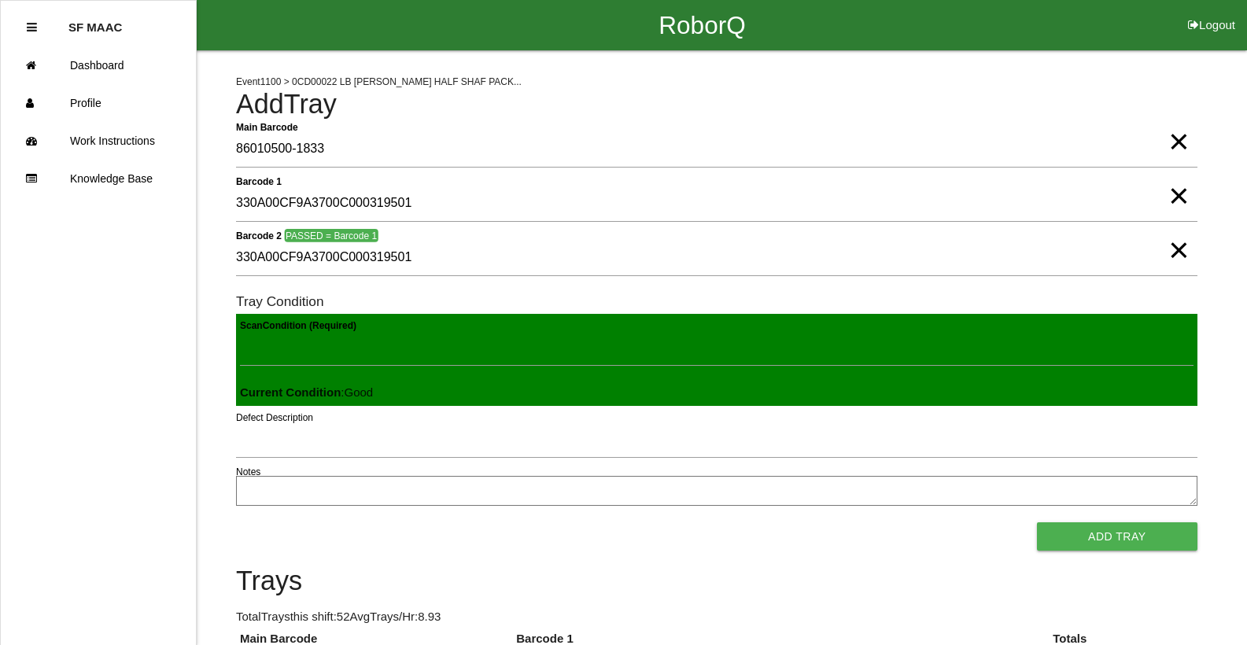
click at [1037, 522] on button "Add Tray" at bounding box center [1117, 536] width 160 height 28
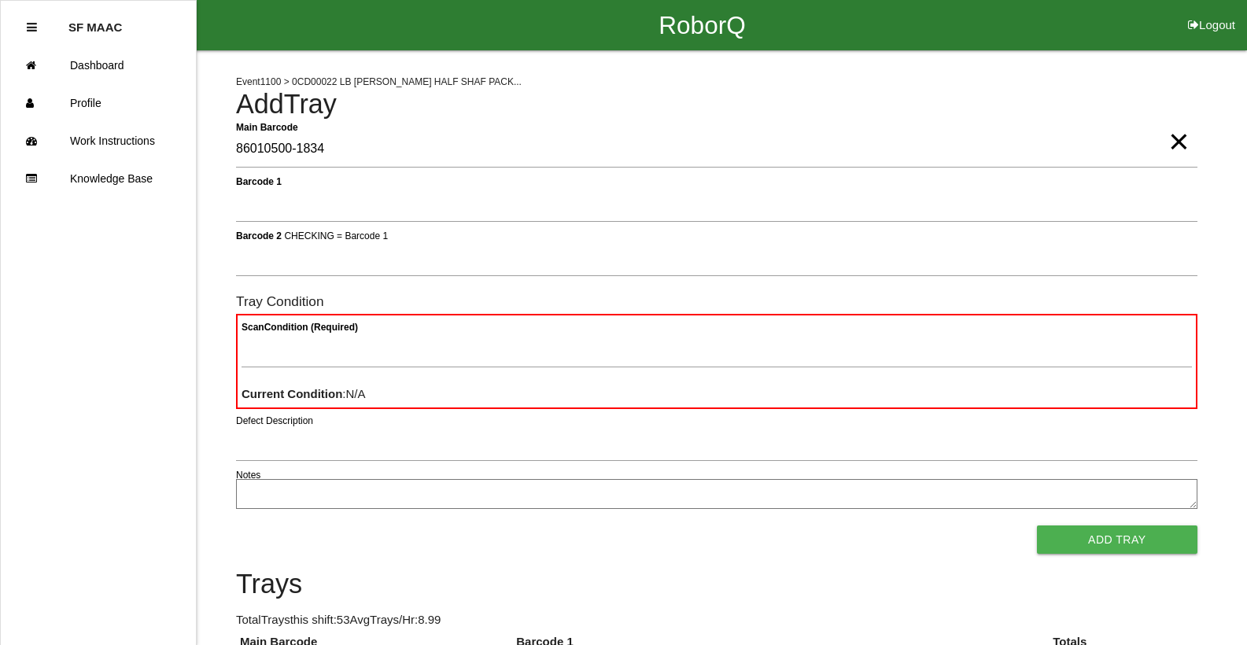
type Barcode "86010500-1834"
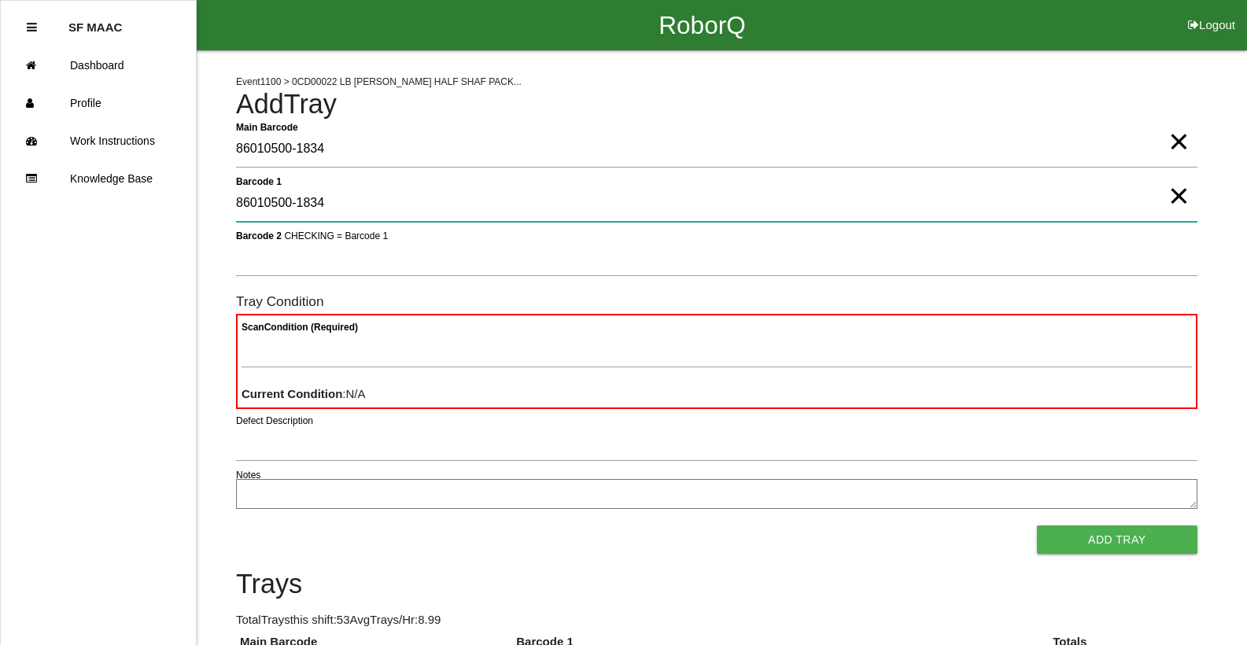
type 1 "86010500-1834"
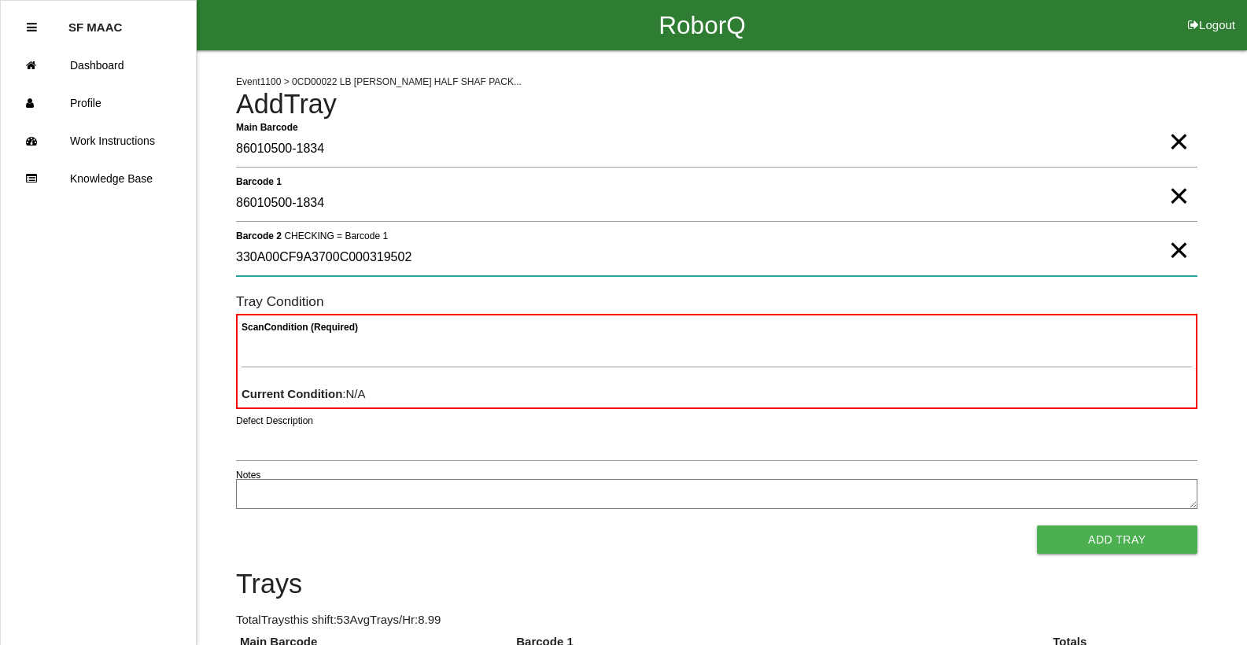
type 2 "330A00CF9A3700C000319502"
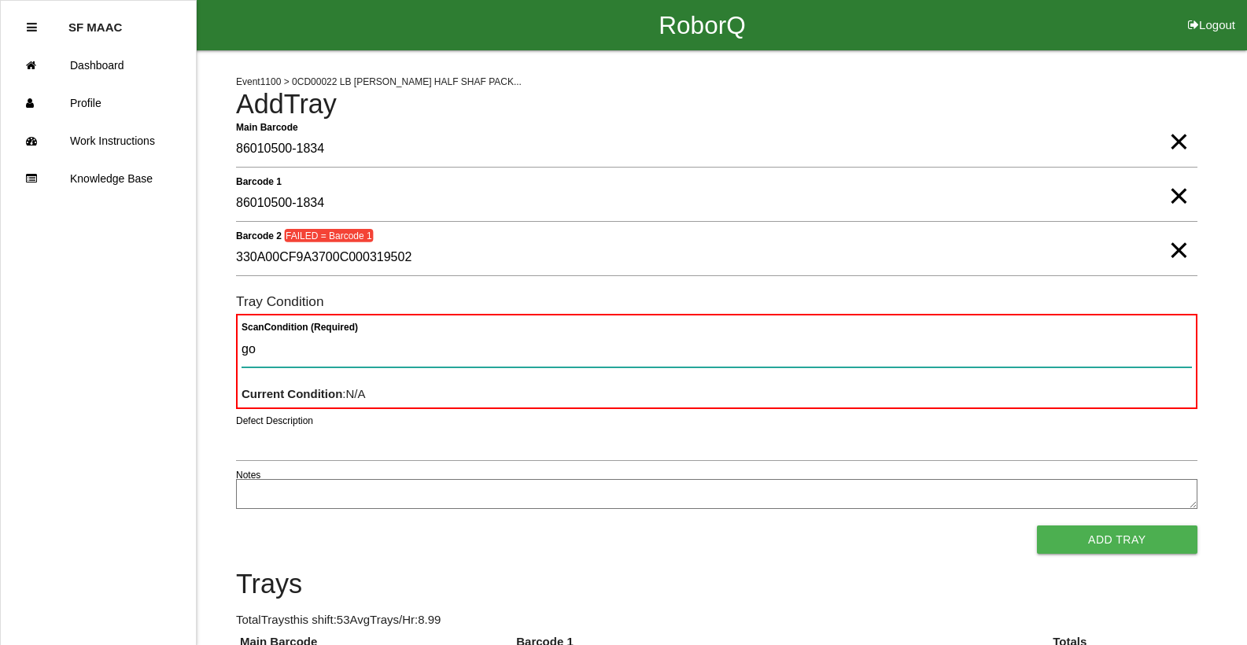
type Condition "goo"
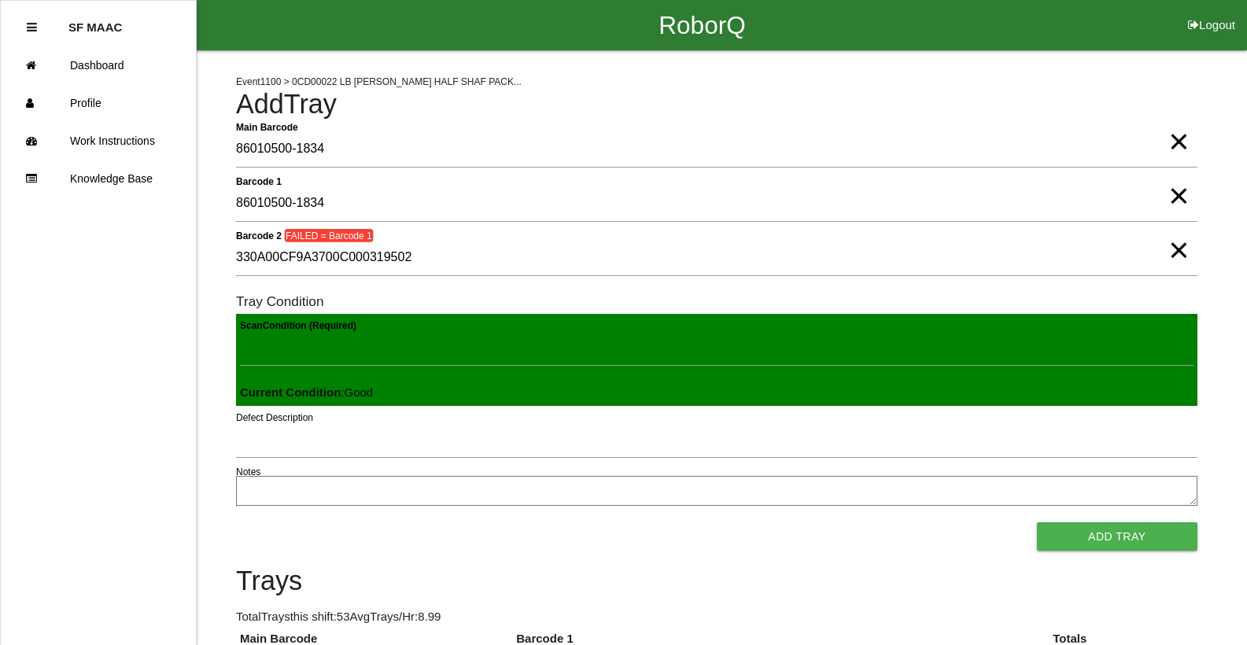
click at [1037, 522] on button "Add Tray" at bounding box center [1117, 536] width 160 height 28
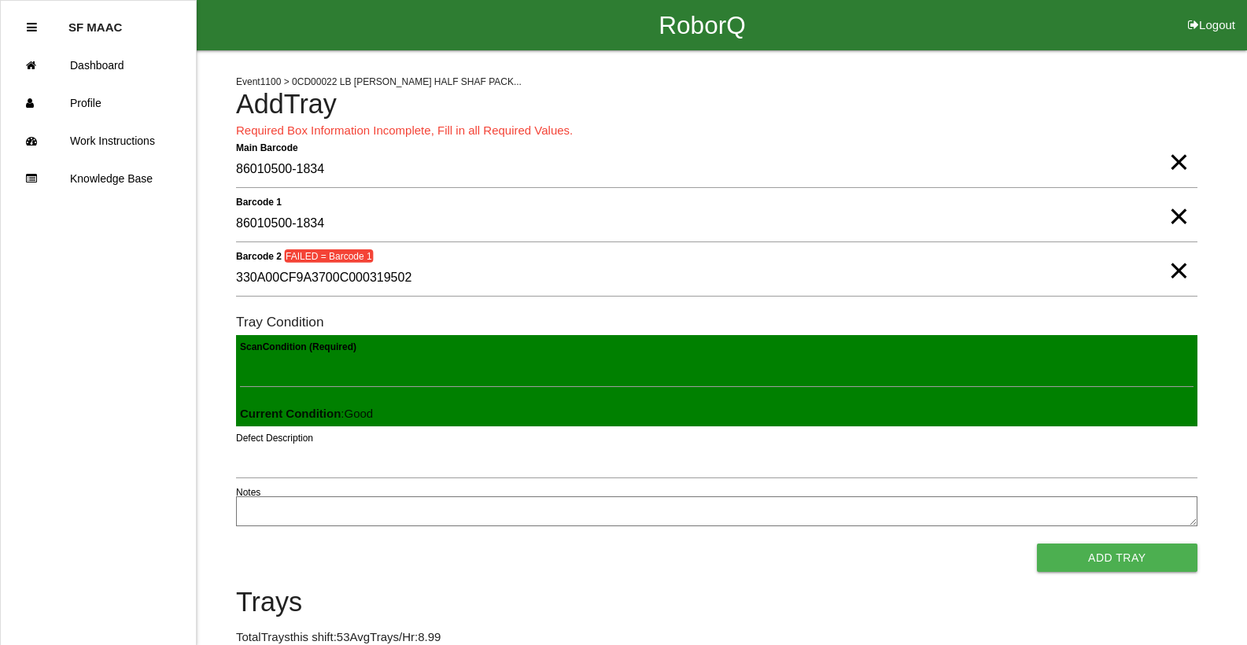
click at [1168, 216] on span "×" at bounding box center [1178, 200] width 20 height 31
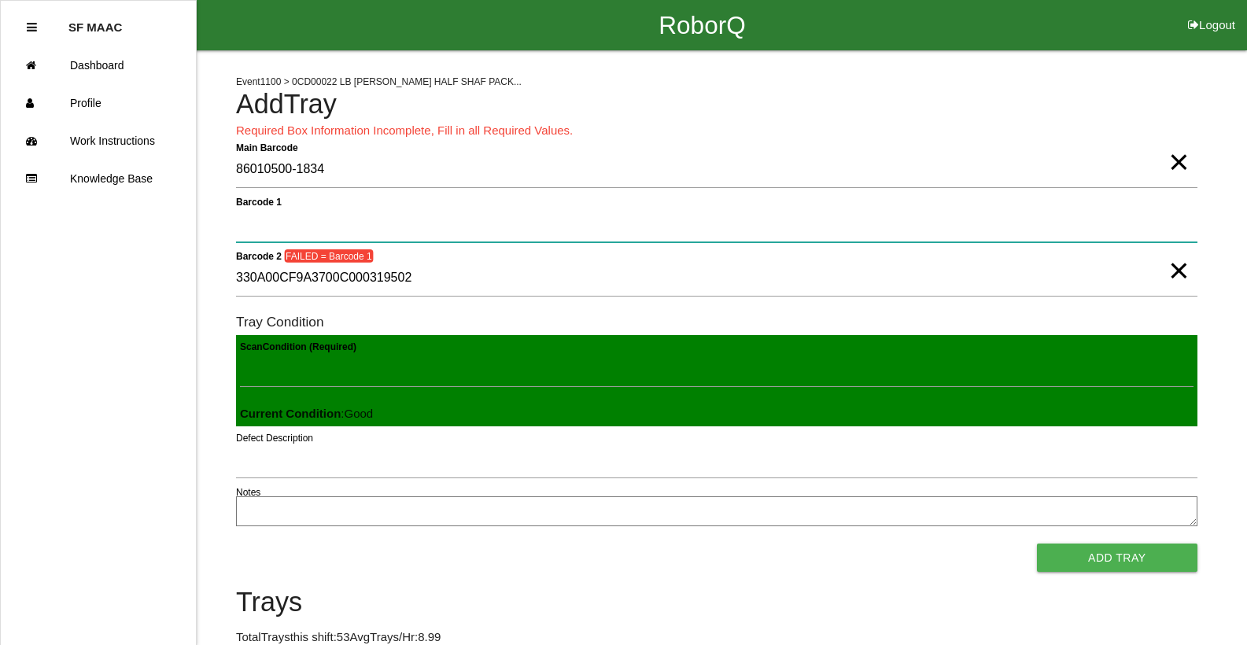
click at [1155, 232] on 1 "Barcode 1" at bounding box center [716, 224] width 961 height 36
click at [1151, 232] on 1 "Barcode 1" at bounding box center [716, 224] width 961 height 36
type 1 "330A00CF9A3700C000319502"
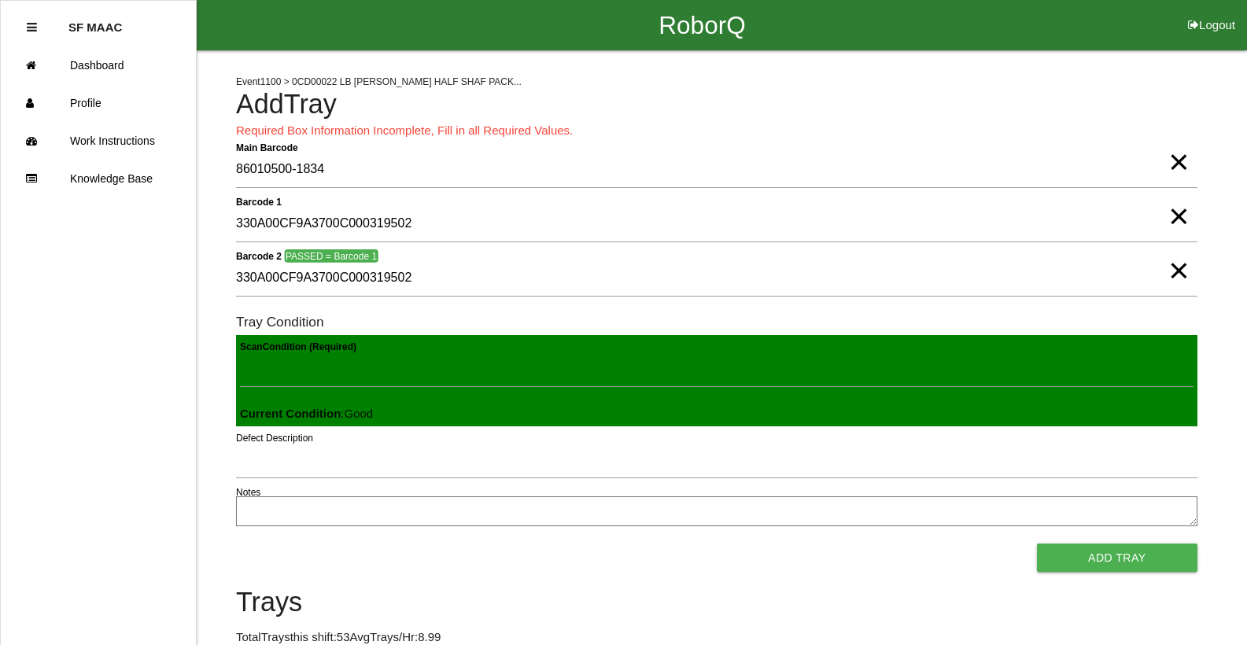
click at [262, 503] on textarea "Notes" at bounding box center [716, 511] width 961 height 30
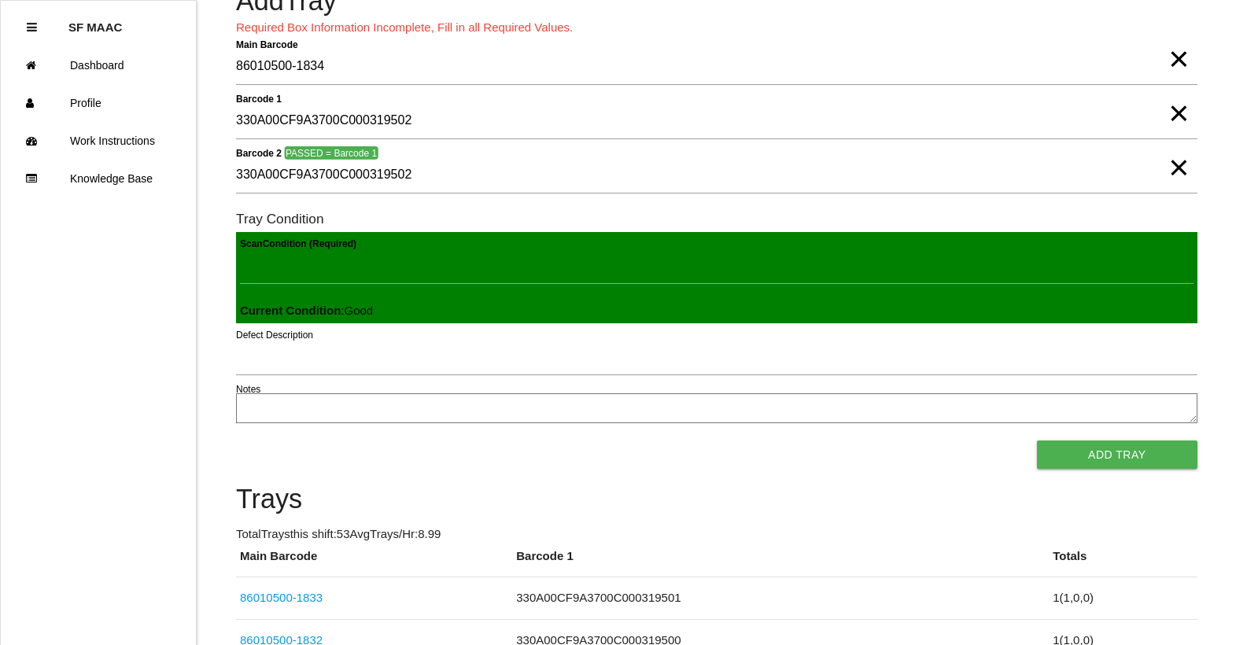
scroll to position [76, 0]
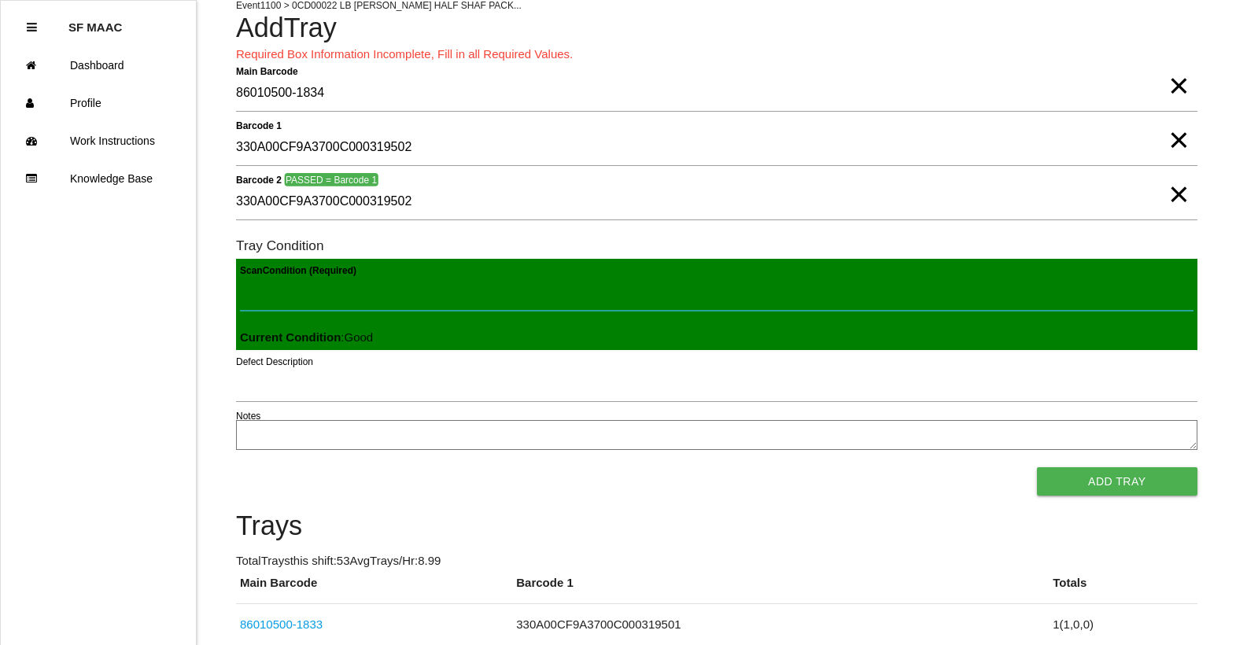
click at [1151, 298] on Condition "Scan Condition (Required)" at bounding box center [716, 292] width 953 height 36
type Condition "goo"
click at [1037, 467] on button "Add Tray" at bounding box center [1117, 481] width 160 height 28
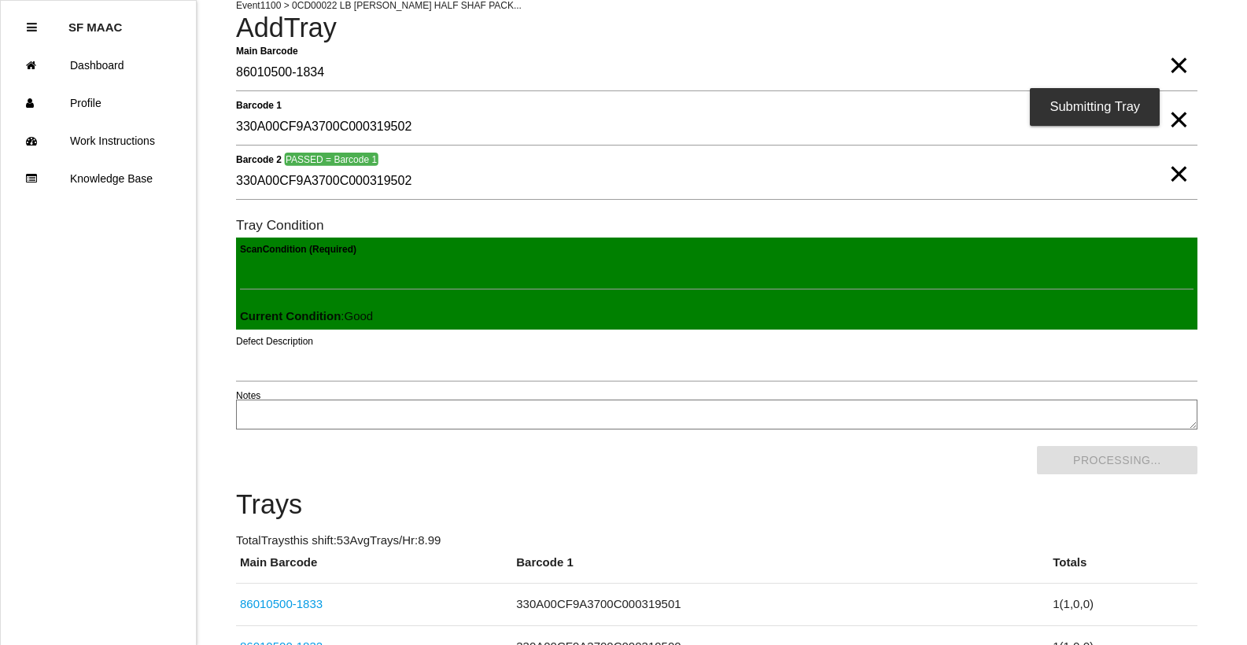
scroll to position [0, 0]
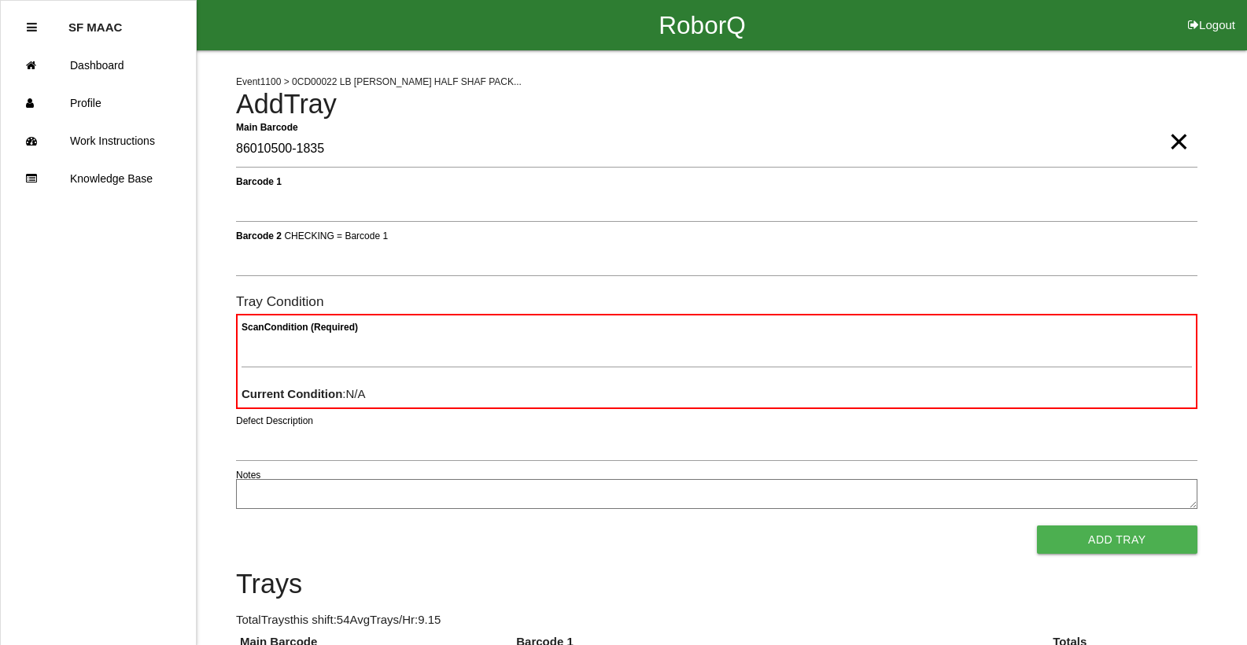
type Barcode "86010500-1835"
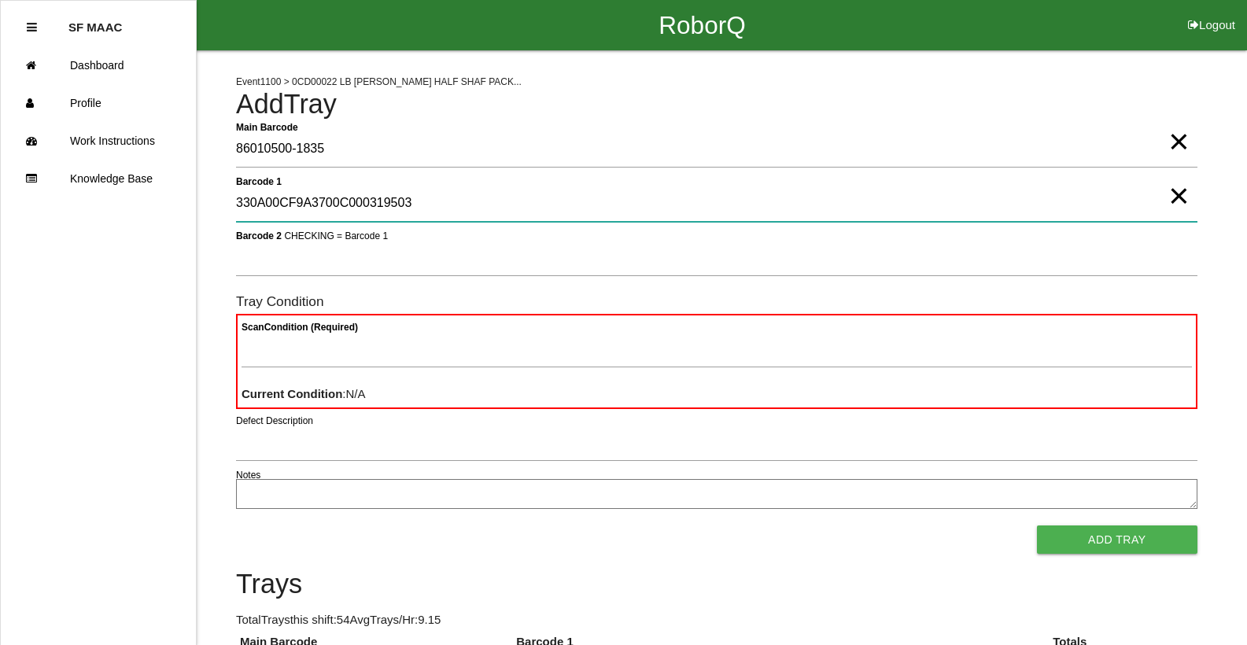
type 1 "330A00CF9A3700C000319503"
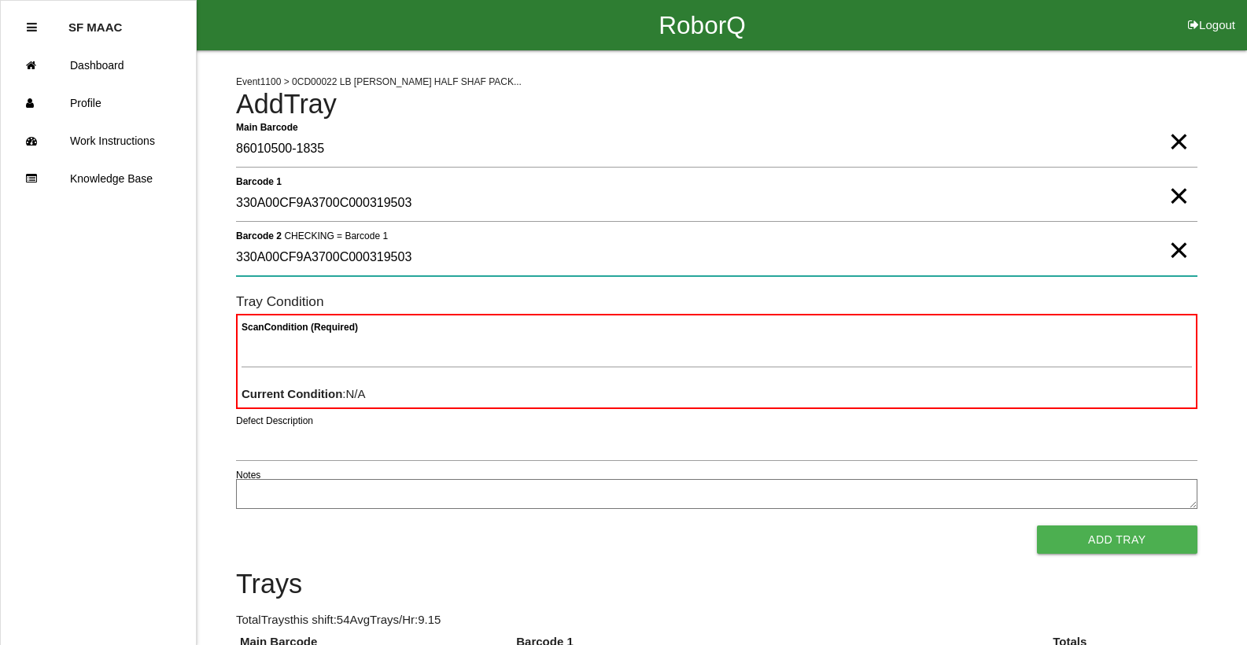
type 2 "330A00CF9A3700C000319503"
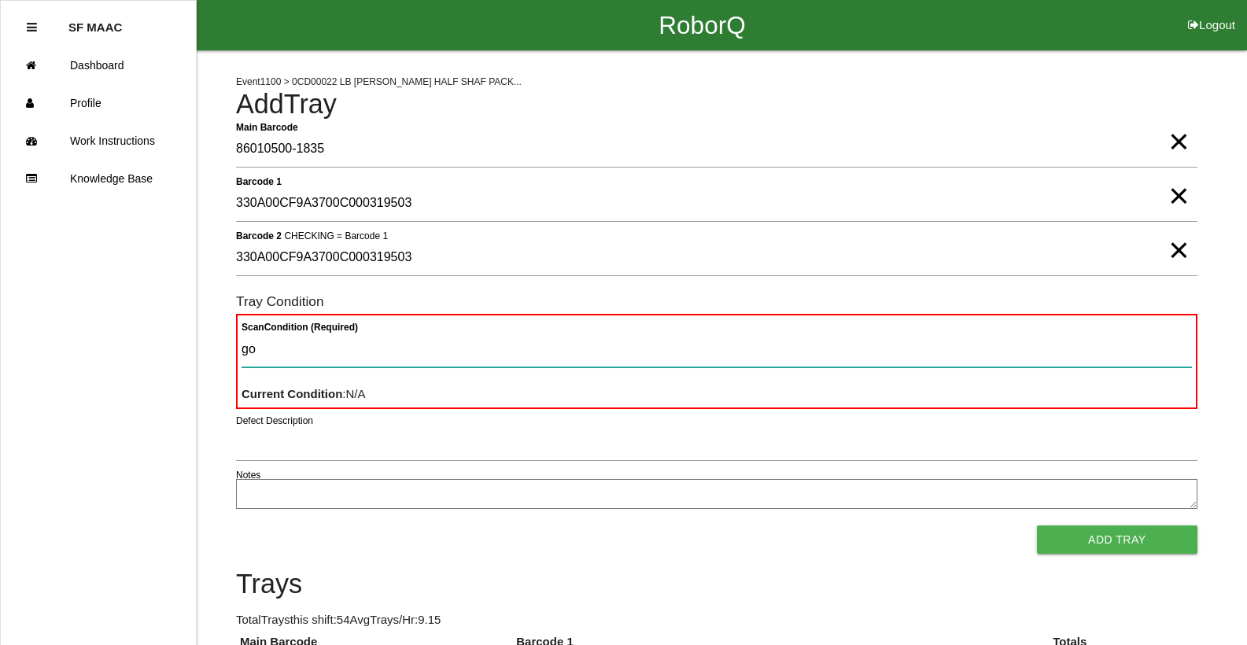
type Condition "goo"
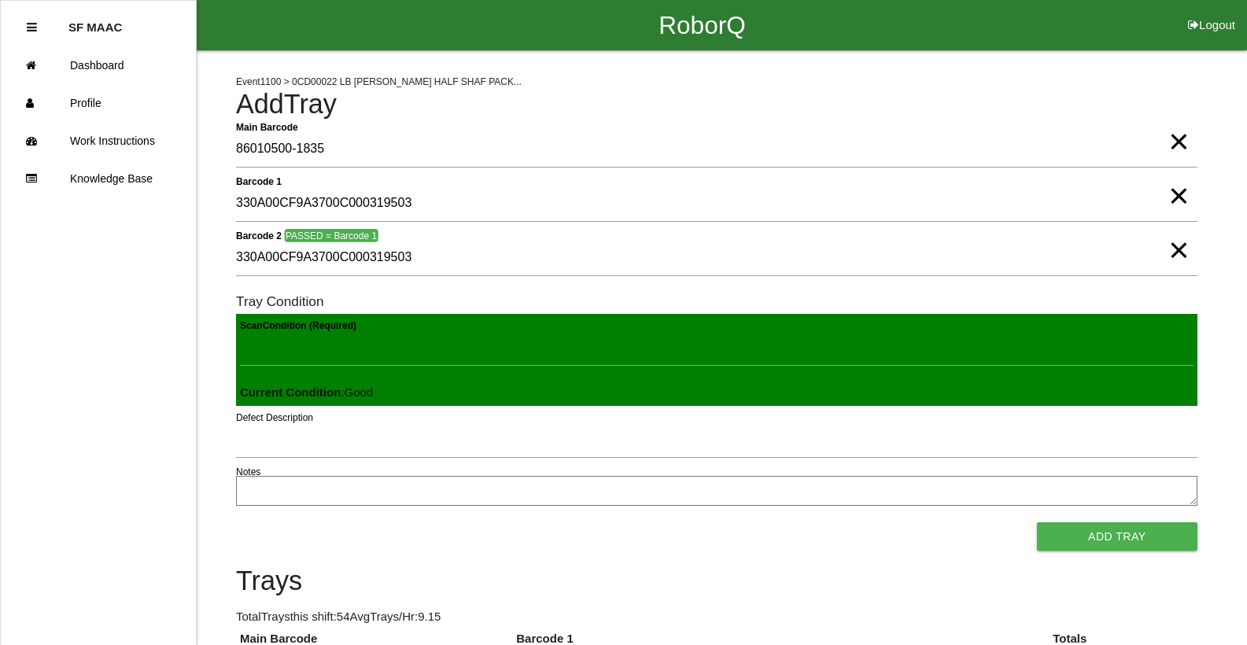
click at [1037, 522] on button "Add Tray" at bounding box center [1117, 536] width 160 height 28
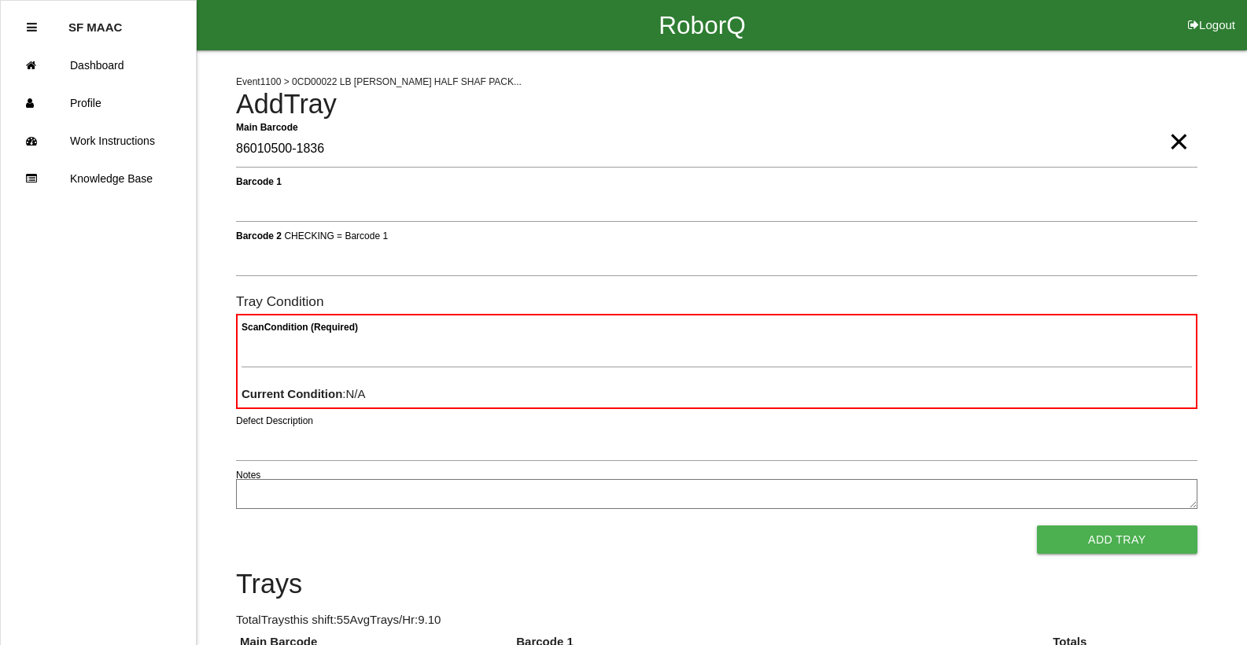
type Barcode "86010500-1836"
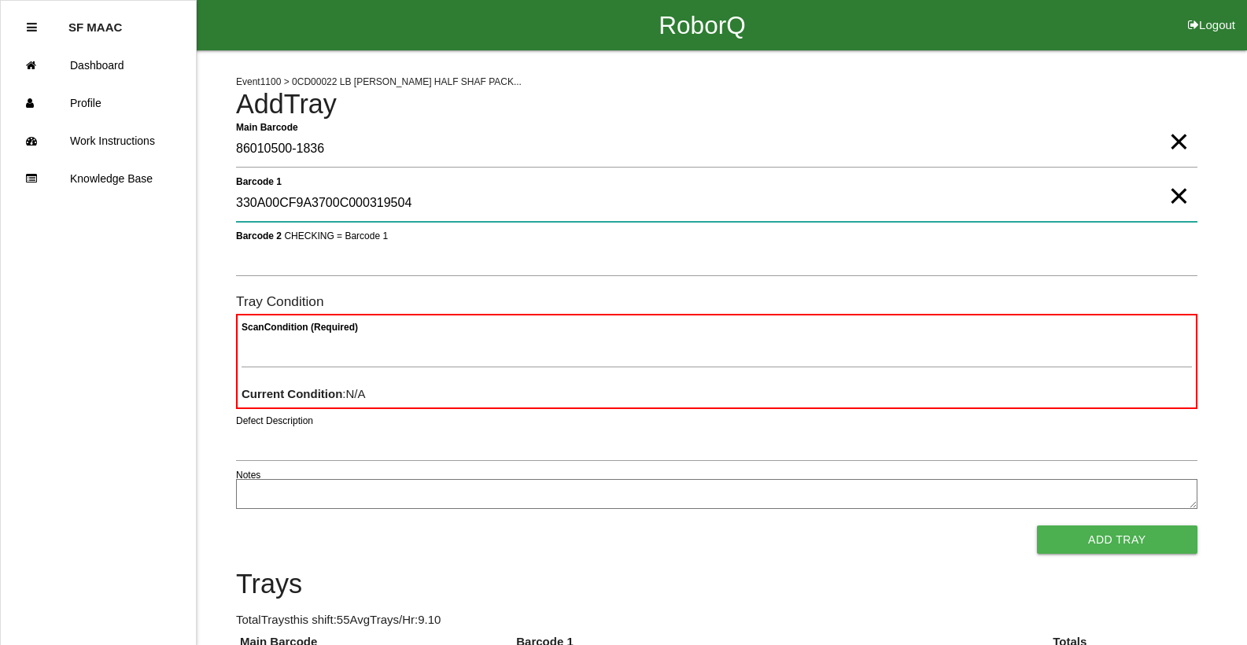
type 1 "330A00CF9A3700C000319504"
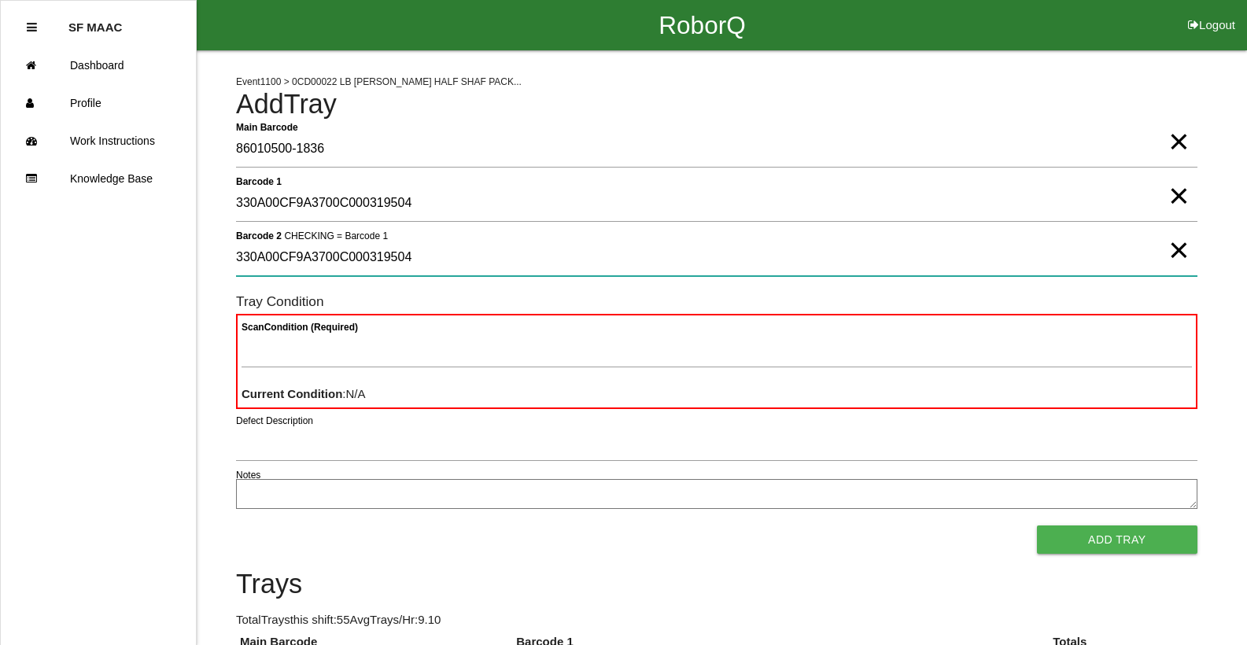
type 2 "330A00CF9A3700C000319504"
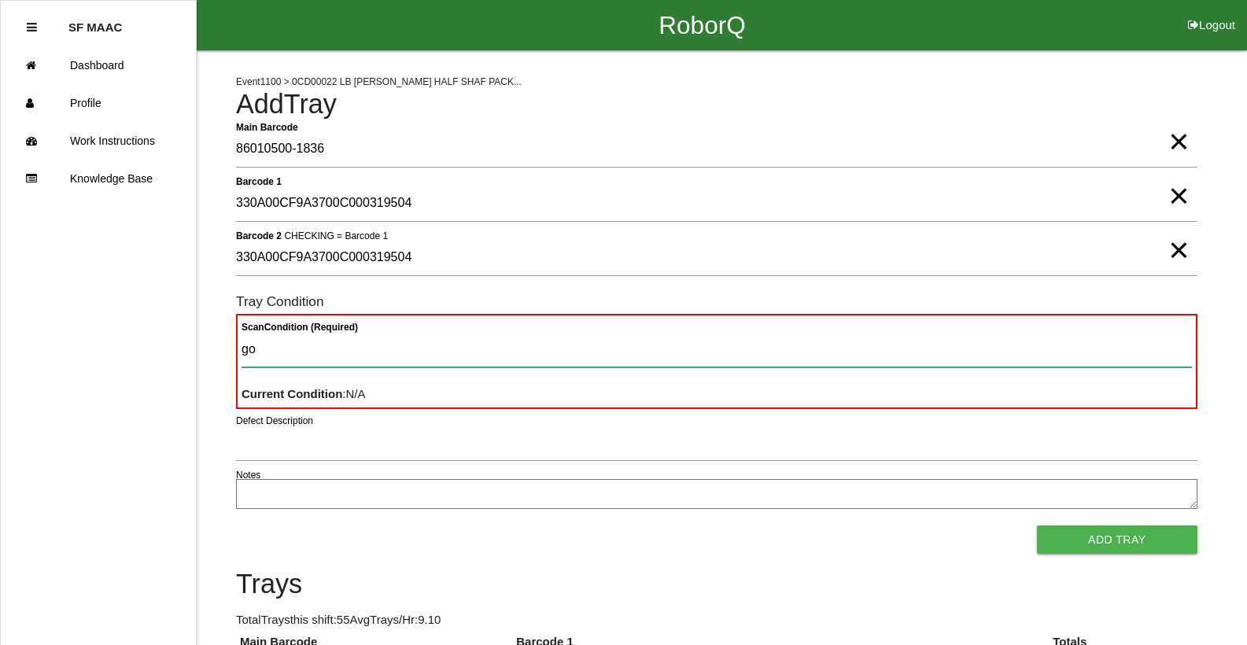
type Condition "goo"
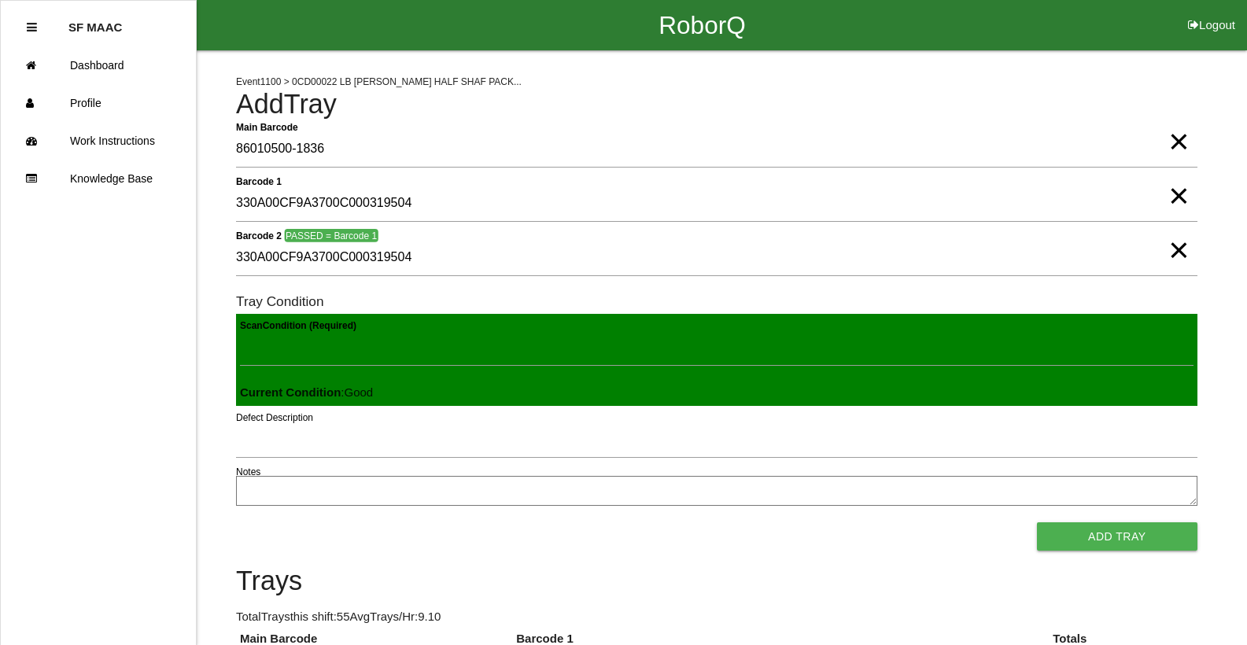
click at [1037, 522] on button "Add Tray" at bounding box center [1117, 536] width 160 height 28
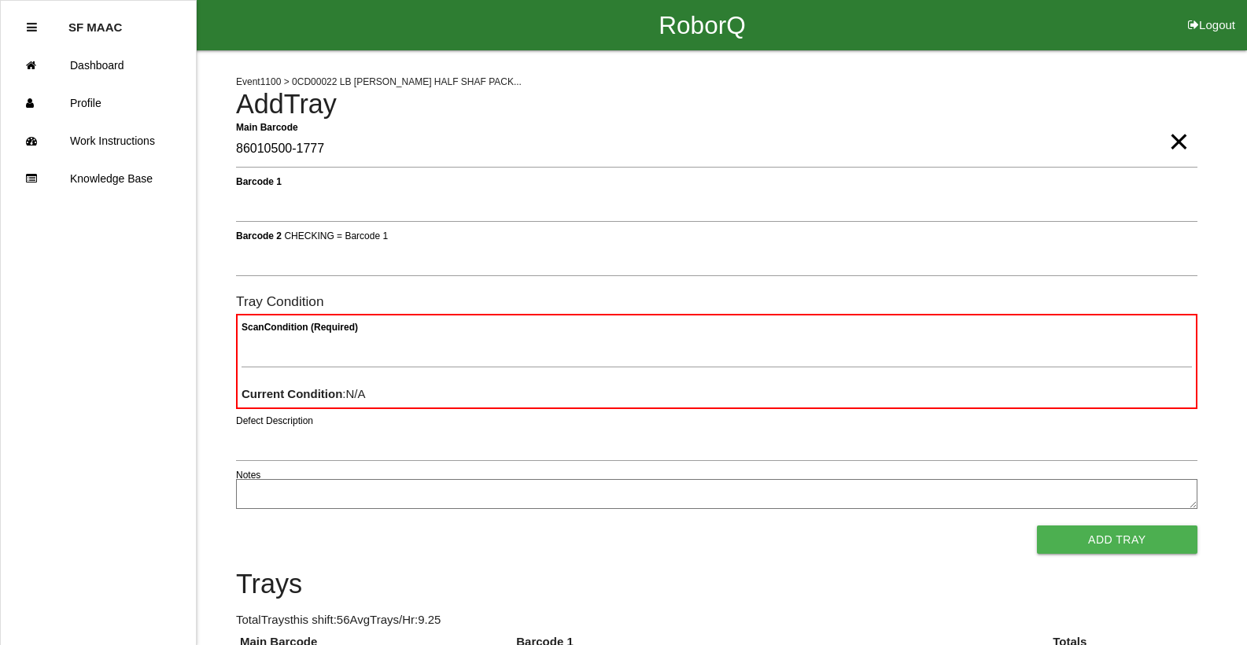
type Barcode "86010500-1777"
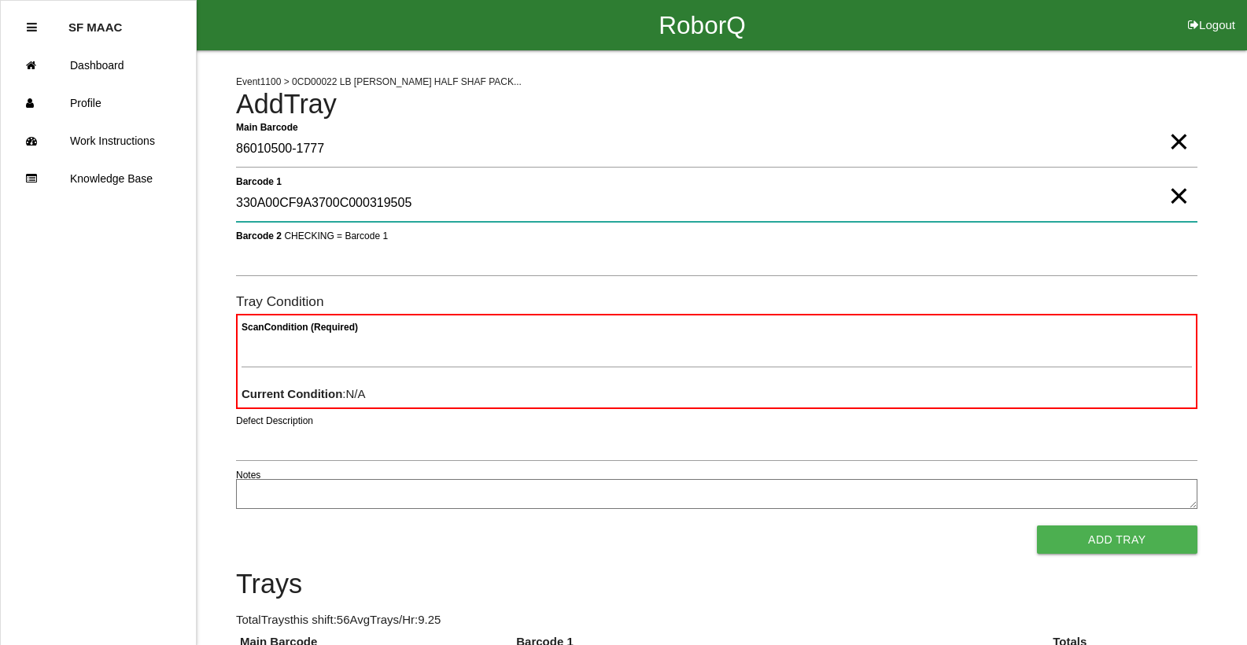
type 1 "330A00CF9A3700C000319505"
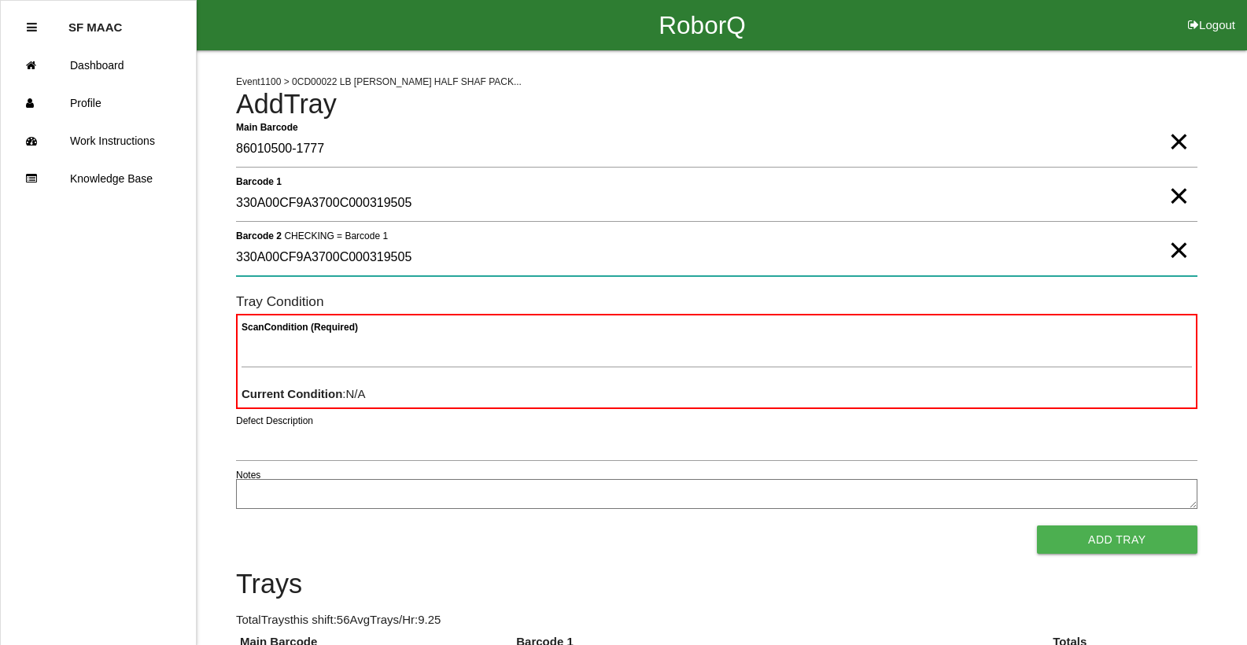
type 2 "330A00CF9A3700C000319505"
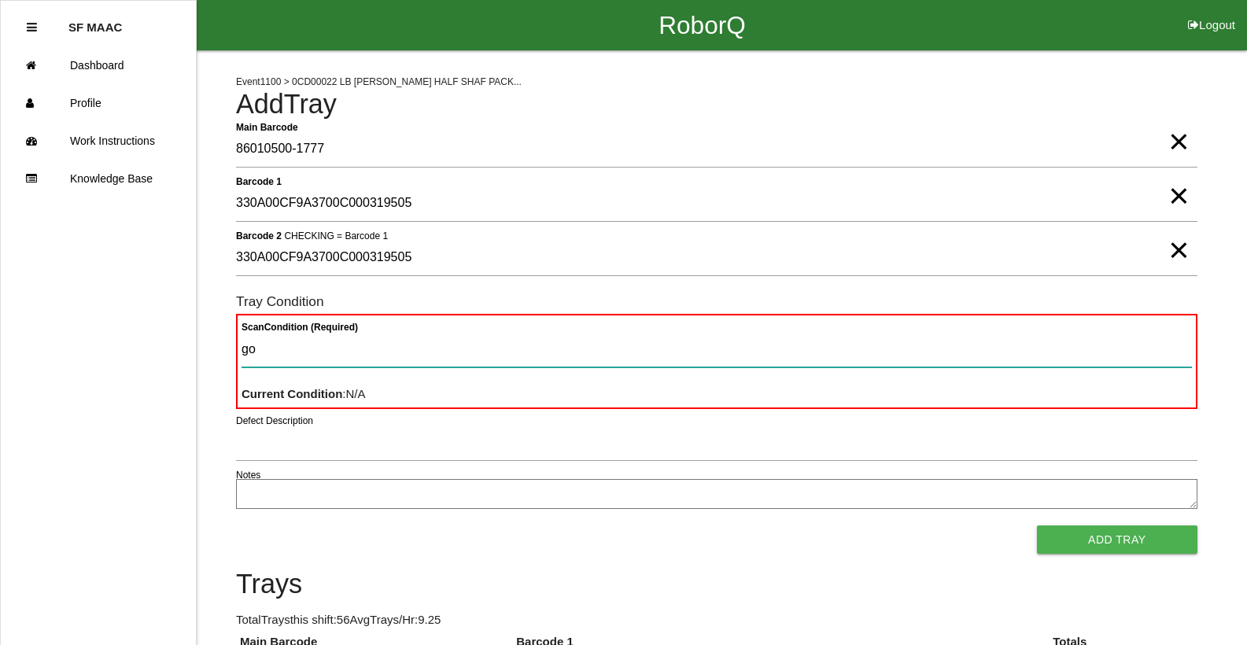
type Condition "goo"
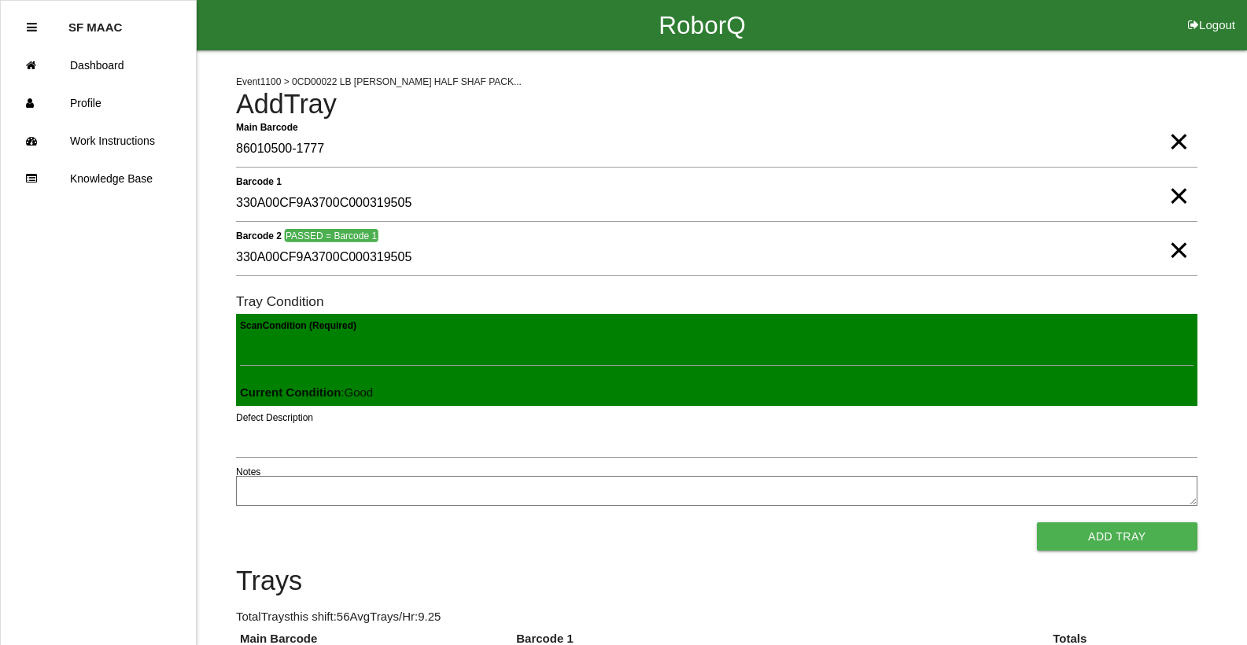
click at [1037, 522] on button "Add Tray" at bounding box center [1117, 536] width 160 height 28
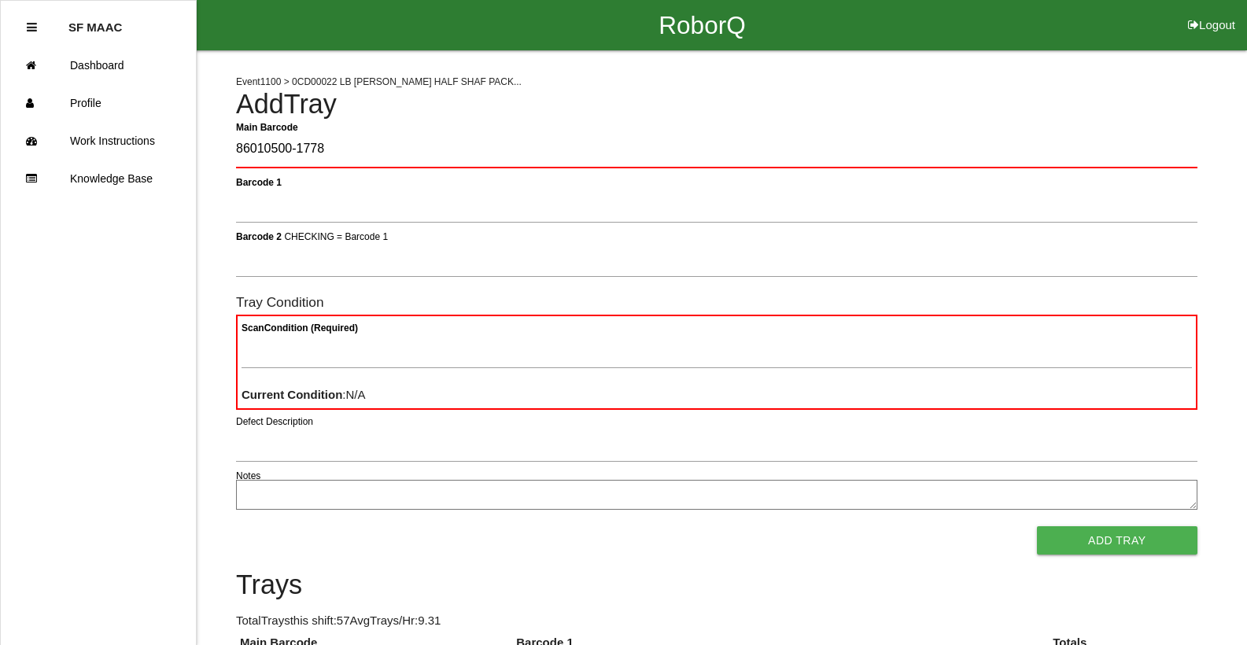
type Barcode "86010500-1778"
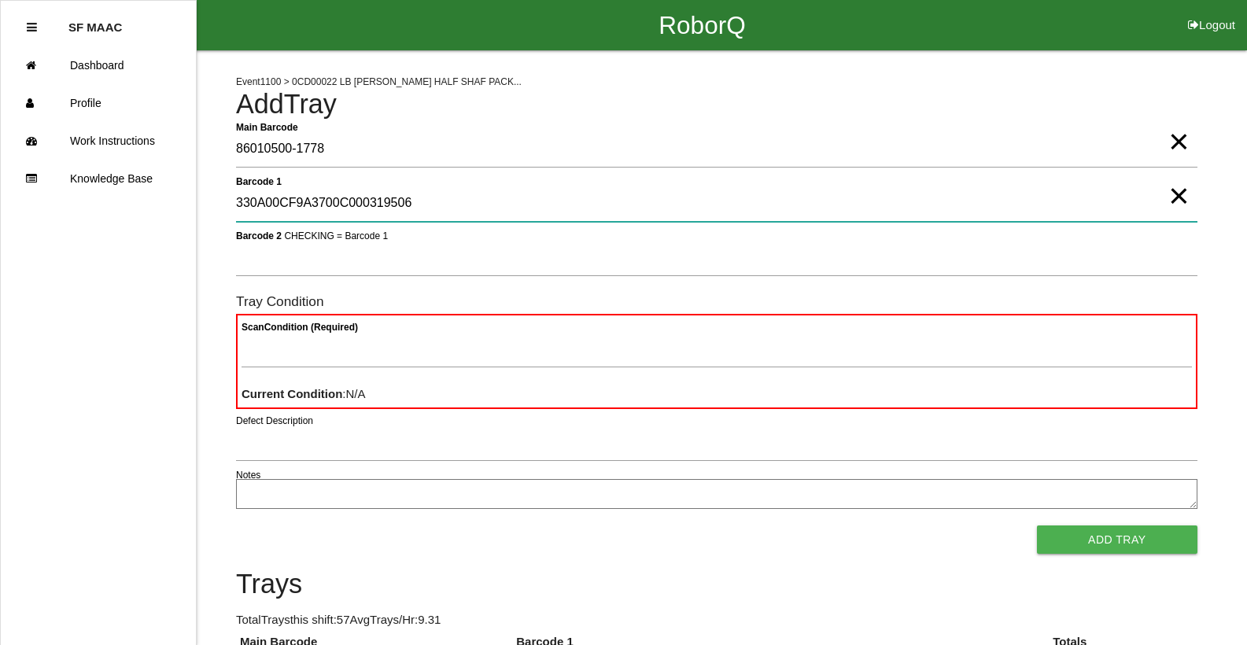
type 1 "330A00CF9A3700C000319506"
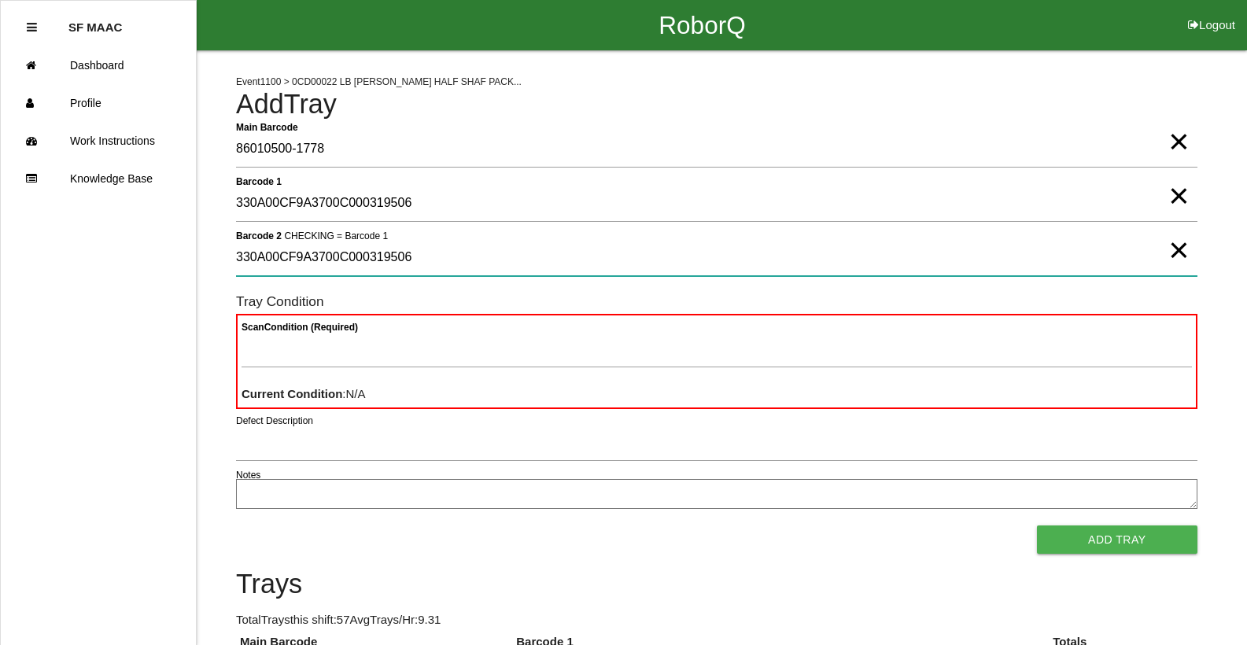
type 2 "330A00CF9A3700C000319506"
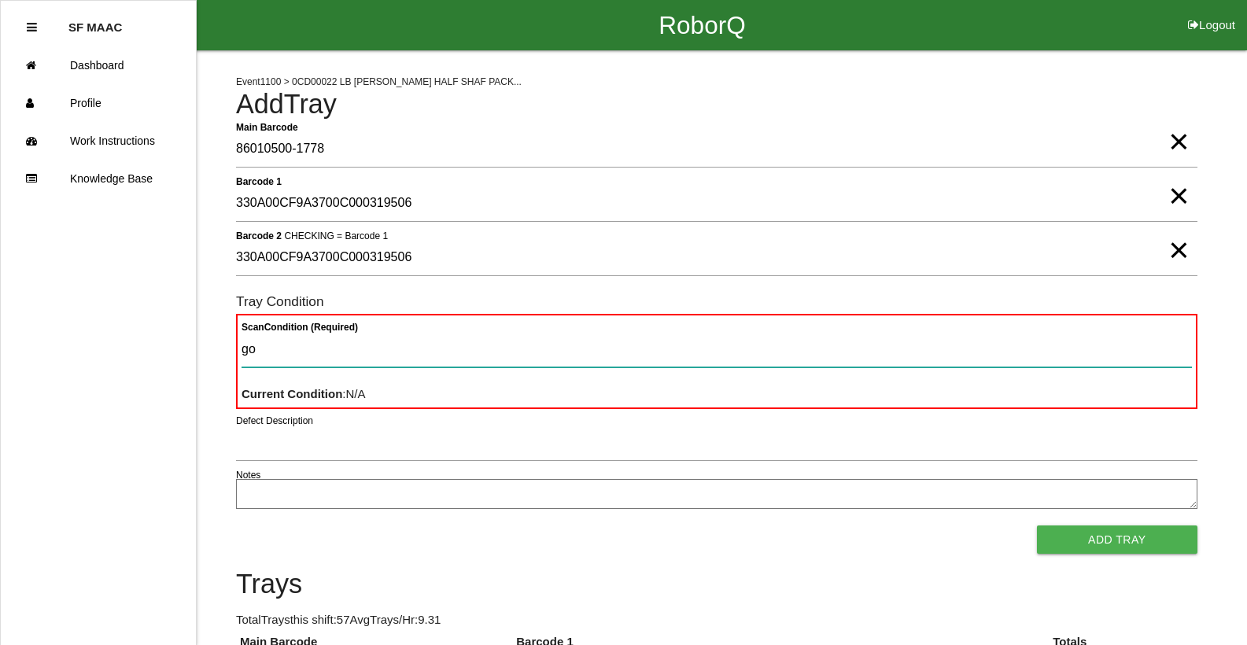
type Condition "goo"
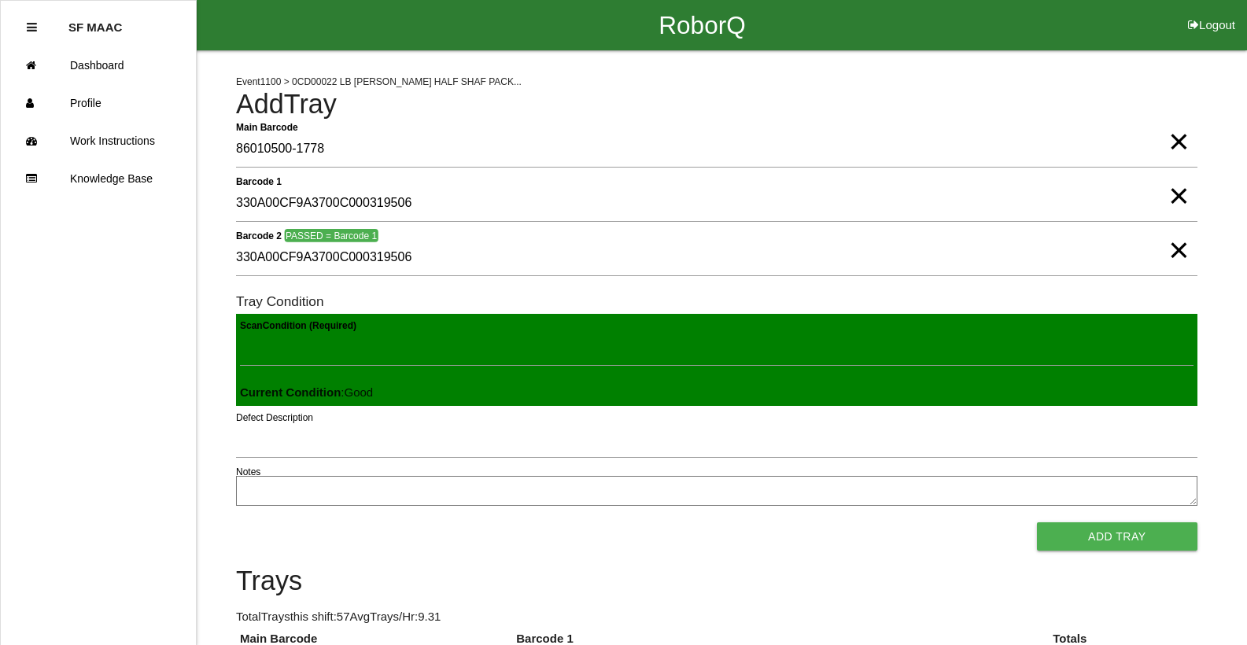
click at [1037, 522] on button "Add Tray" at bounding box center [1117, 536] width 160 height 28
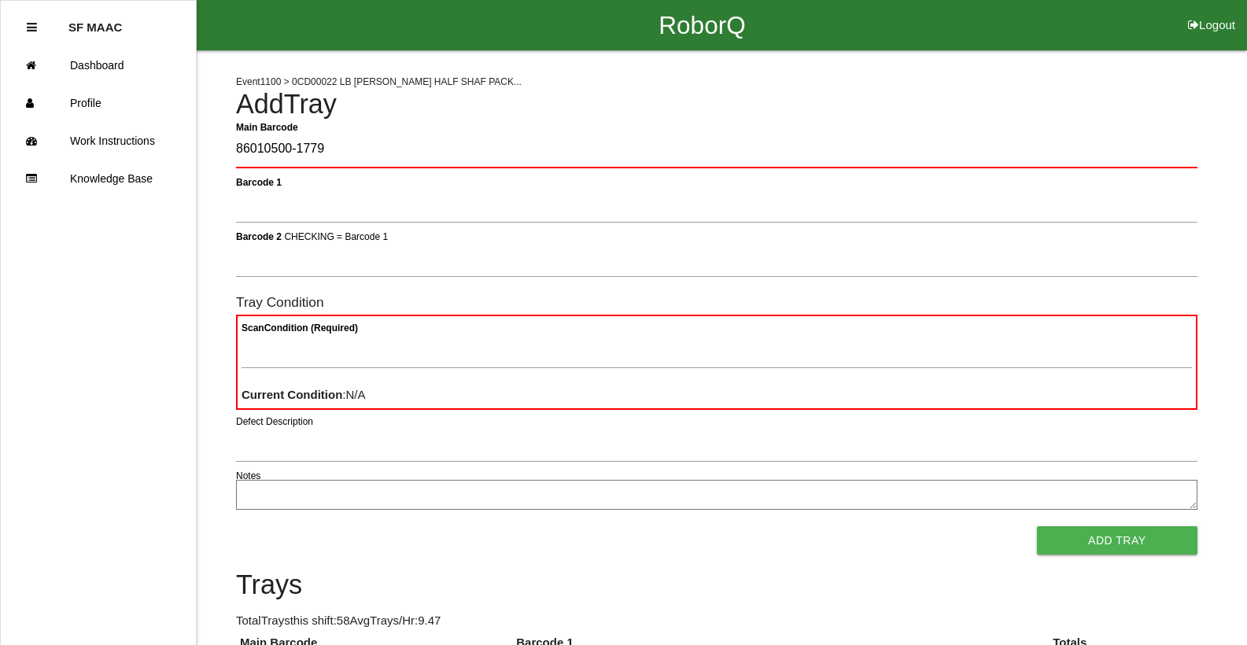
type Barcode "86010500-1779"
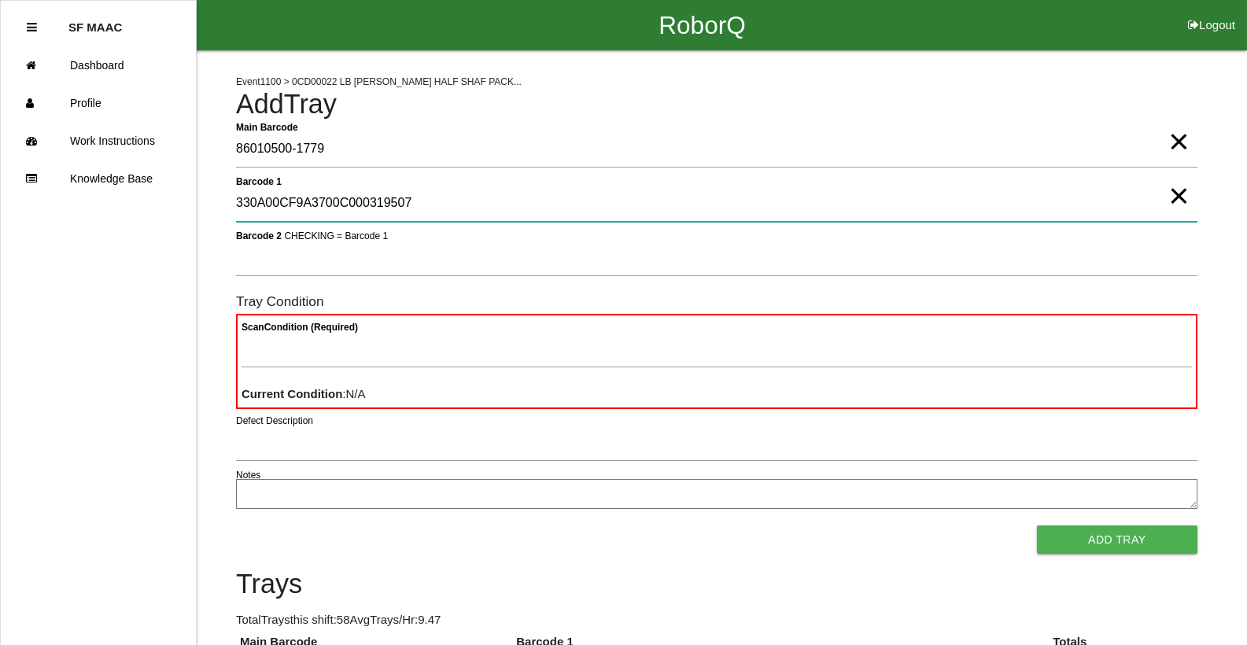
type 1 "330A00CF9A3700C000319507"
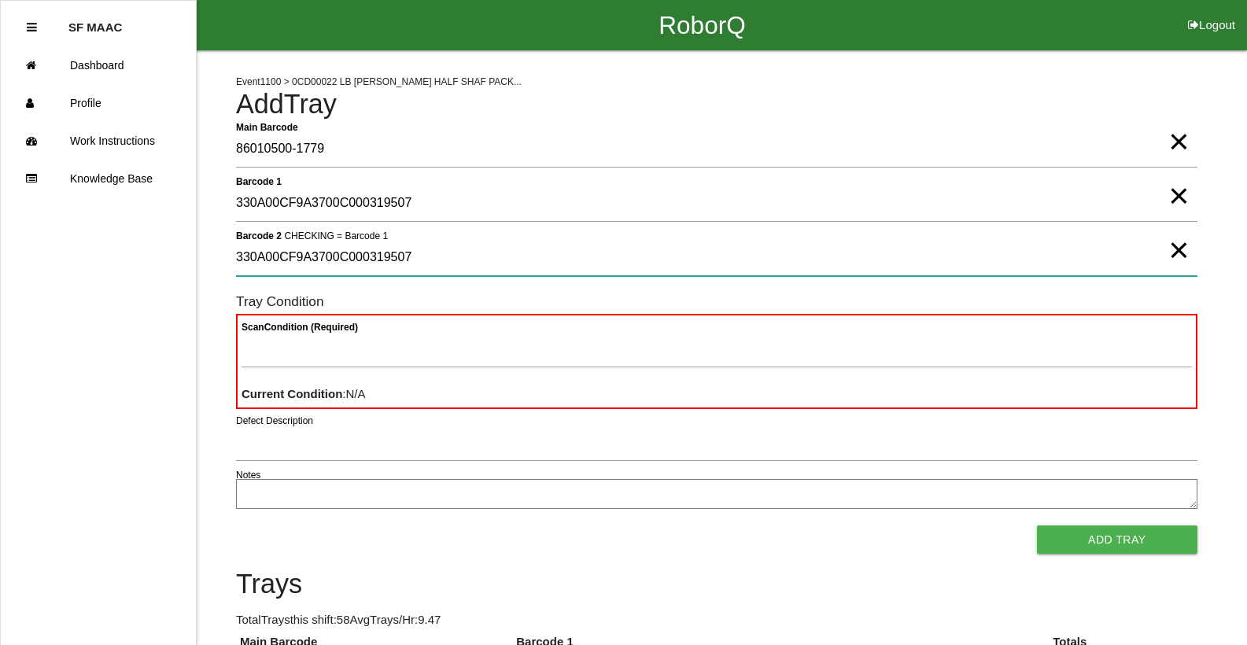
type 2 "330A00CF9A3700C000319507"
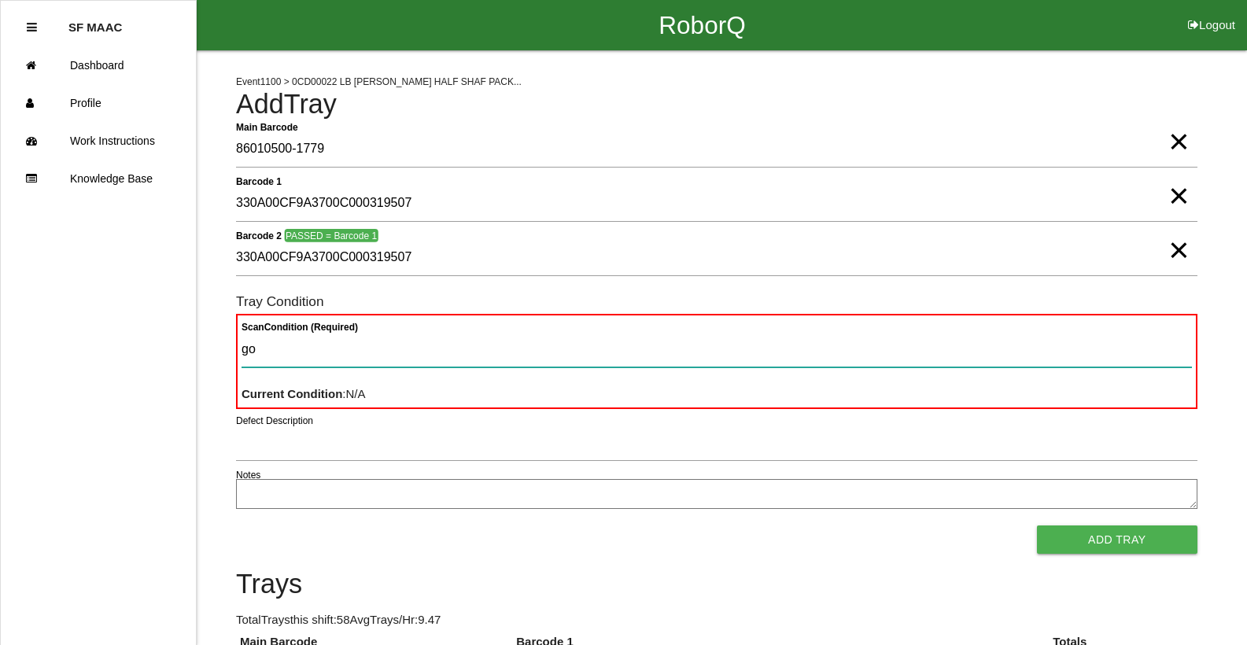
type Condition "goo"
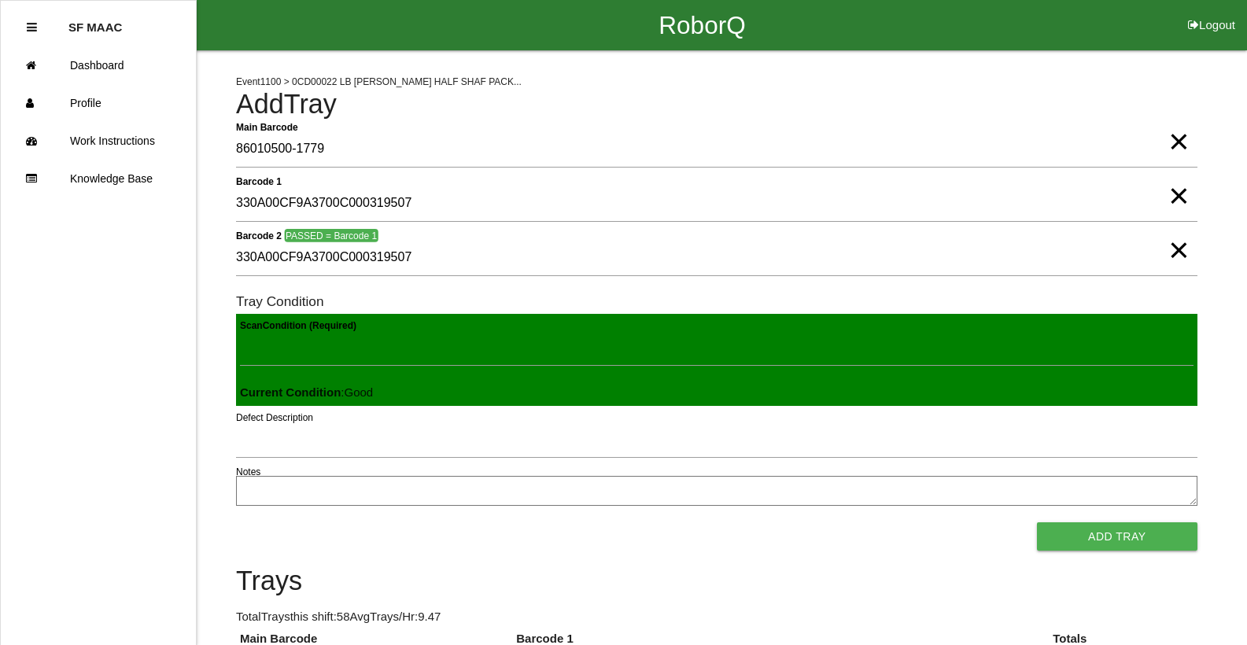
click at [1037, 522] on button "Add Tray" at bounding box center [1117, 536] width 160 height 28
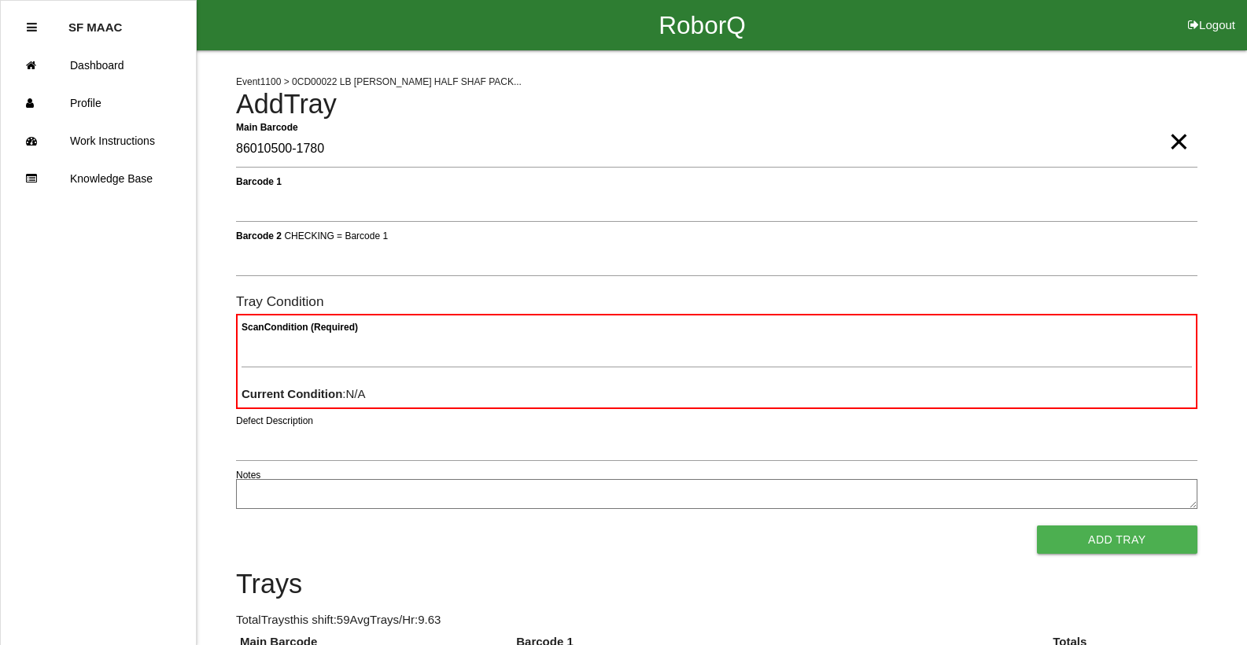
type Barcode "86010500-1780"
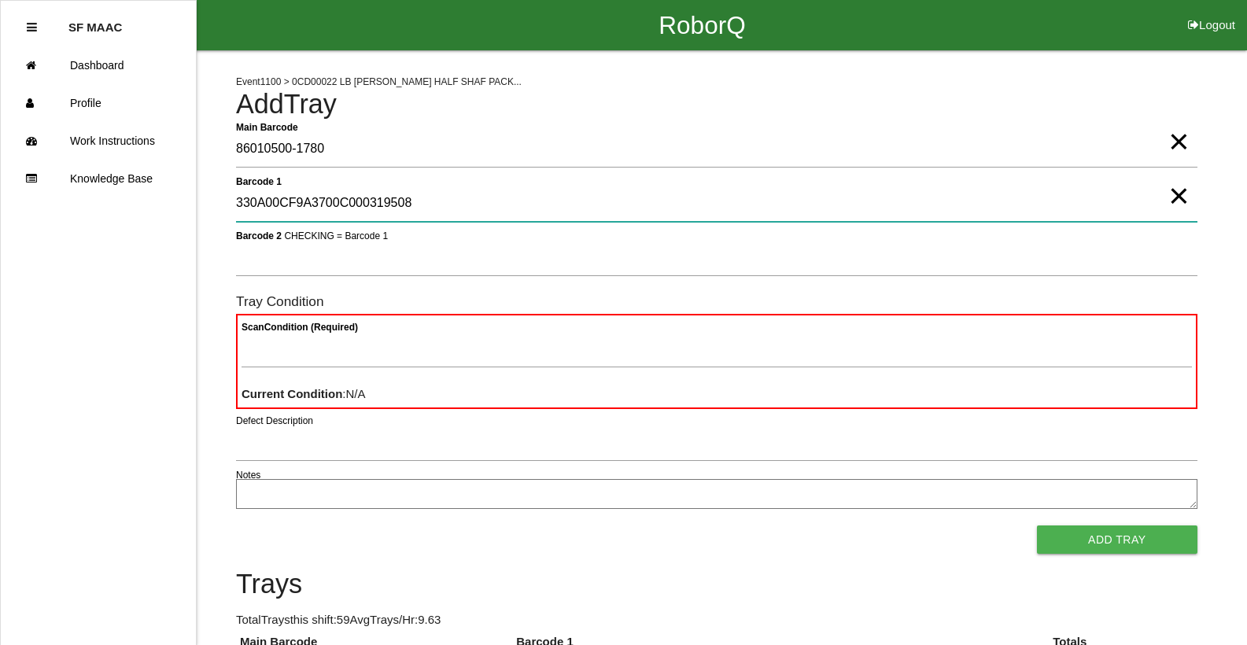
type 1 "330A00CF9A3700C000319508"
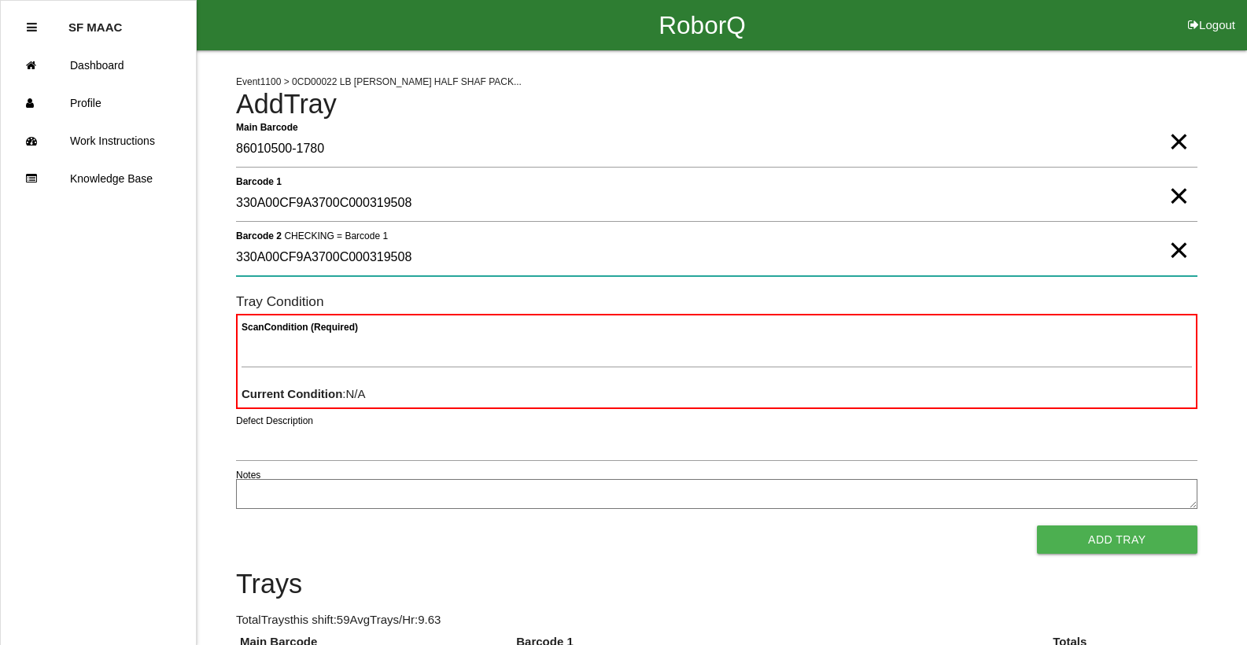
type 2 "330A00CF9A3700C000319508"
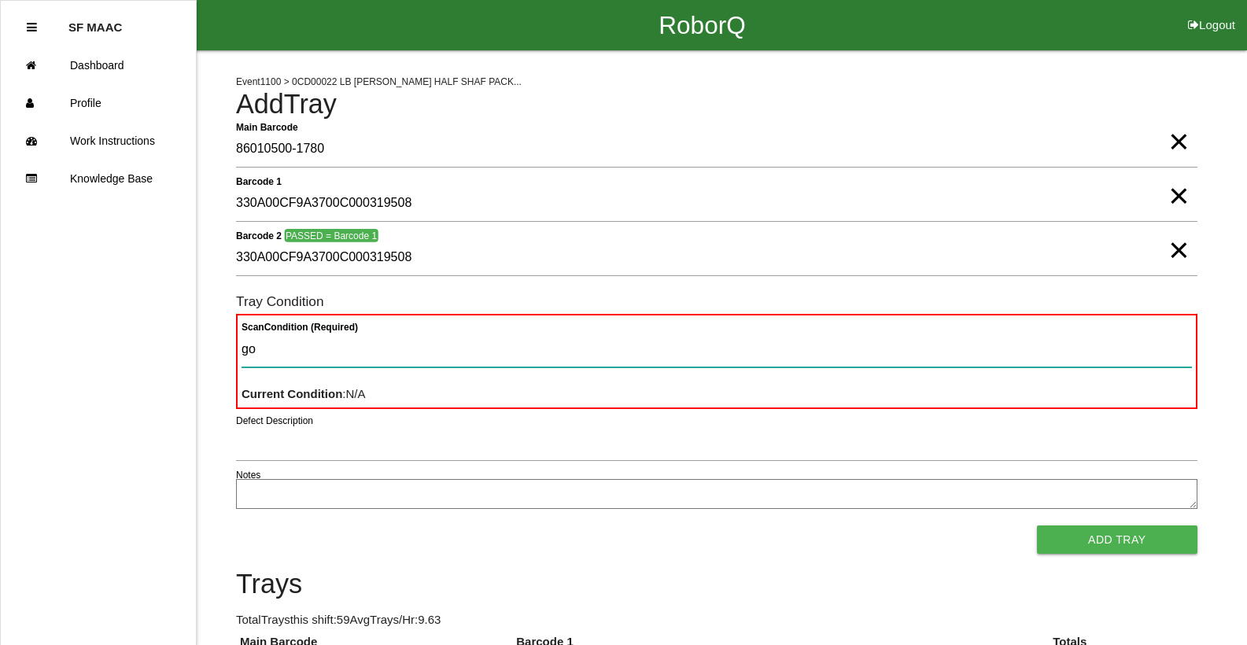
type Condition "goo"
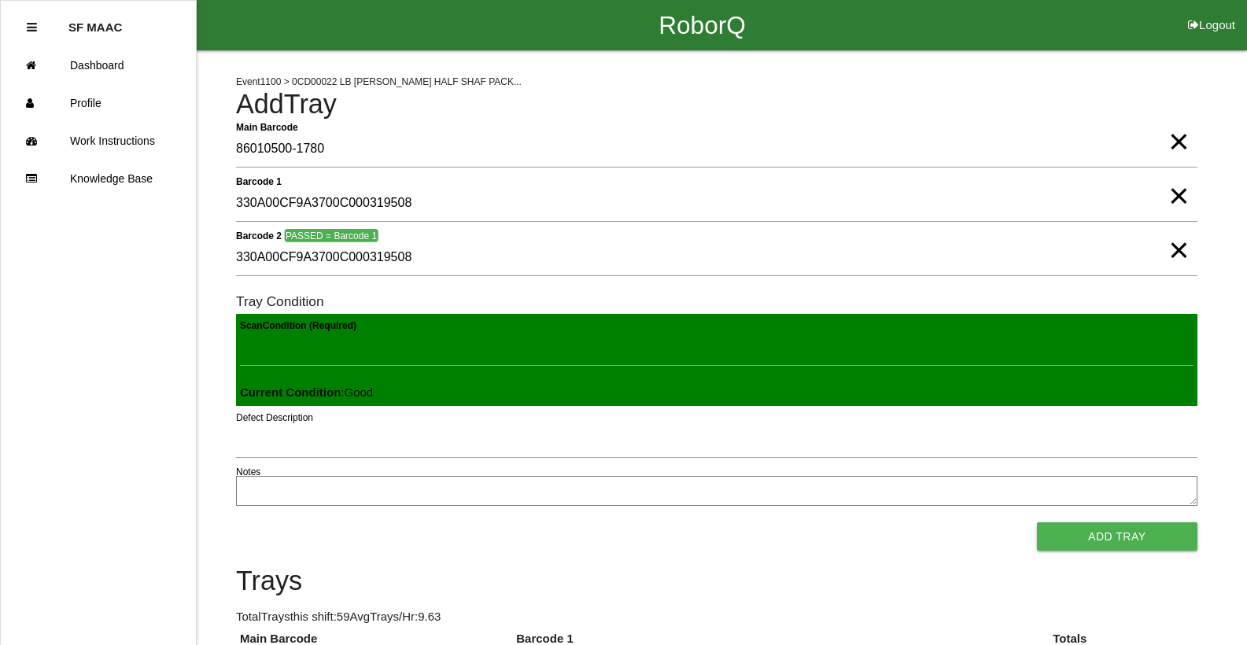
click at [1037, 522] on button "Add Tray" at bounding box center [1117, 536] width 160 height 28
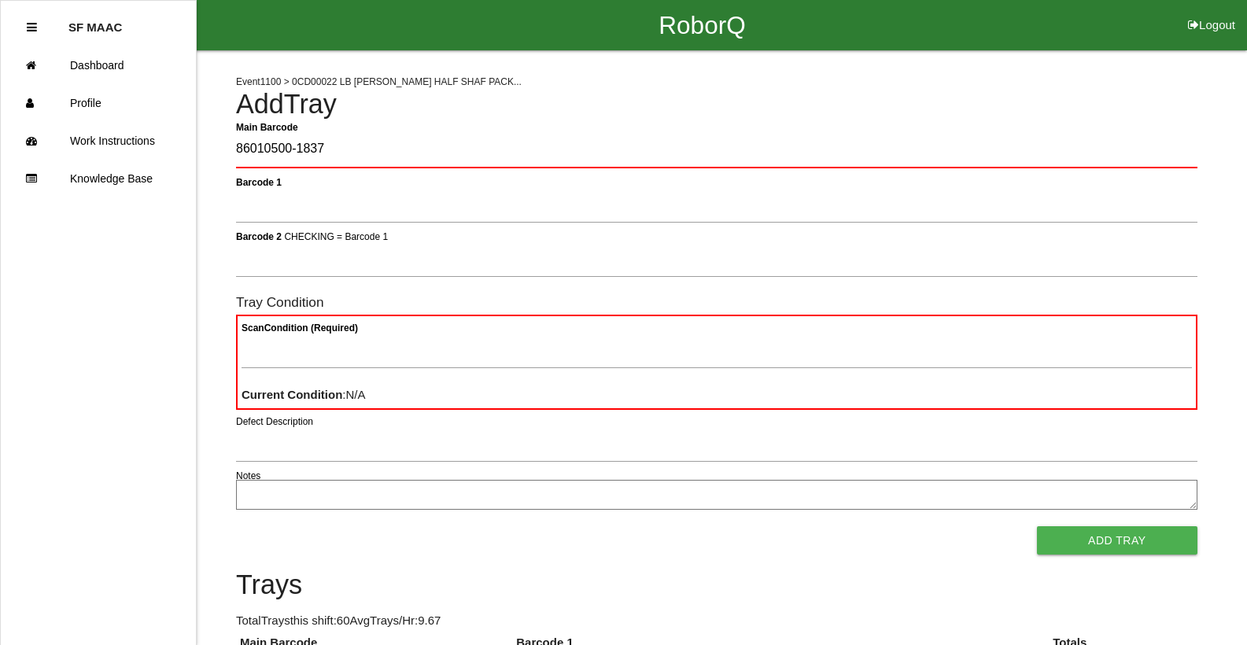
type Barcode "86010500-1837"
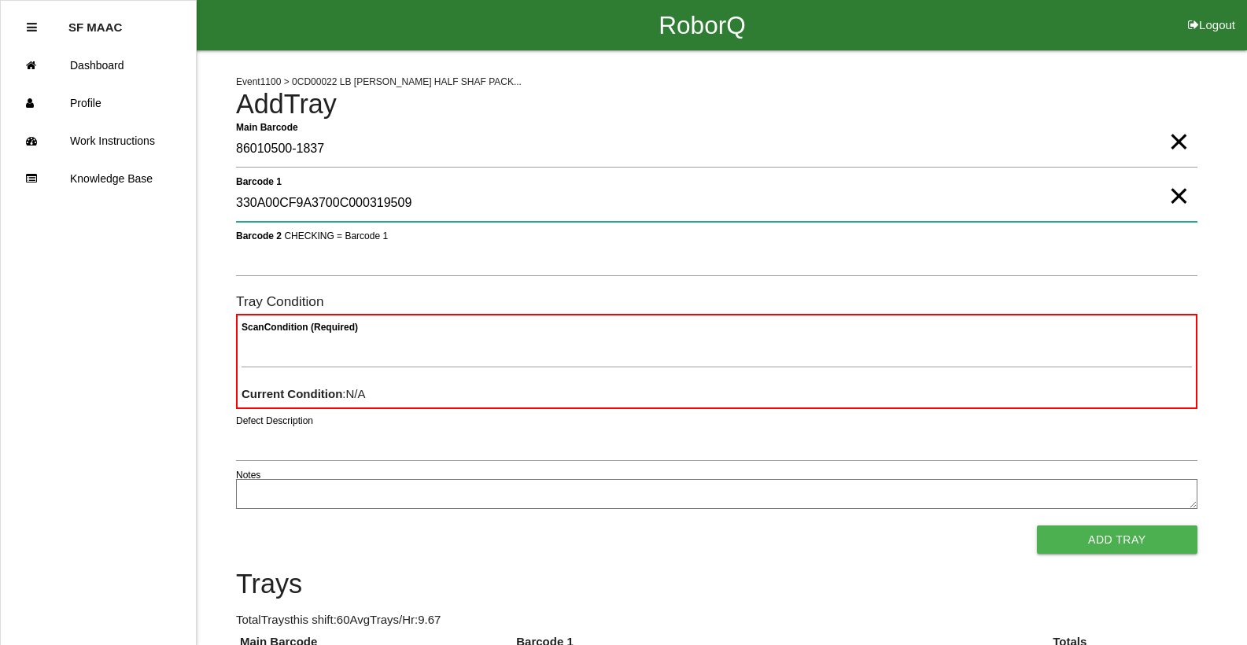
type 1 "330A00CF9A3700C000319509"
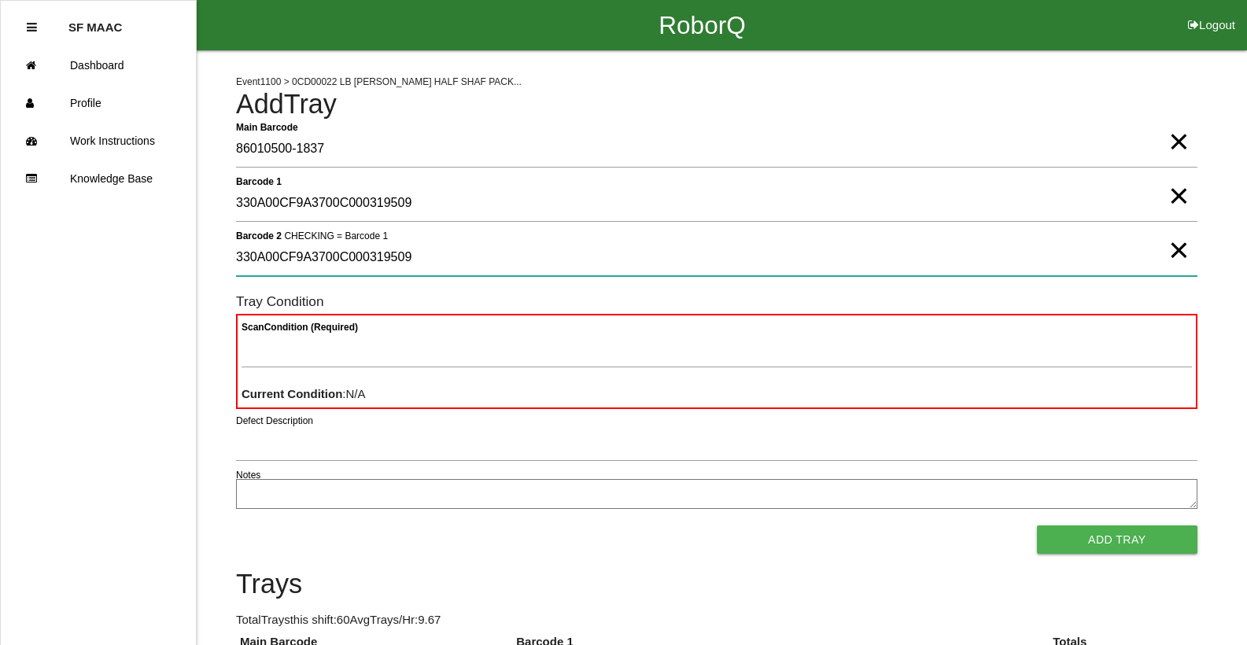
type 2 "330A00CF9A3700C000319509"
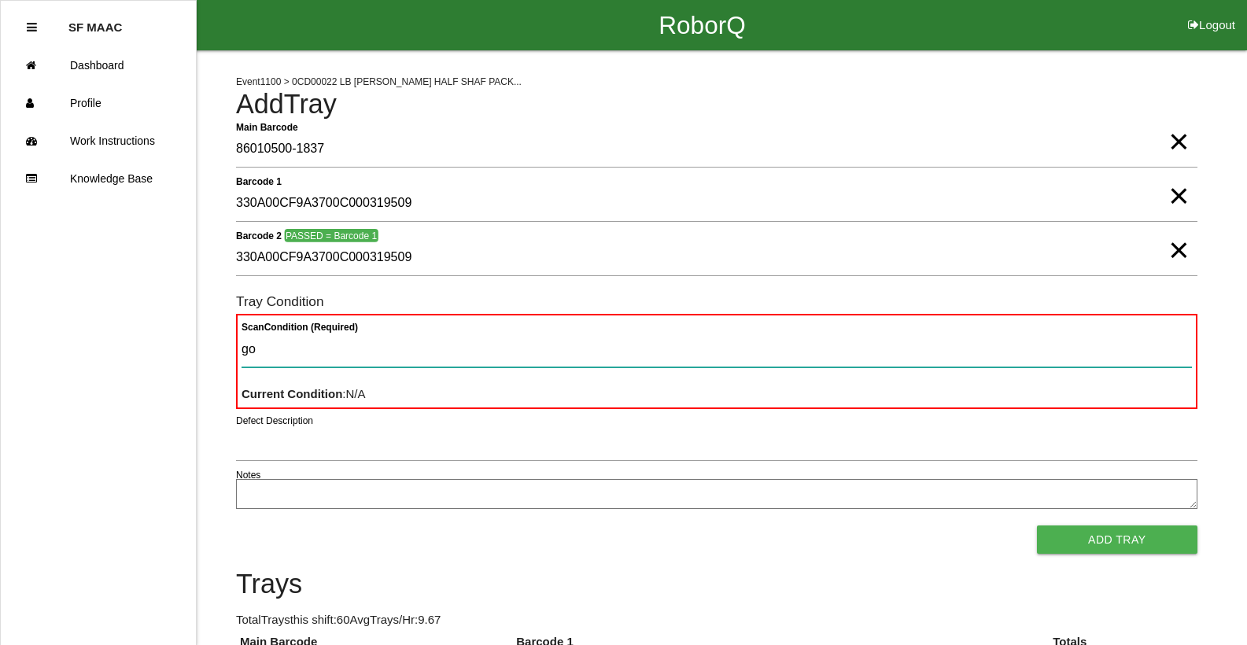
type Condition "goo"
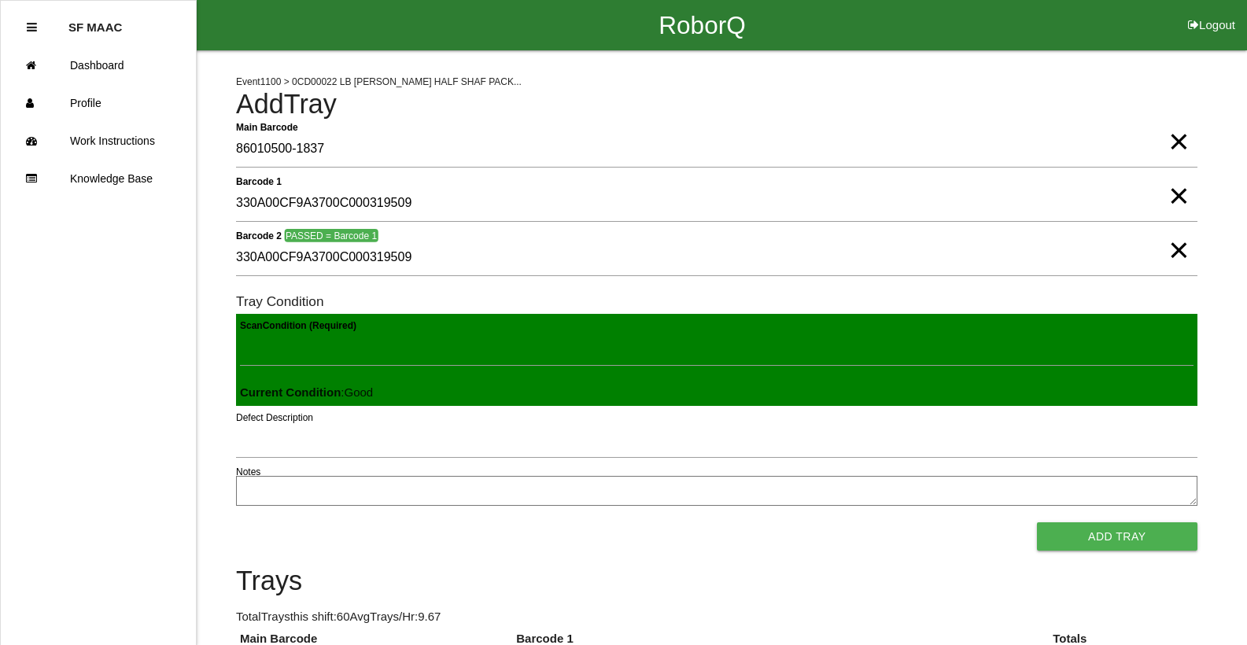
click at [1037, 522] on button "Add Tray" at bounding box center [1117, 536] width 160 height 28
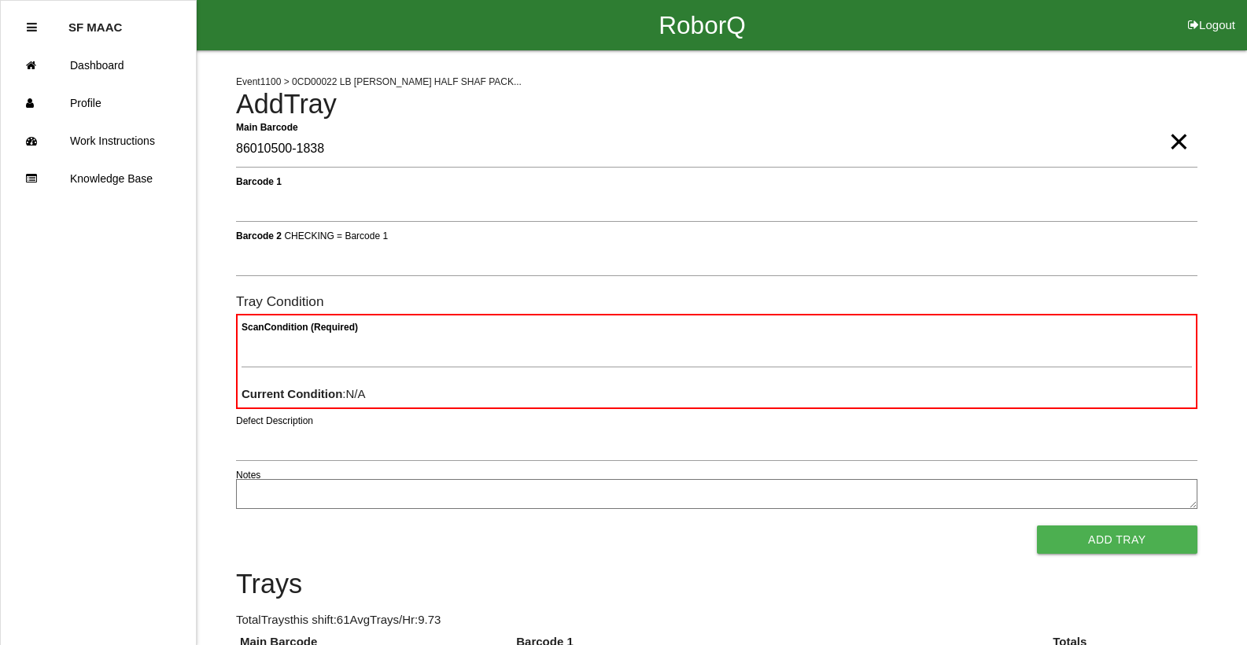
type Barcode "86010500-1838"
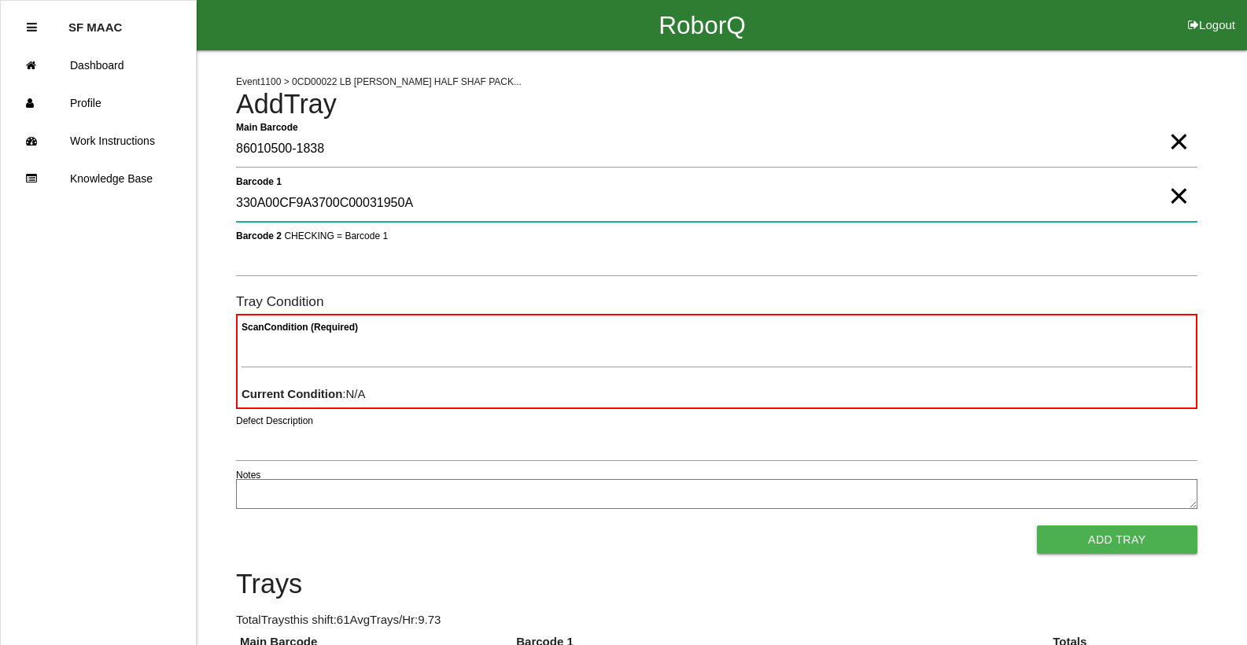
type 1 "330A00CF9A3700C00031950A"
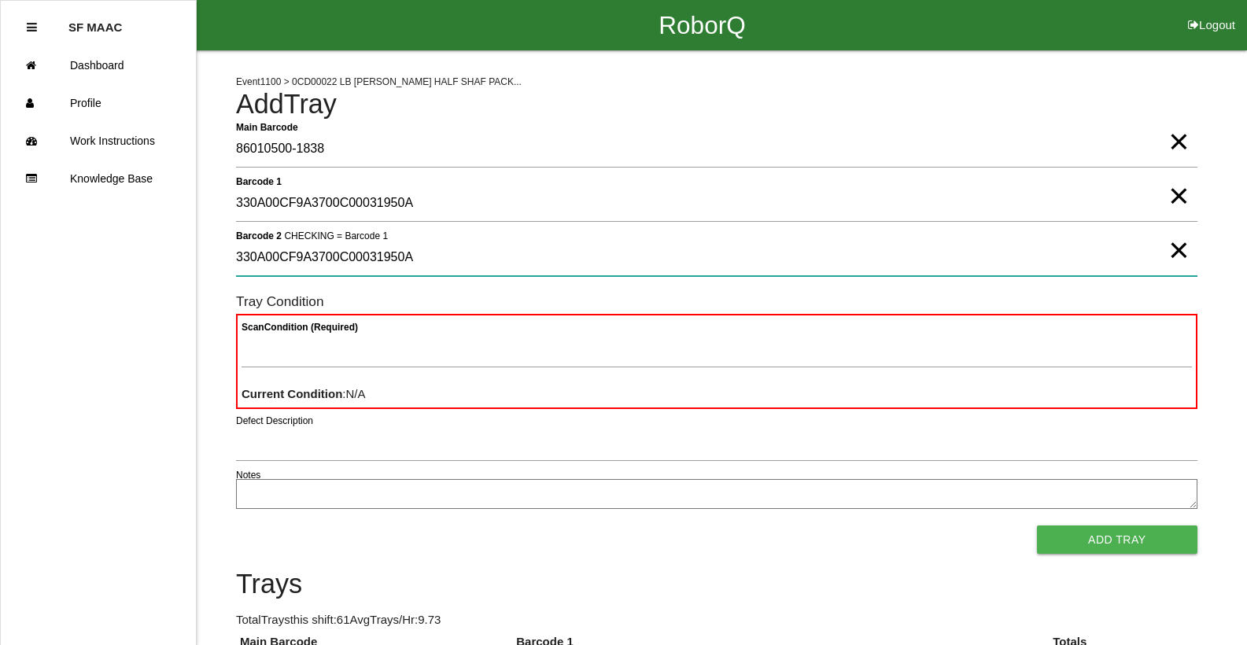
type 2 "330A00CF9A3700C00031950A"
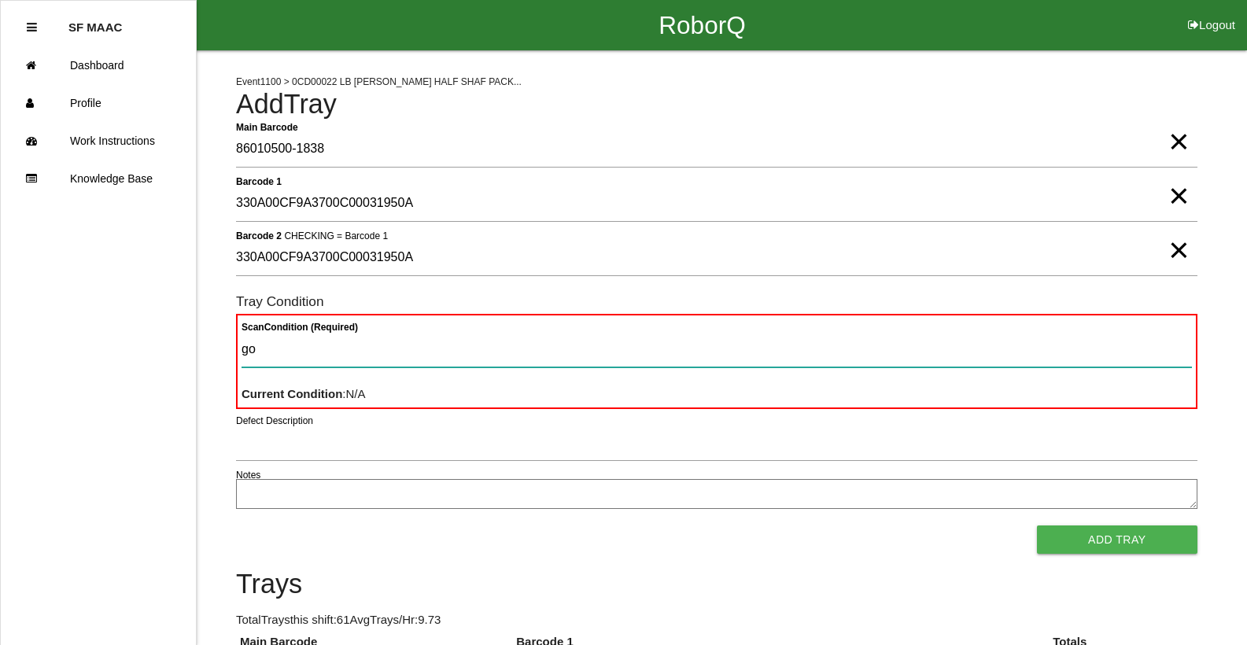
type Condition "goo"
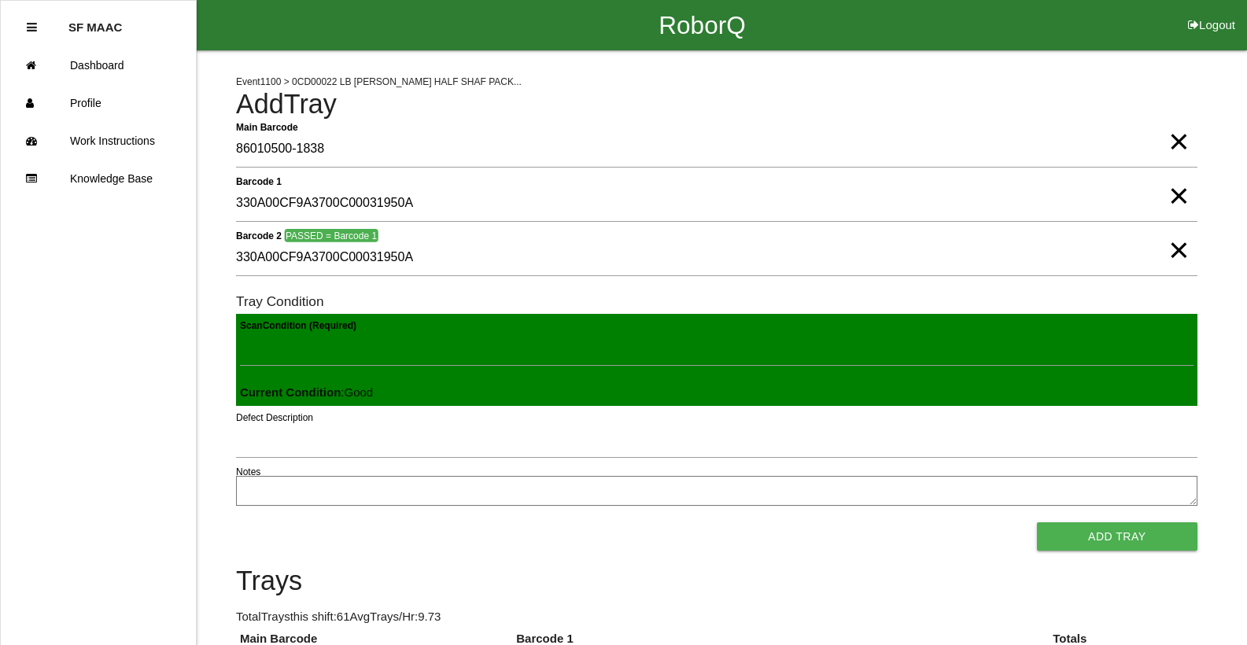
click at [1037, 522] on button "Add Tray" at bounding box center [1117, 536] width 160 height 28
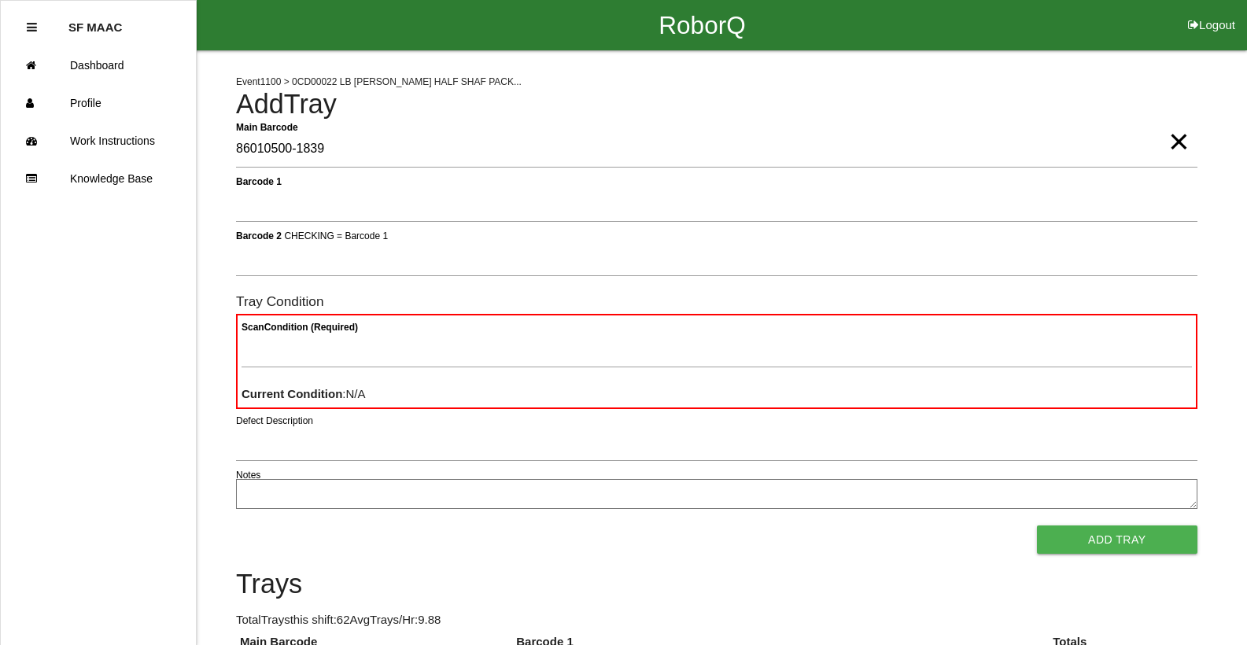
type Barcode "86010500-1839"
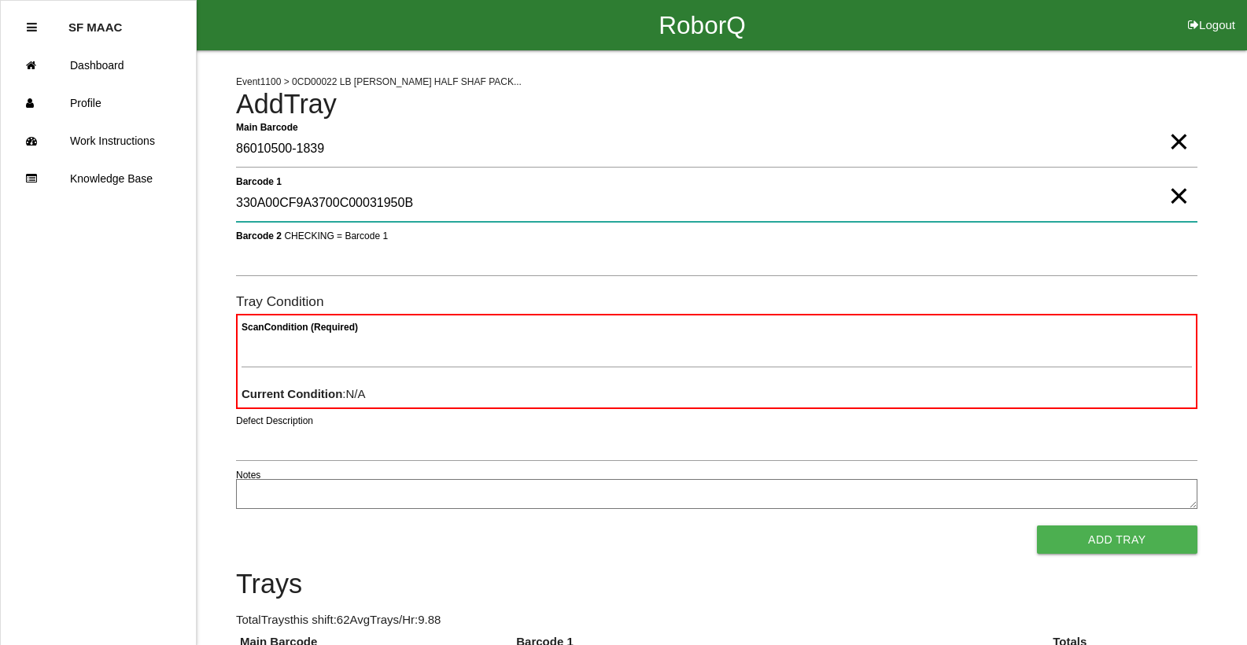
type 1 "330A00CF9A3700C00031950B"
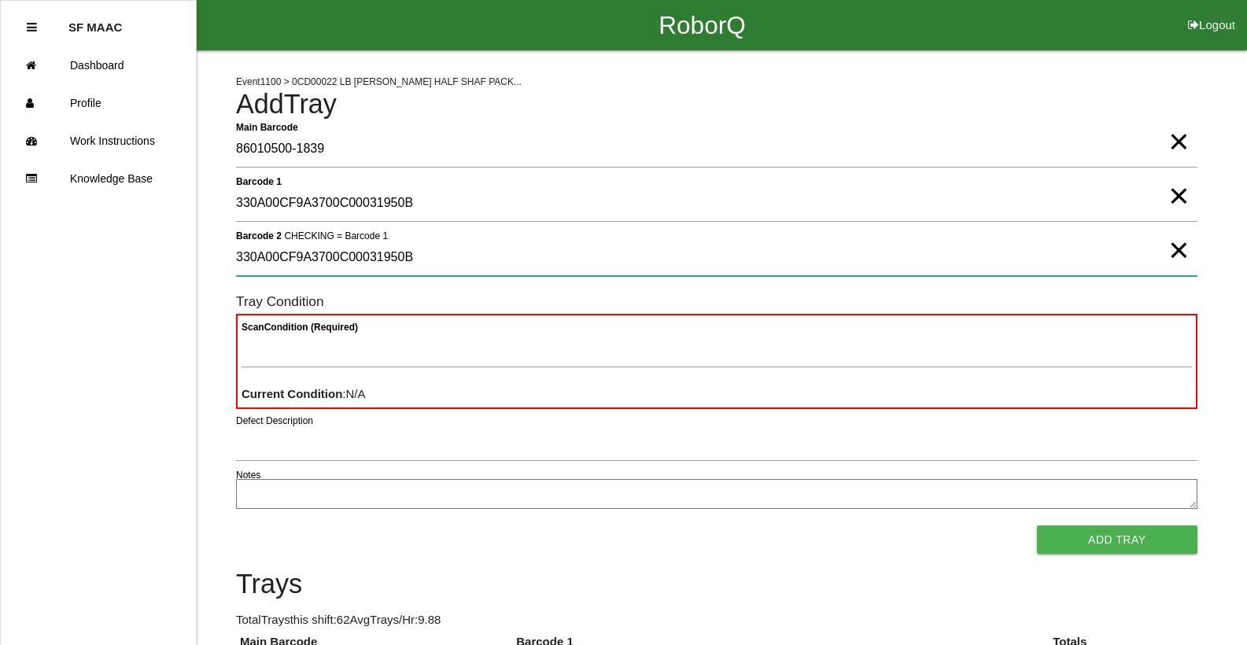
type 2 "330A00CF9A3700C00031950B"
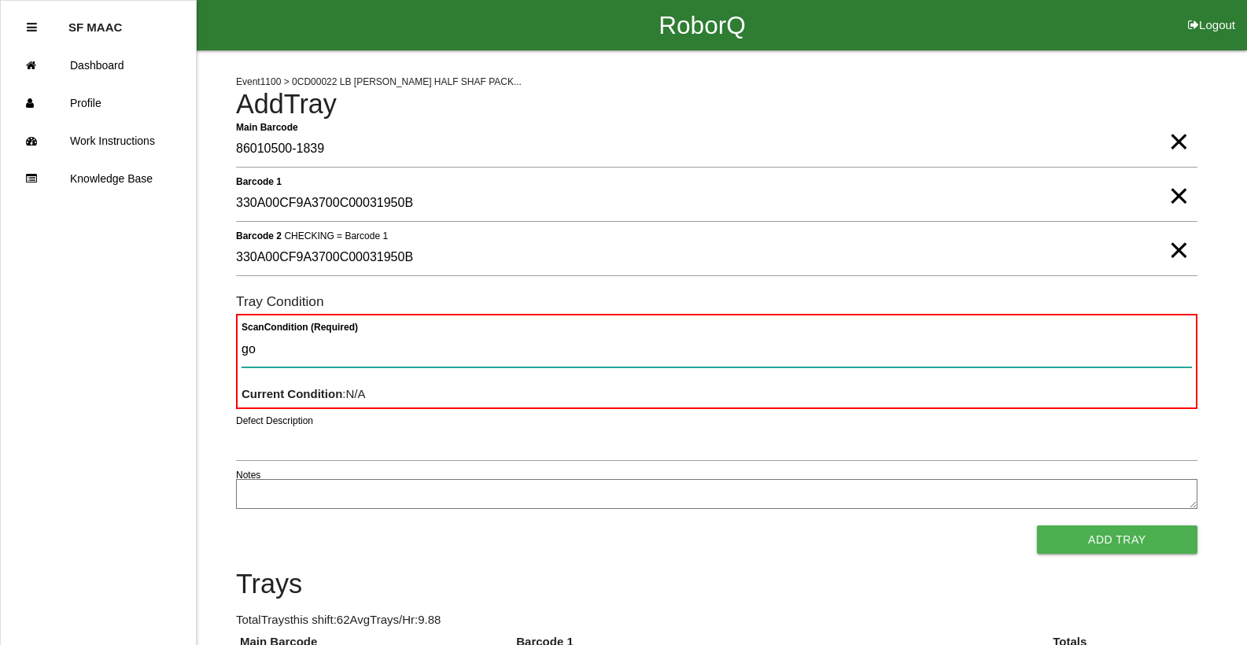
type Condition "goo"
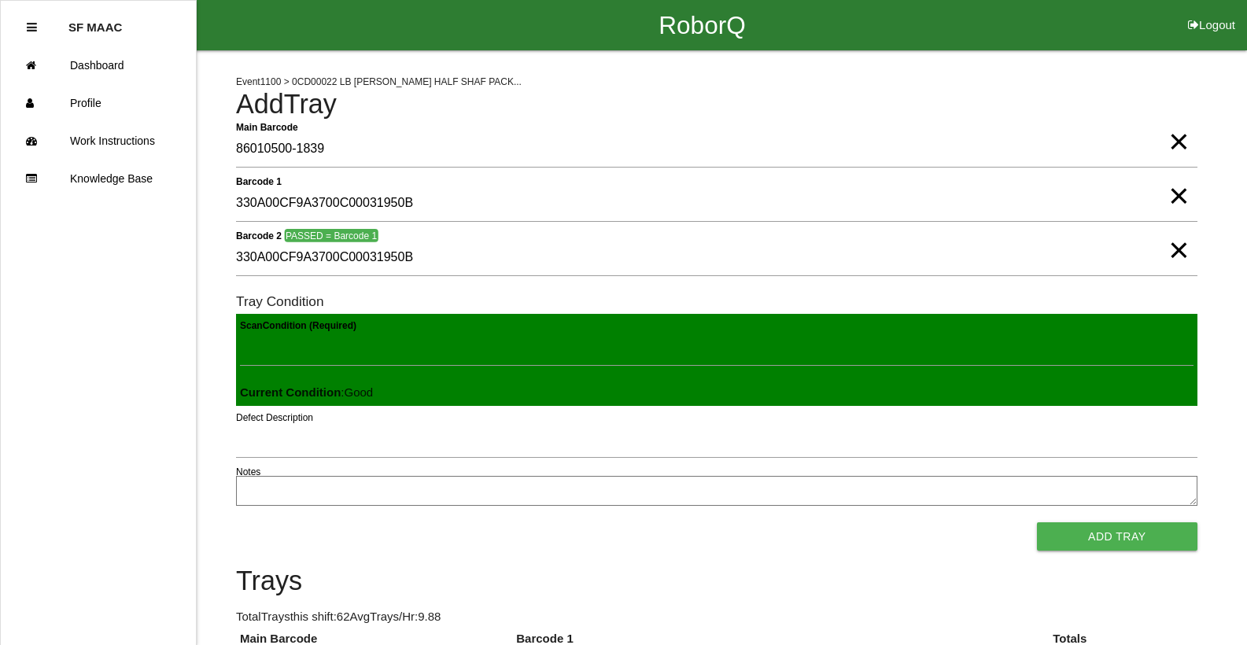
click at [1037, 522] on button "Add Tray" at bounding box center [1117, 536] width 160 height 28
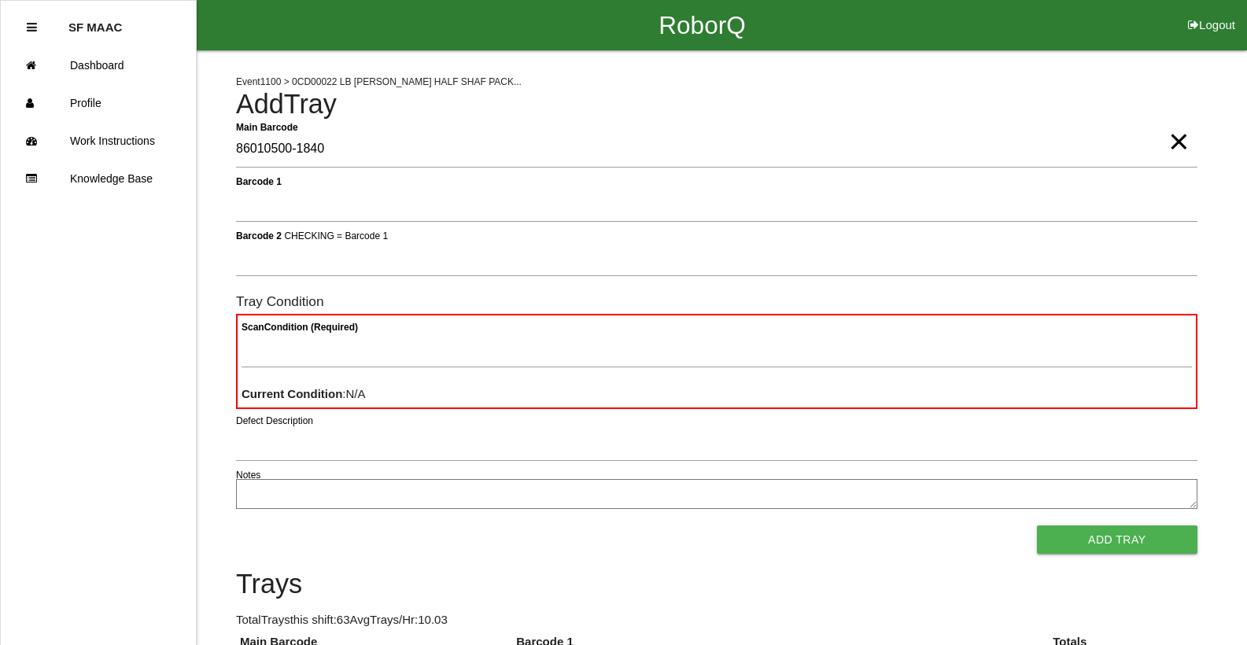
type Barcode "86010500-1840"
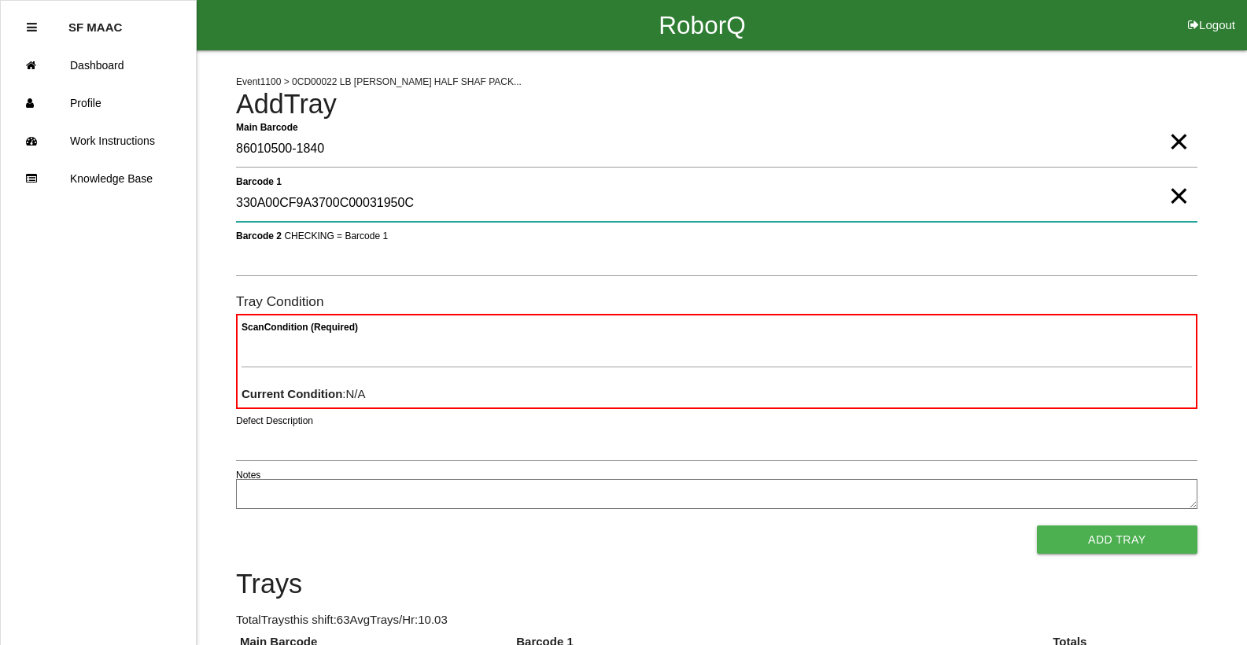
type 1 "330A00CF9A3700C00031950C"
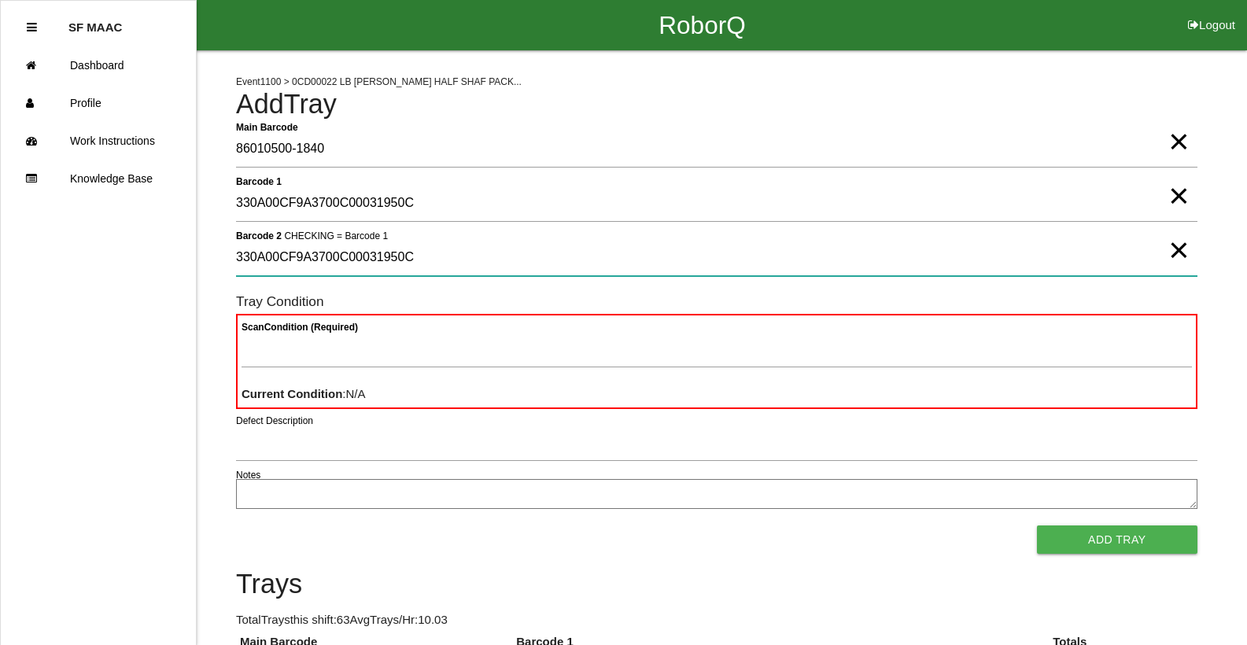
type 2 "330A00CF9A3700C00031950C"
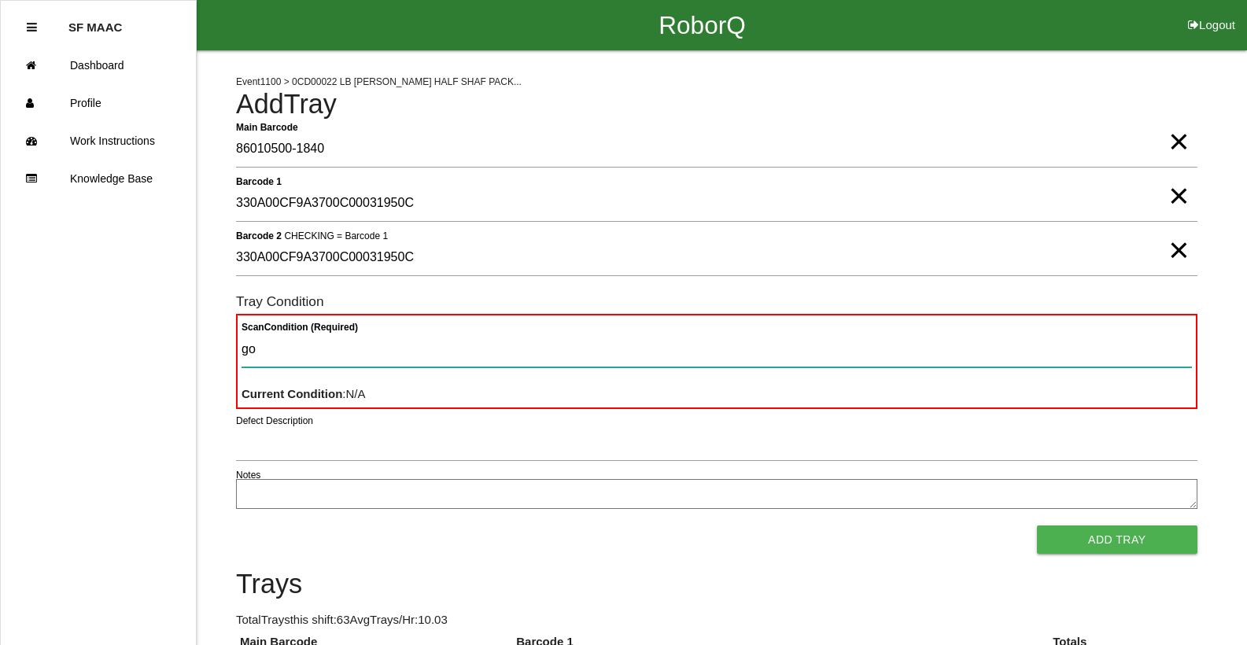
type Condition "goo"
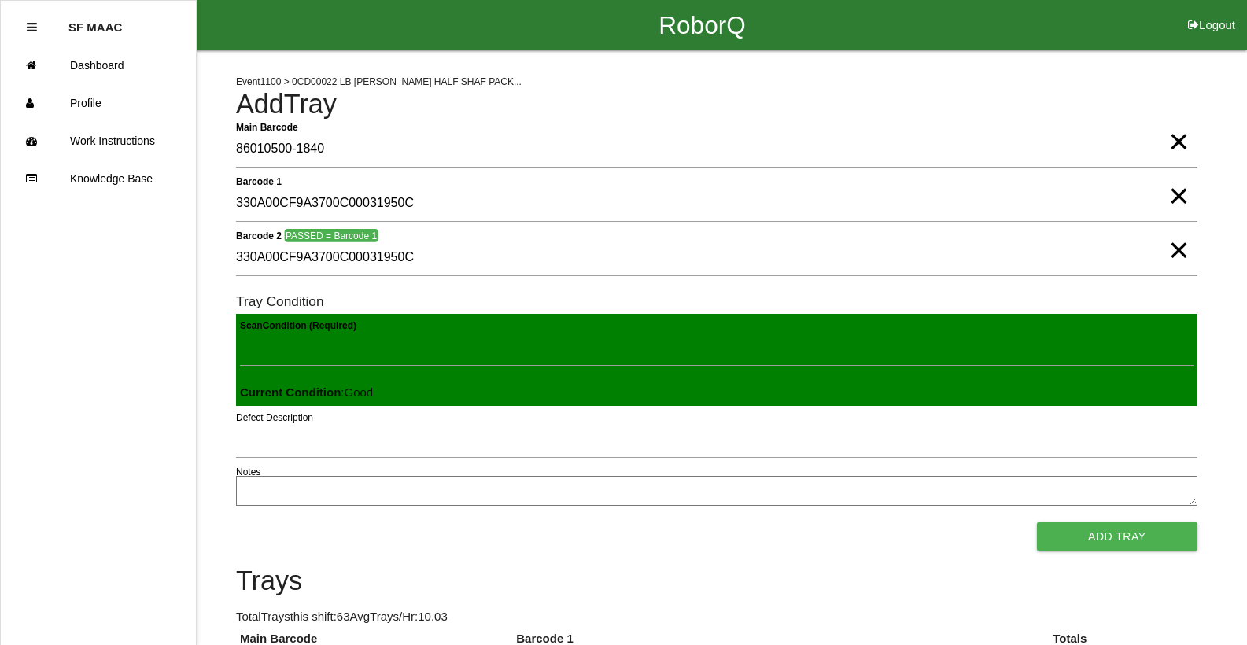
click at [1037, 522] on button "Add Tray" at bounding box center [1117, 536] width 160 height 28
